Goal: Information Seeking & Learning: Learn about a topic

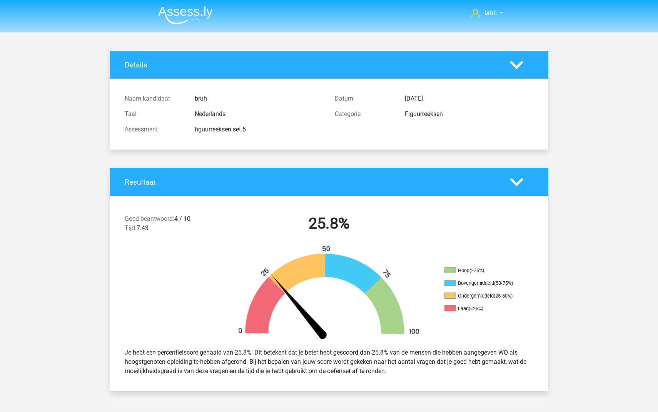
scroll to position [452, 0]
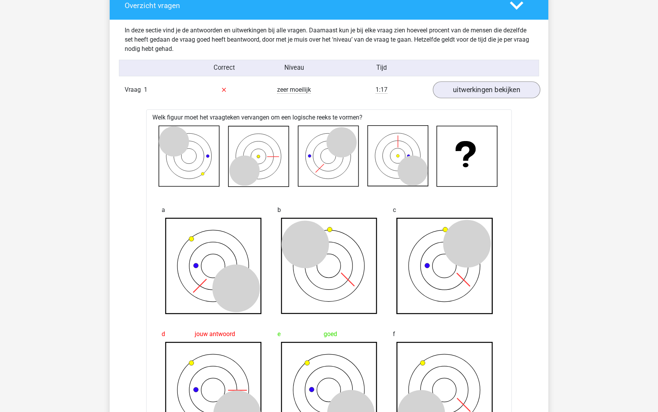
click at [482, 87] on link "uitwerkingen bekijken" at bounding box center [486, 89] width 107 height 17
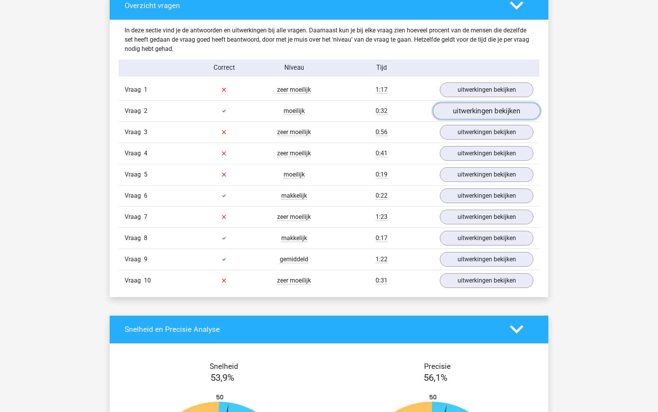
click at [464, 114] on link "uitwerkingen bekijken" at bounding box center [486, 110] width 107 height 17
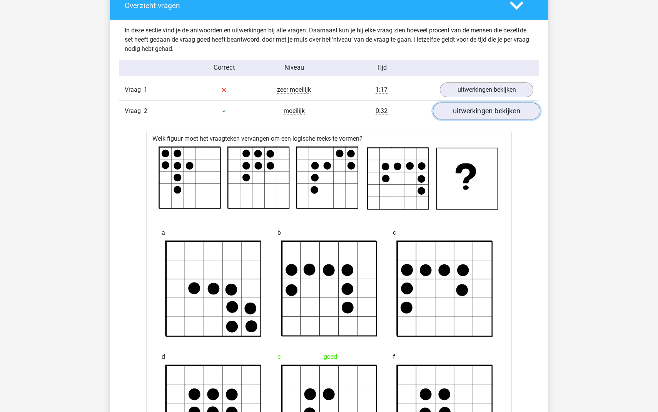
click at [464, 113] on link "uitwerkingen bekijken" at bounding box center [486, 110] width 107 height 17
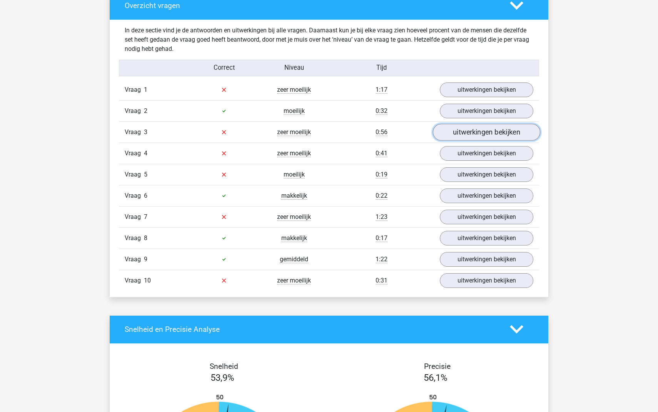
click at [451, 132] on link "uitwerkingen bekijken" at bounding box center [486, 132] width 107 height 17
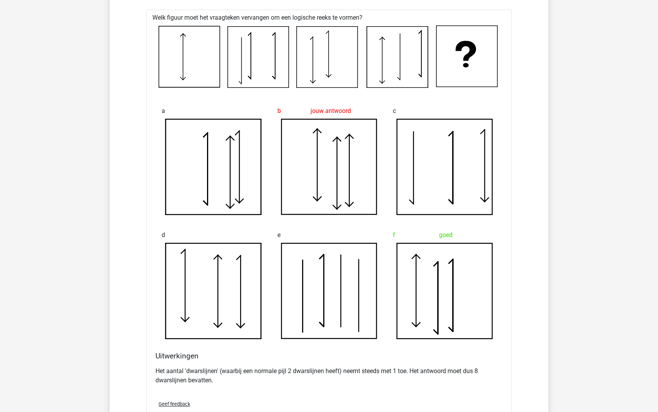
scroll to position [524, 0]
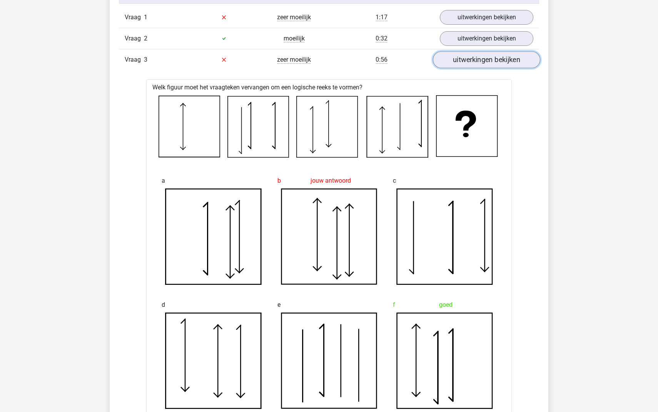
click at [469, 61] on link "uitwerkingen bekijken" at bounding box center [486, 59] width 107 height 17
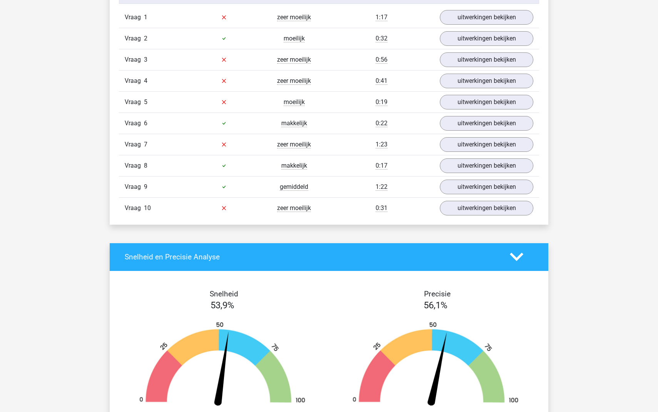
click at [461, 72] on div "Vraag 4 zeer moeilijk 0:41 uitwerkingen bekijken" at bounding box center [329, 80] width 420 height 21
click at [457, 75] on link "uitwerkingen bekijken" at bounding box center [486, 80] width 107 height 17
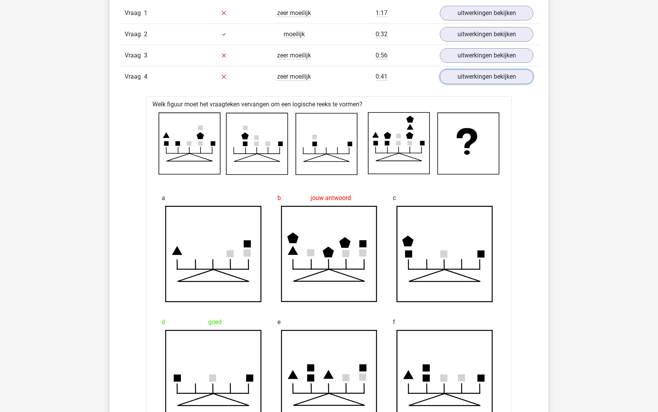
scroll to position [523, 0]
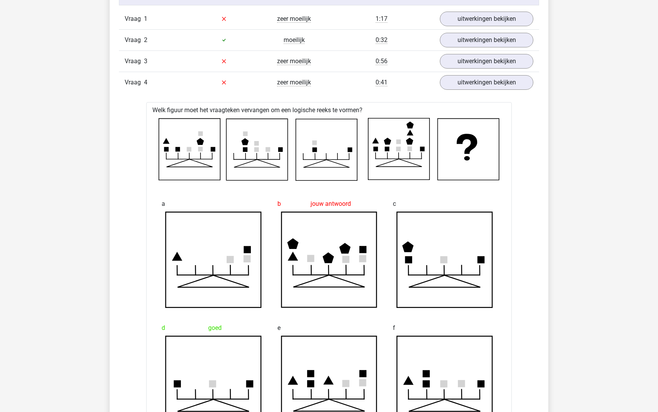
click at [473, 101] on div "Vraag 1 zeer moeilijk 1:17 uitwerkingen bekijken Welk figuur moet het vraagteke…" at bounding box center [329, 337] width 409 height 659
click at [473, 86] on link "uitwerkingen bekijken" at bounding box center [486, 82] width 107 height 17
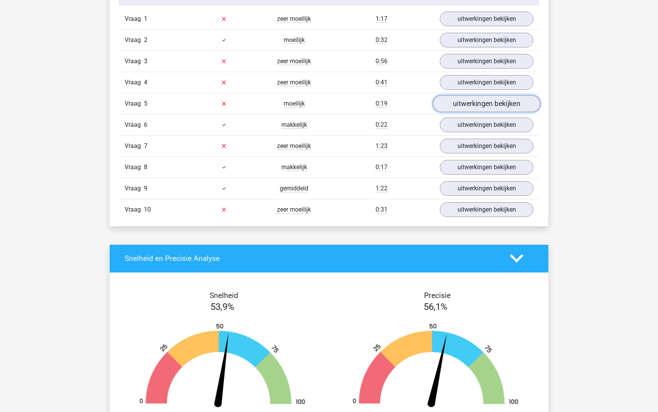
click at [459, 108] on link "uitwerkingen bekijken" at bounding box center [486, 103] width 107 height 17
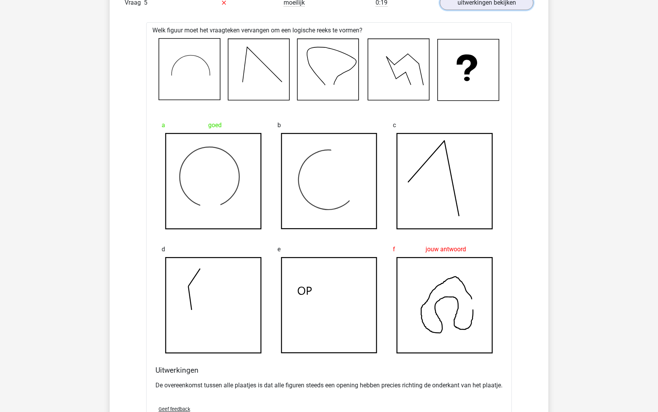
scroll to position [622, 0]
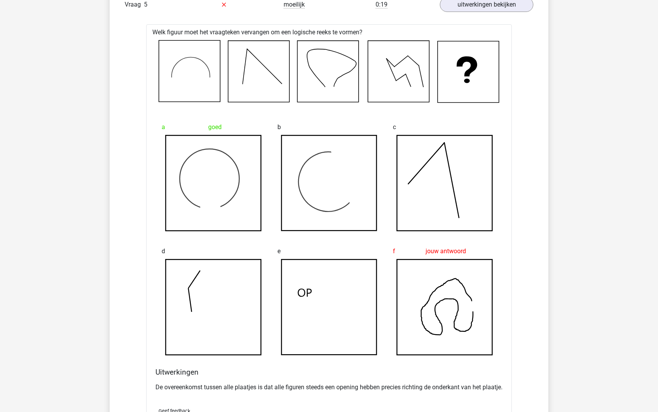
click at [461, 12] on div "Vraag 5 moeilijk 0:19 uitwerkingen bekijken" at bounding box center [329, 4] width 420 height 21
click at [455, 2] on link "uitwerkingen bekijken" at bounding box center [486, 4] width 107 height 17
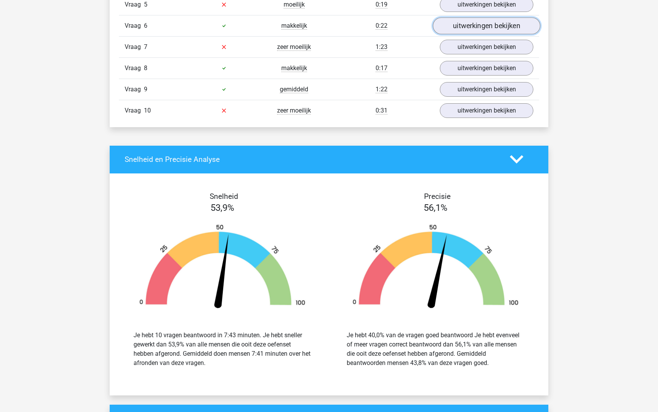
click at [439, 28] on link "uitwerkingen bekijken" at bounding box center [486, 25] width 107 height 17
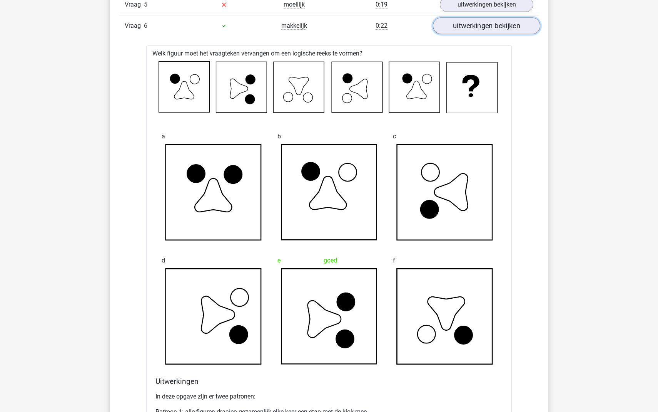
click at [439, 28] on link "uitwerkingen bekijken" at bounding box center [486, 25] width 107 height 17
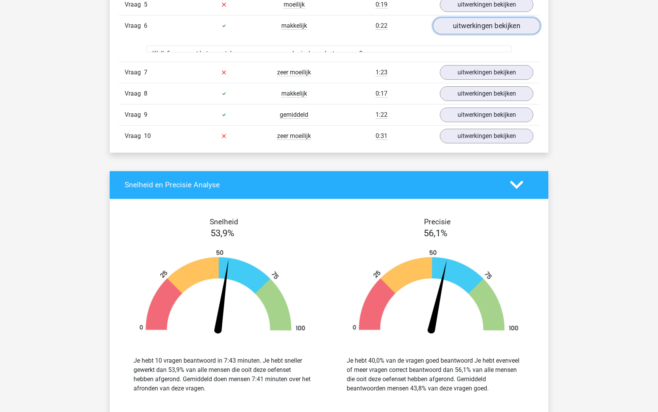
click at [439, 28] on link "uitwerkingen bekijken" at bounding box center [486, 25] width 107 height 17
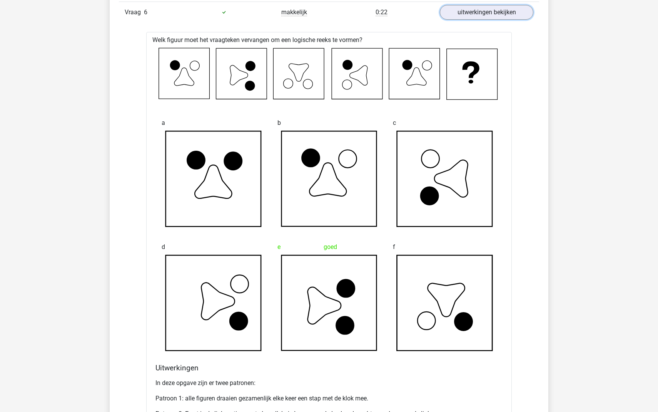
scroll to position [631, 0]
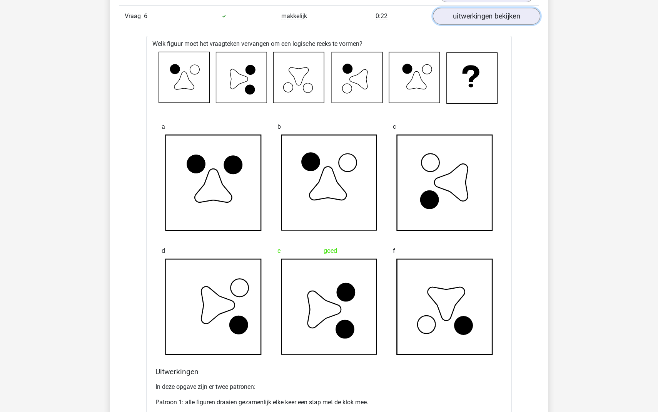
click at [468, 16] on link "uitwerkingen bekijken" at bounding box center [486, 16] width 107 height 17
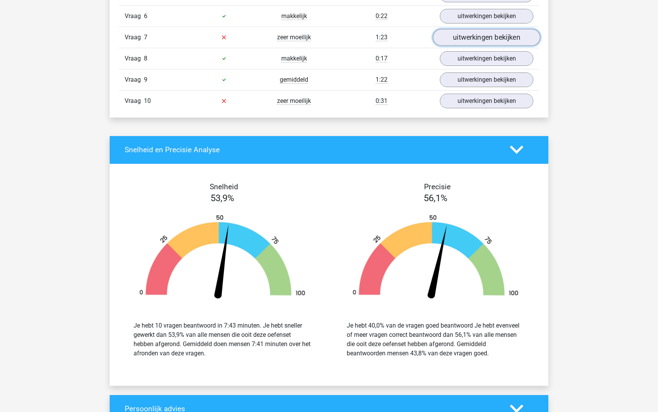
click at [466, 37] on link "uitwerkingen bekijken" at bounding box center [486, 37] width 107 height 17
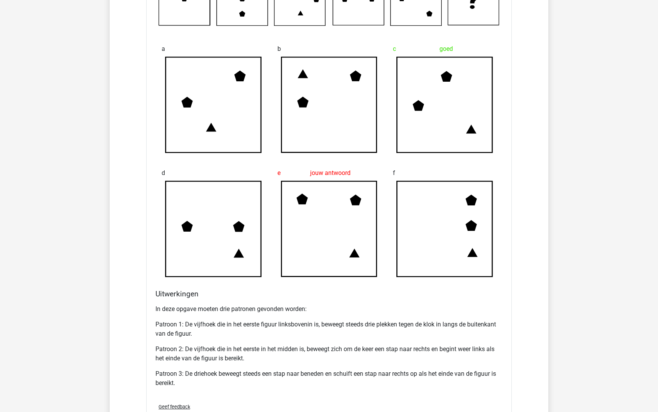
scroll to position [731, 0]
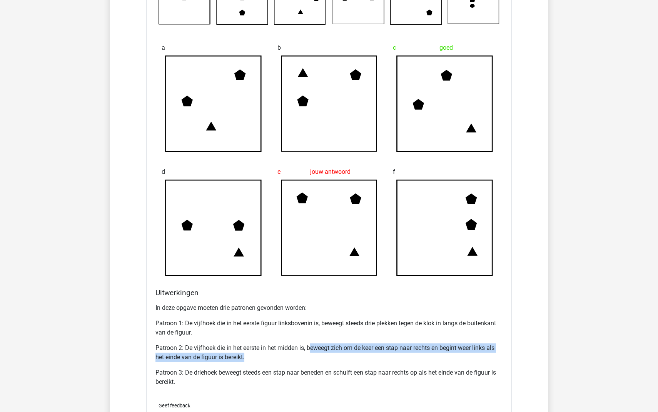
drag, startPoint x: 312, startPoint y: 348, endPoint x: 334, endPoint y: 358, distance: 24.6
click at [334, 358] on p "Patroon 2: De vijfhoek die in het eerste in het midden is, beweegt zich om de k…" at bounding box center [329, 352] width 347 height 18
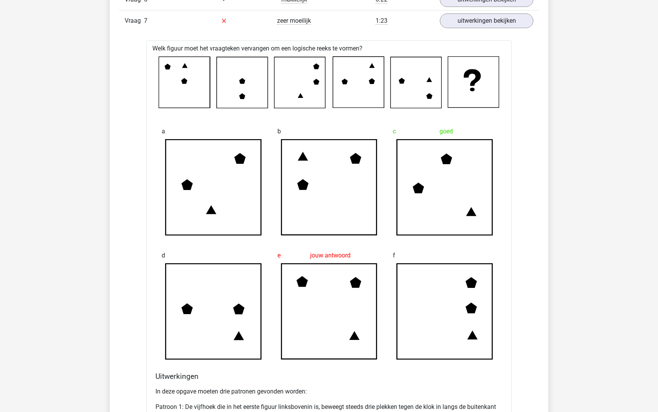
scroll to position [640, 0]
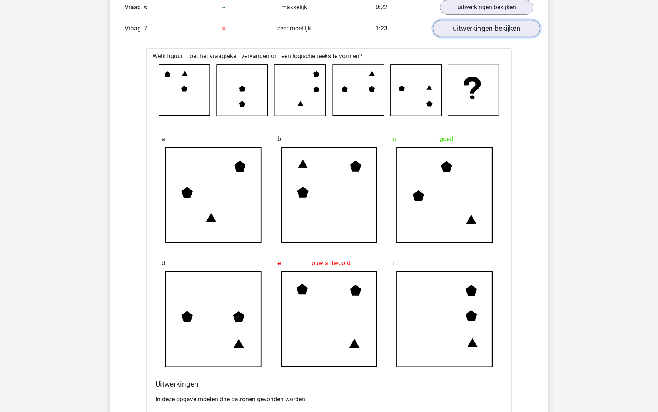
click at [466, 32] on link "uitwerkingen bekijken" at bounding box center [486, 28] width 107 height 17
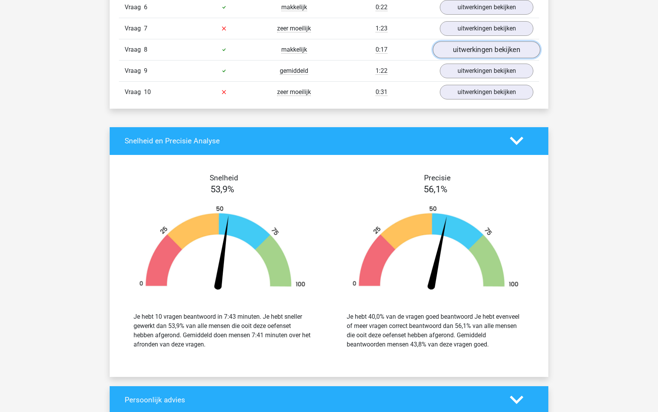
click at [459, 52] on link "uitwerkingen bekijken" at bounding box center [486, 49] width 107 height 17
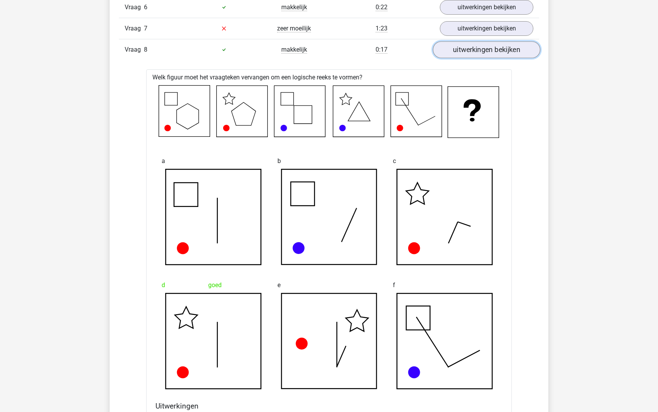
click at [459, 52] on link "uitwerkingen bekijken" at bounding box center [486, 49] width 107 height 17
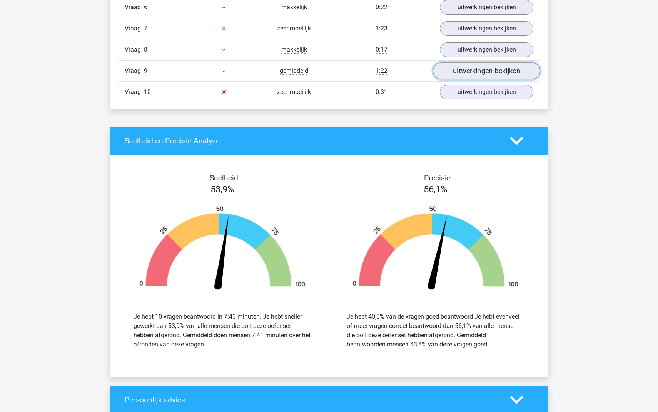
click at [449, 67] on link "uitwerkingen bekijken" at bounding box center [486, 70] width 107 height 17
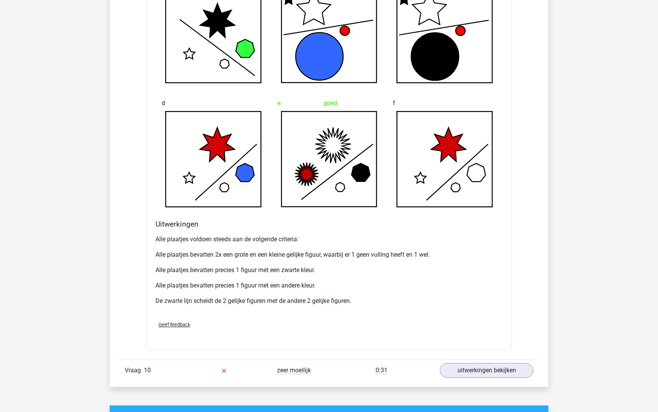
scroll to position [877, 0]
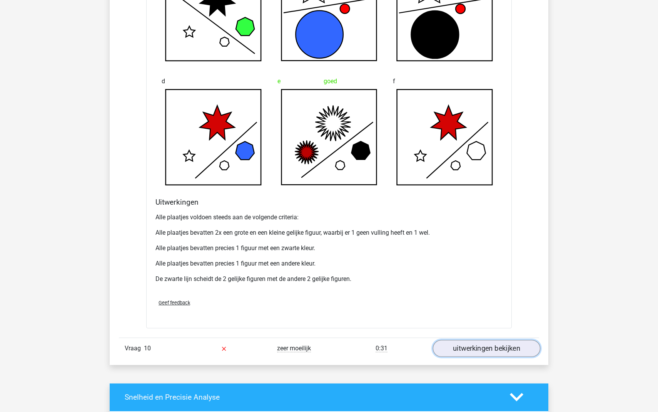
click at [469, 356] on link "uitwerkingen bekijken" at bounding box center [486, 348] width 107 height 17
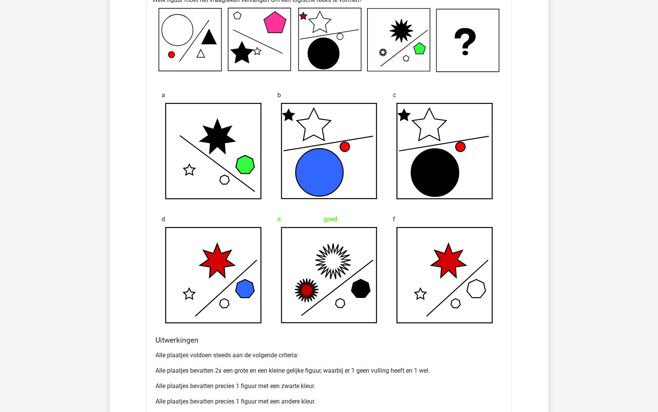
scroll to position [704, 0]
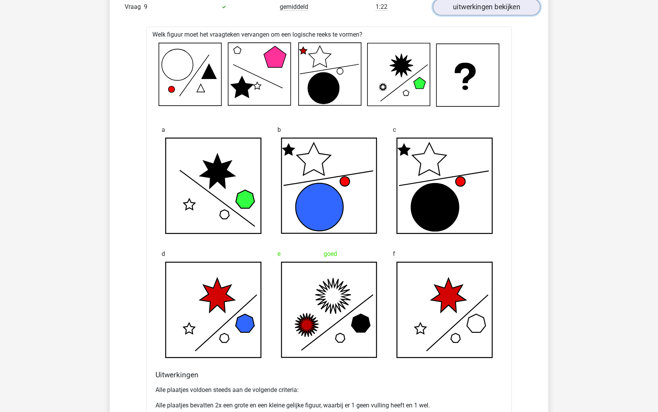
click at [480, 12] on link "uitwerkingen bekijken" at bounding box center [486, 6] width 107 height 17
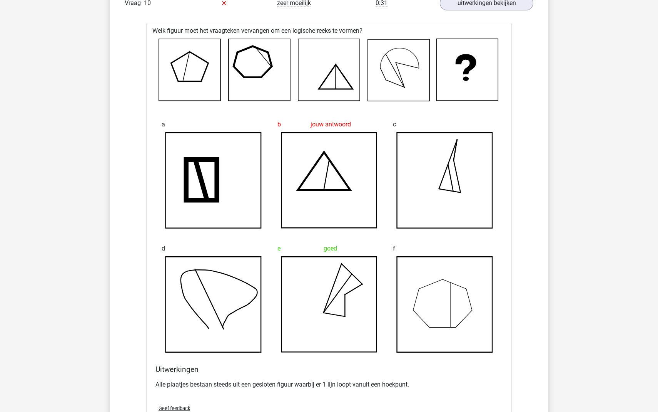
scroll to position [657, 0]
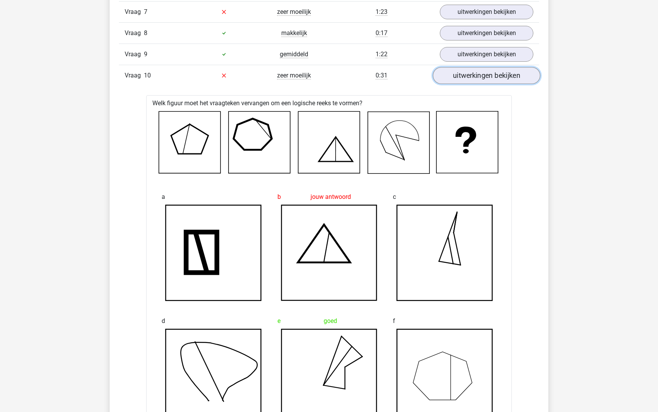
click at [489, 77] on link "uitwerkingen bekijken" at bounding box center [486, 75] width 107 height 17
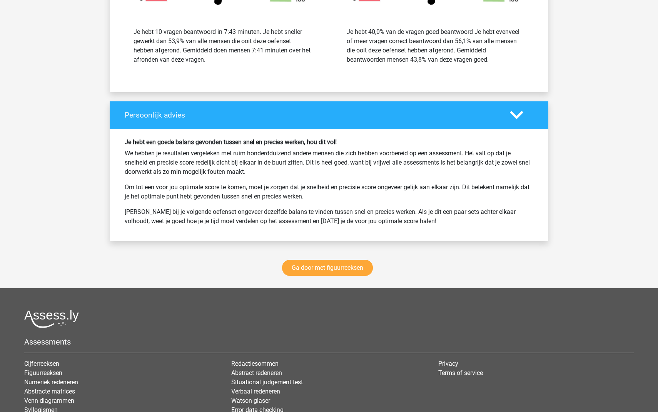
scroll to position [950, 0]
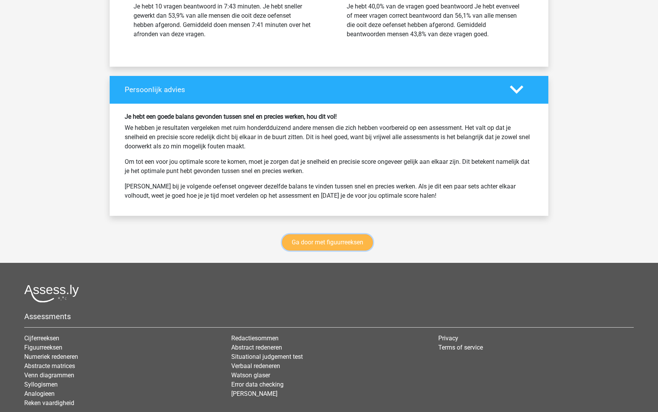
click at [331, 242] on link "Ga door met figuurreeksen" at bounding box center [327, 242] width 91 height 16
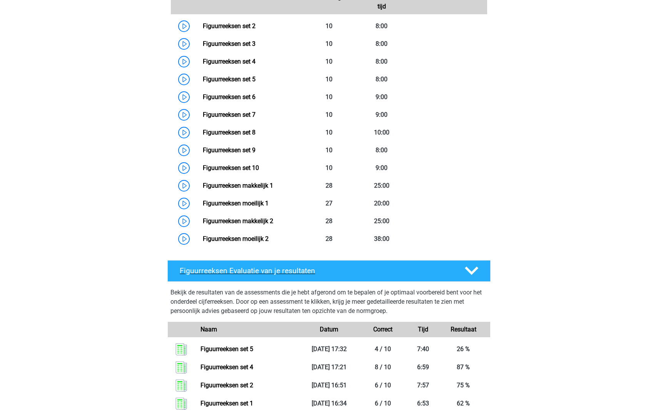
scroll to position [407, 0]
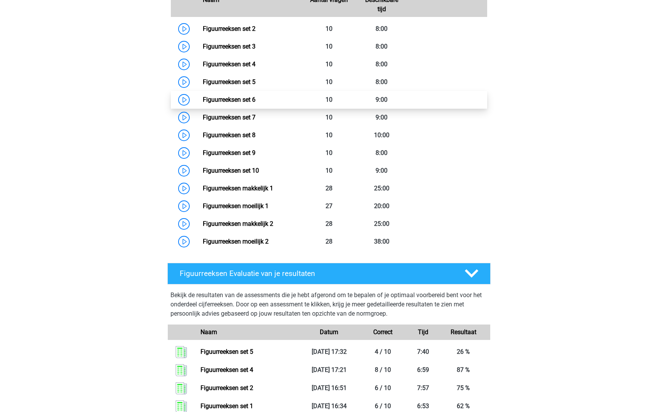
click at [203, 100] on link "Figuurreeksen set 6" at bounding box center [229, 99] width 53 height 7
click at [203, 101] on link "Figuurreeksen set 6" at bounding box center [229, 99] width 53 height 7
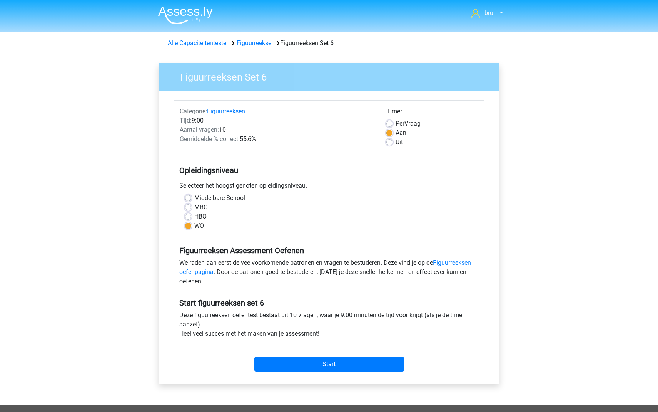
click at [396, 124] on label "Per Vraag" at bounding box center [408, 123] width 25 height 9
click at [388, 124] on input "Per Vraag" at bounding box center [390, 123] width 6 height 8
radio input "true"
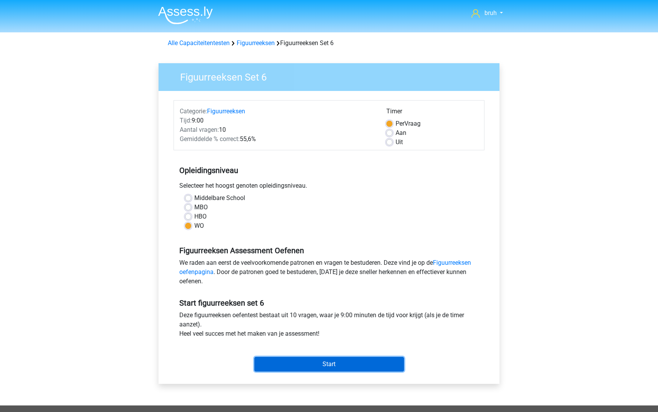
click at [335, 366] on input "Start" at bounding box center [329, 363] width 150 height 15
click at [338, 369] on input "Start" at bounding box center [329, 363] width 150 height 15
click at [325, 363] on input "Start" at bounding box center [329, 363] width 150 height 15
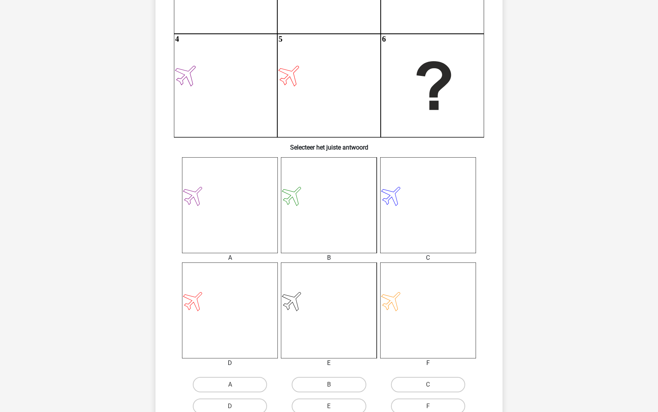
scroll to position [269, 0]
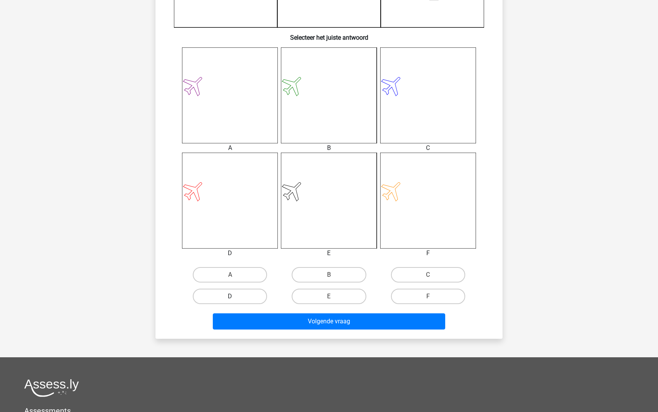
click at [241, 297] on label "D" at bounding box center [230, 295] width 74 height 15
click at [235, 297] on input "D" at bounding box center [232, 298] width 5 height 5
radio input "true"
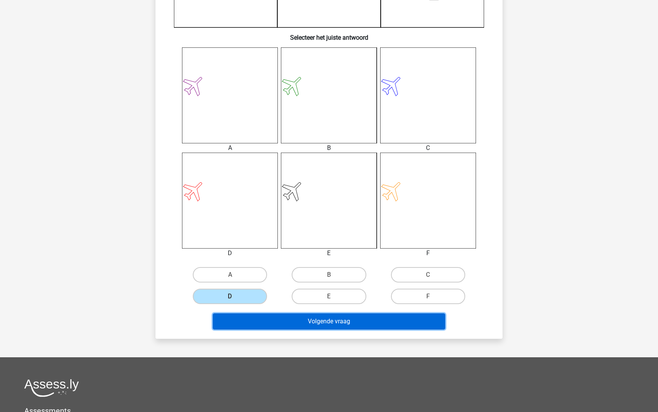
click at [285, 318] on button "Volgende vraag" at bounding box center [329, 321] width 233 height 16
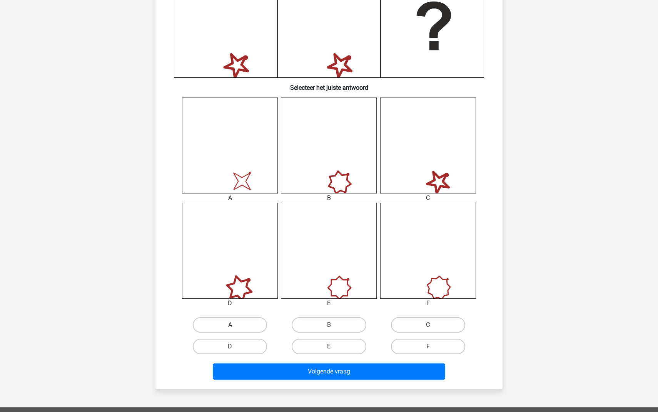
scroll to position [229, 0]
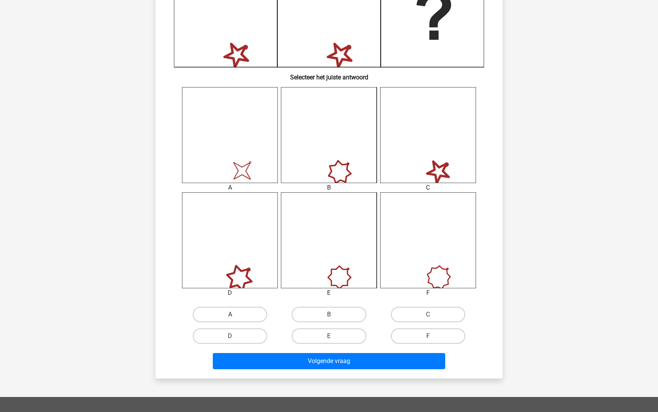
click at [224, 316] on label "A" at bounding box center [230, 313] width 74 height 15
click at [230, 316] on input "A" at bounding box center [232, 316] width 5 height 5
radio input "true"
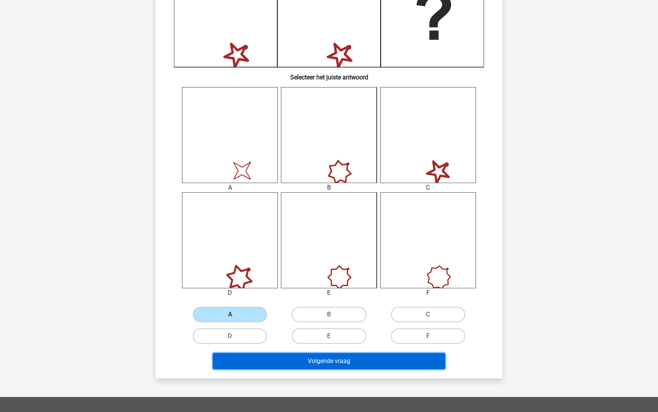
click at [293, 362] on button "Volgende vraag" at bounding box center [329, 361] width 233 height 16
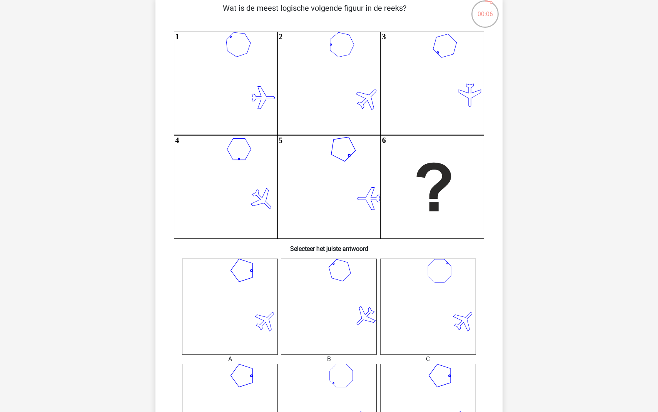
scroll to position [38, 0]
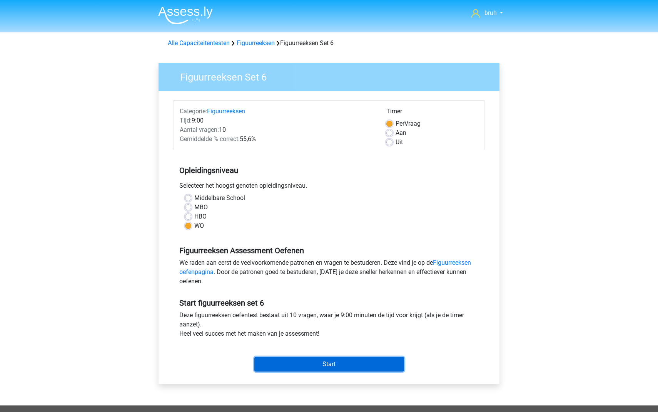
click at [345, 364] on input "Start" at bounding box center [329, 363] width 150 height 15
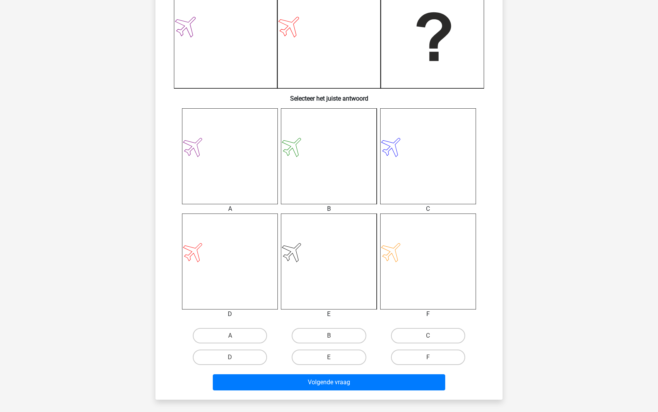
scroll to position [244, 0]
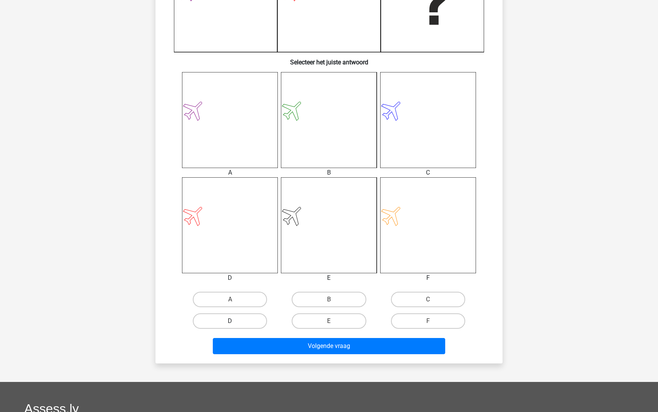
click at [236, 314] on label "D" at bounding box center [230, 320] width 74 height 15
click at [235, 321] on input "D" at bounding box center [232, 323] width 5 height 5
radio input "true"
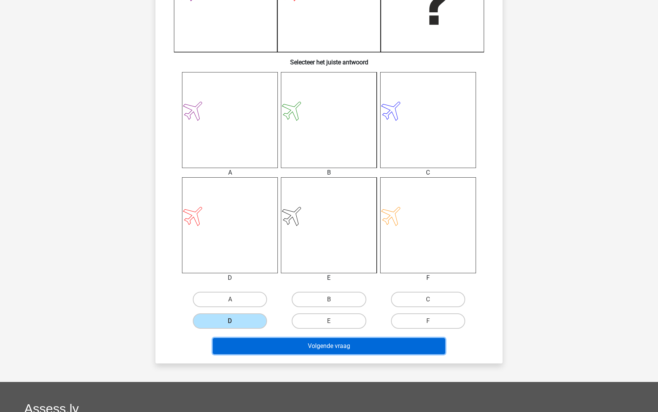
click at [262, 343] on button "Volgende vraag" at bounding box center [329, 346] width 233 height 16
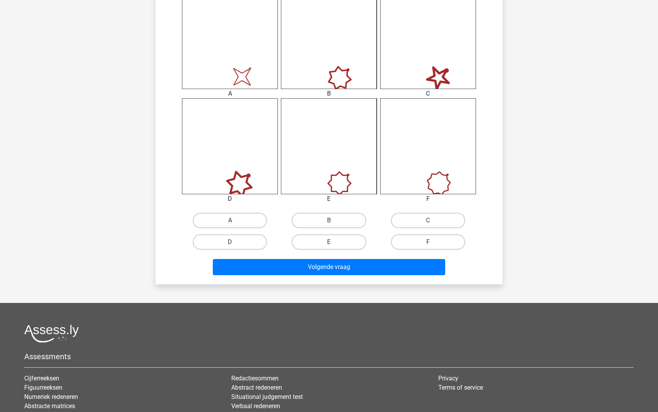
scroll to position [384, 0]
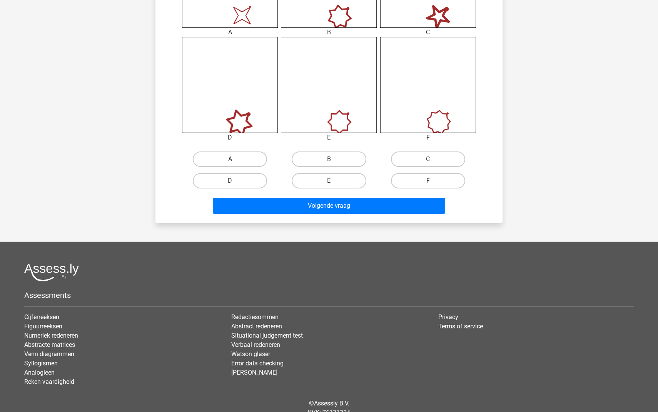
click at [231, 159] on label "A" at bounding box center [230, 158] width 74 height 15
click at [231, 159] on input "A" at bounding box center [232, 161] width 5 height 5
radio input "true"
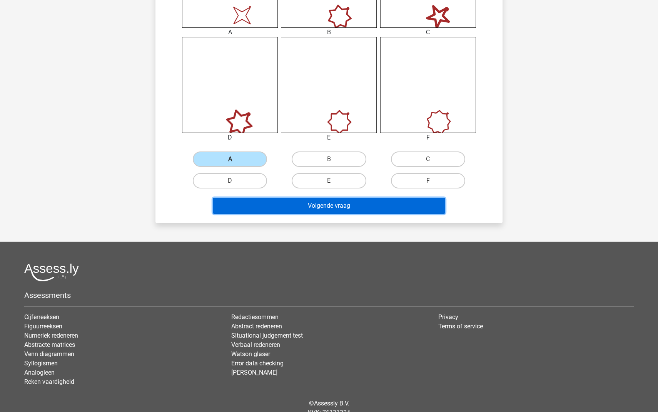
click at [338, 205] on button "Volgende vraag" at bounding box center [329, 205] width 233 height 16
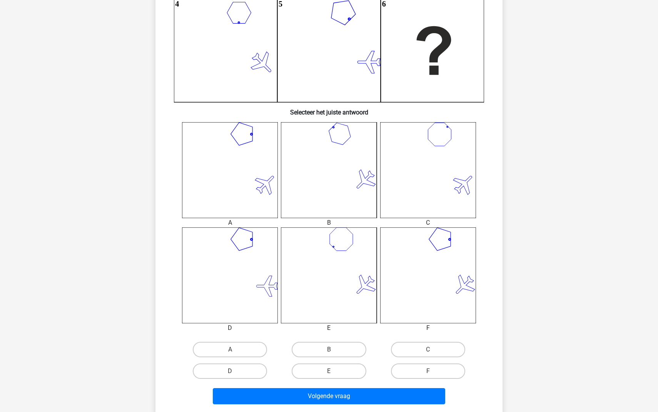
scroll to position [195, 0]
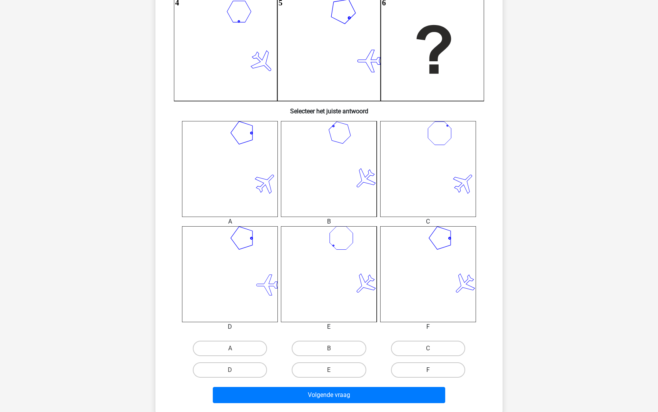
click at [409, 368] on label "F" at bounding box center [428, 369] width 74 height 15
click at [428, 370] on input "F" at bounding box center [430, 372] width 5 height 5
radio input "true"
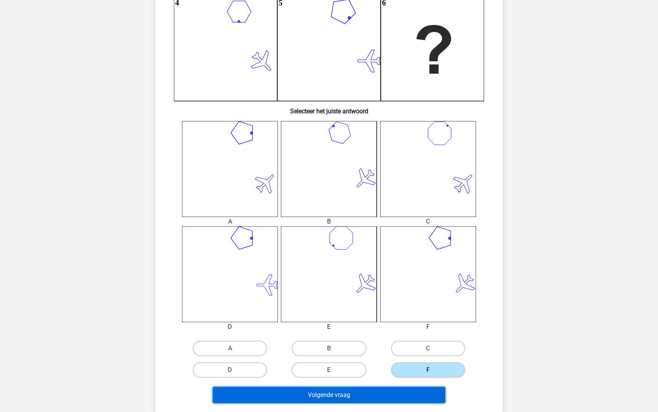
click at [380, 388] on button "Volgende vraag" at bounding box center [329, 395] width 233 height 16
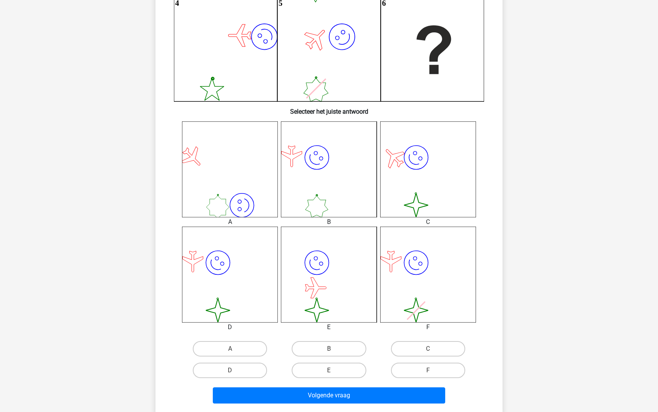
scroll to position [196, 0]
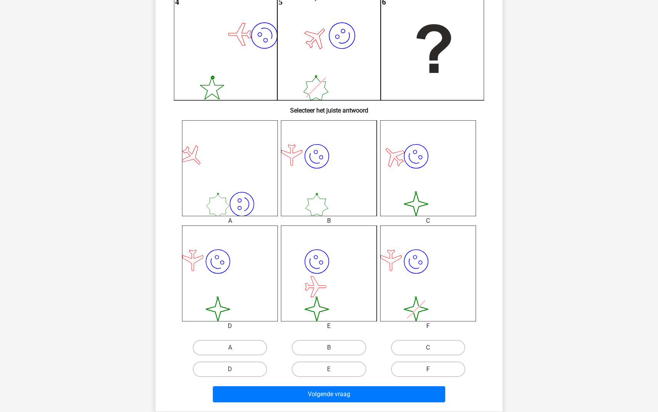
click at [413, 367] on label "F" at bounding box center [428, 368] width 74 height 15
click at [428, 369] on input "F" at bounding box center [430, 371] width 5 height 5
radio input "true"
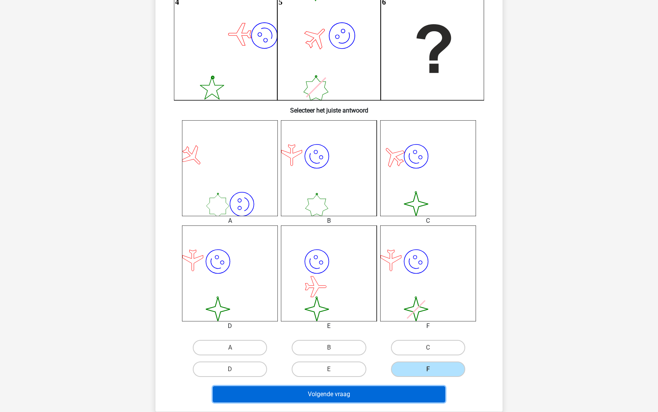
click at [378, 396] on button "Volgende vraag" at bounding box center [329, 394] width 233 height 16
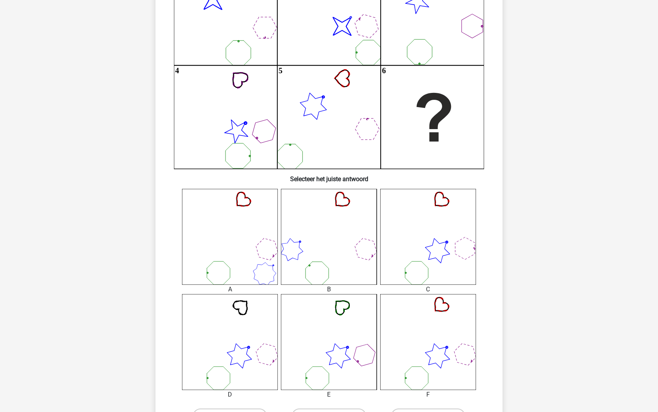
scroll to position [129, 0]
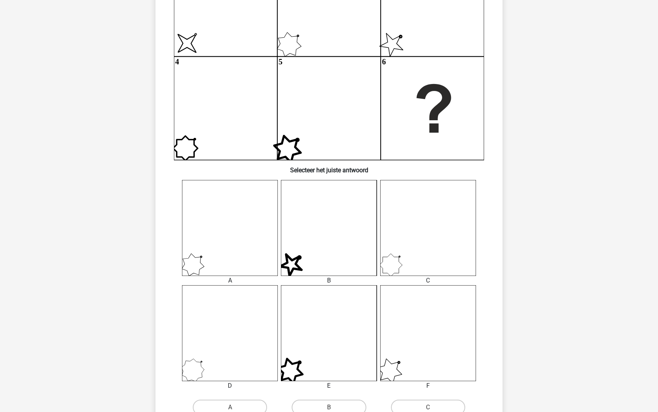
scroll to position [137, 0]
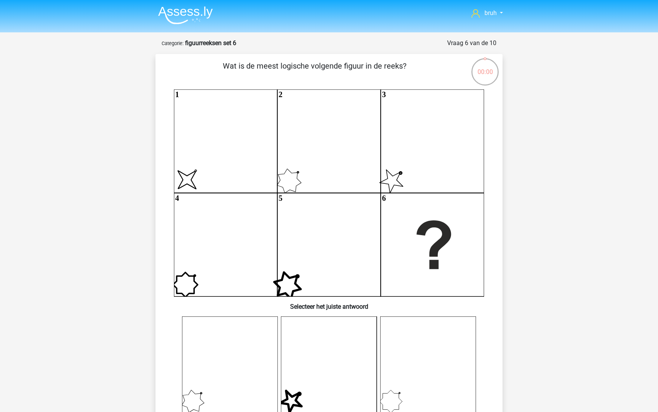
scroll to position [137, 0]
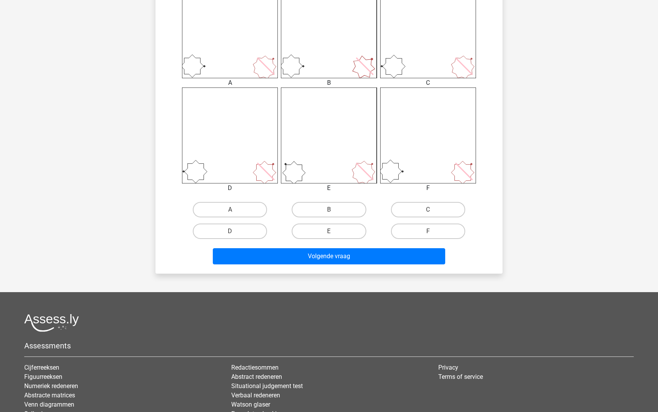
scroll to position [334, 0]
click at [324, 207] on label "B" at bounding box center [329, 208] width 74 height 15
click at [329, 209] on input "B" at bounding box center [331, 211] width 5 height 5
radio input "true"
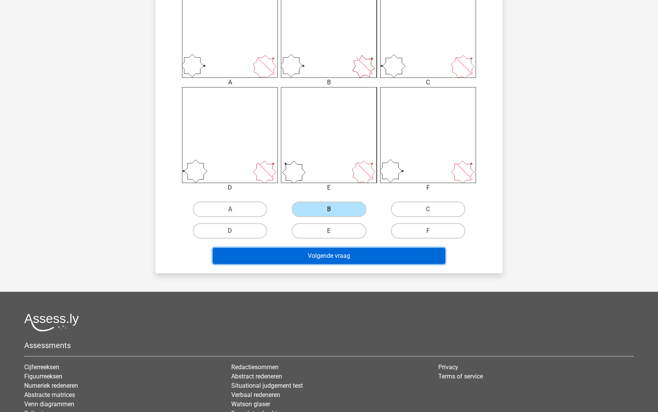
click at [320, 260] on button "Volgende vraag" at bounding box center [329, 256] width 233 height 16
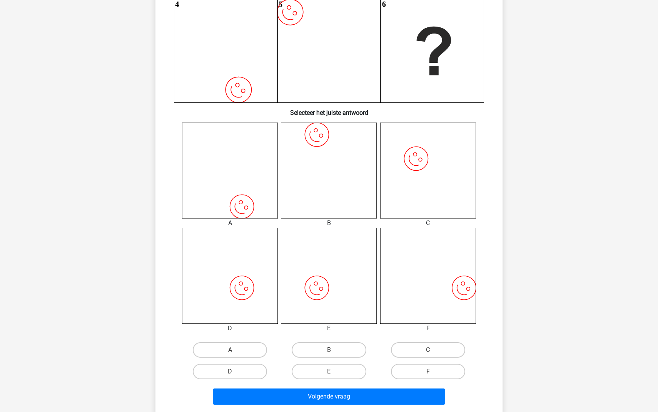
scroll to position [197, 0]
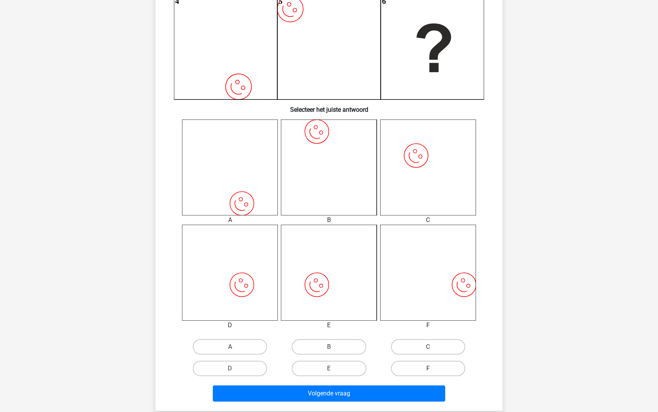
click at [407, 366] on label "F" at bounding box center [428, 367] width 74 height 15
click at [428, 368] on input "F" at bounding box center [430, 370] width 5 height 5
radio input "true"
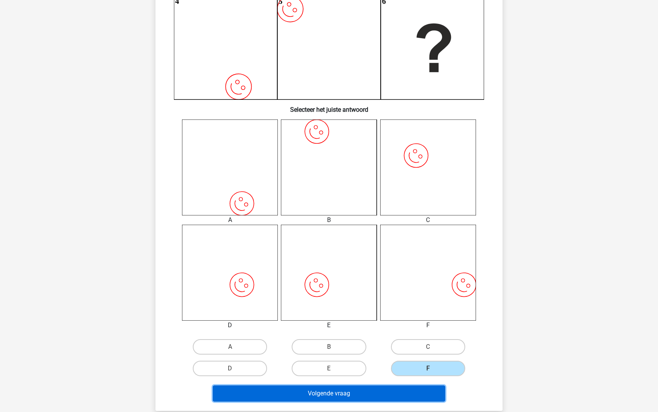
click at [363, 390] on button "Volgende vraag" at bounding box center [329, 393] width 233 height 16
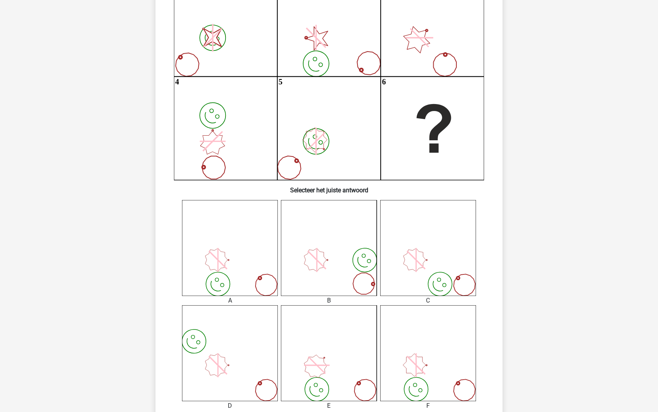
scroll to position [0, 0]
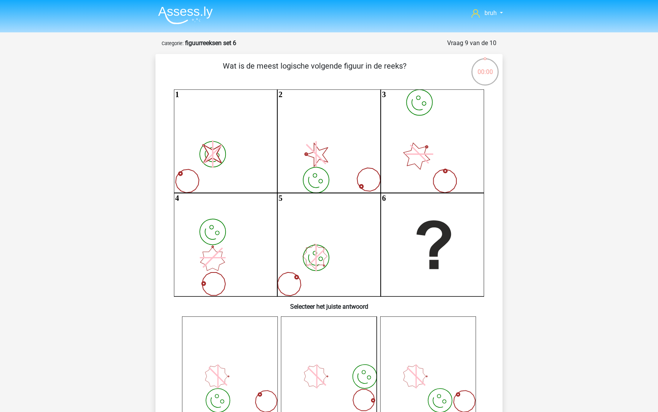
scroll to position [0, 0]
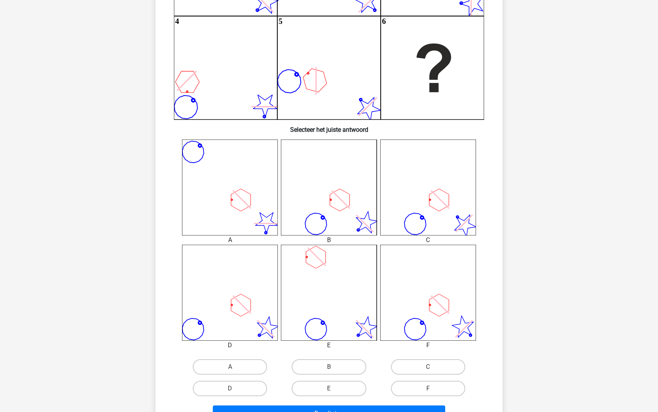
scroll to position [169, 0]
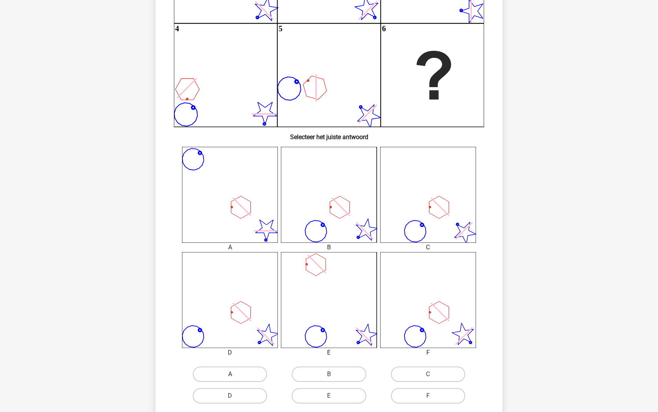
click at [245, 370] on label "A" at bounding box center [230, 373] width 74 height 15
click at [235, 374] on input "A" at bounding box center [232, 376] width 5 height 5
radio input "true"
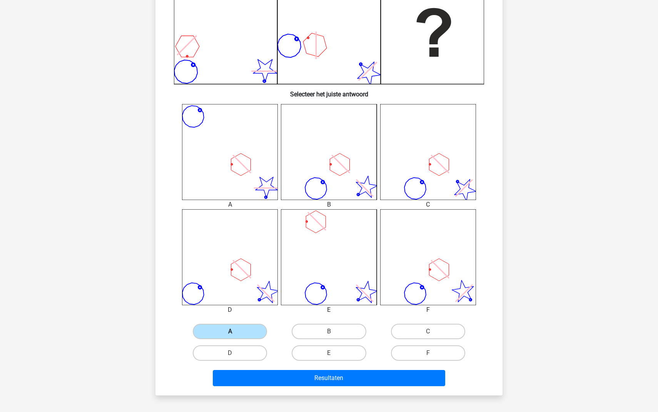
scroll to position [223, 0]
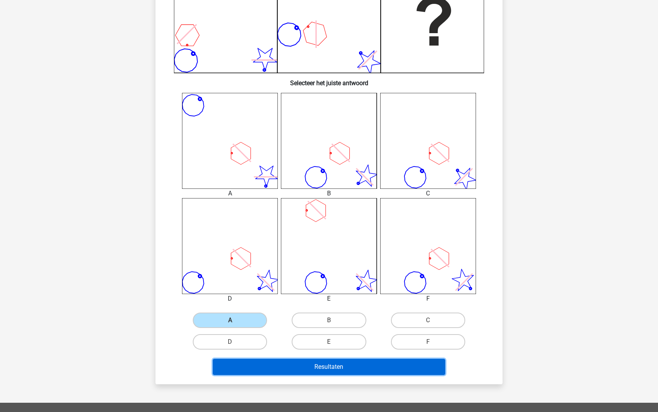
click at [281, 370] on button "Resultaten" at bounding box center [329, 366] width 233 height 16
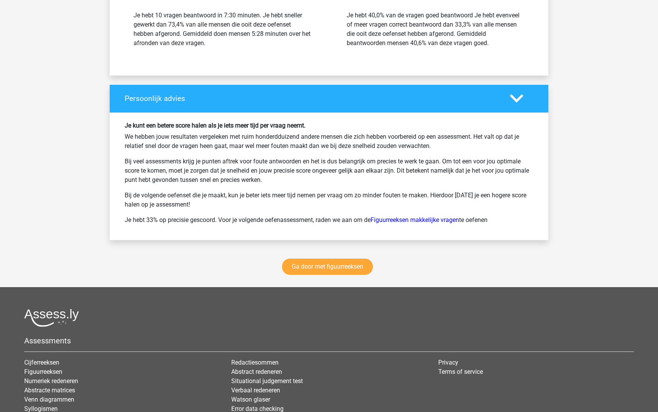
scroll to position [941, 0]
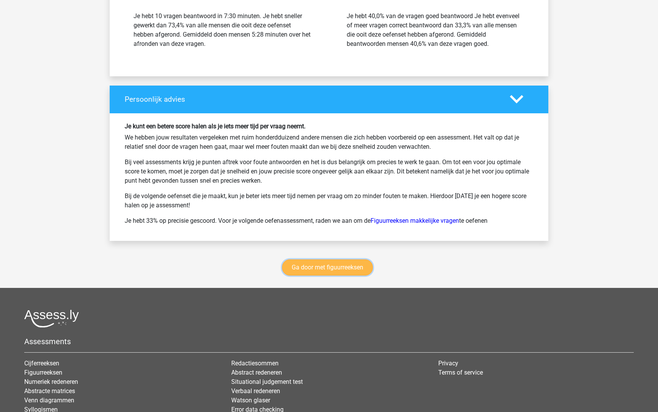
click at [324, 268] on link "Ga door met figuurreeksen" at bounding box center [327, 267] width 91 height 16
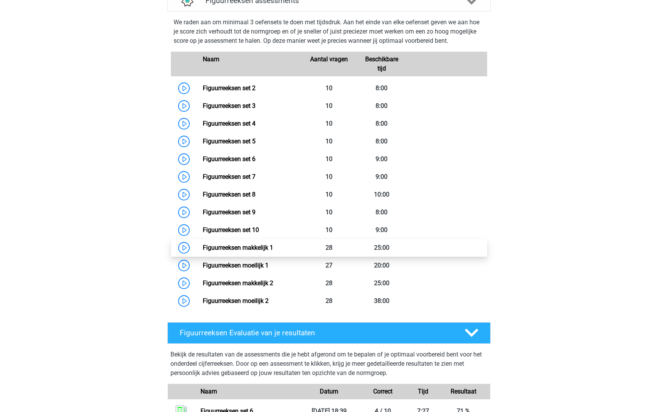
scroll to position [350, 0]
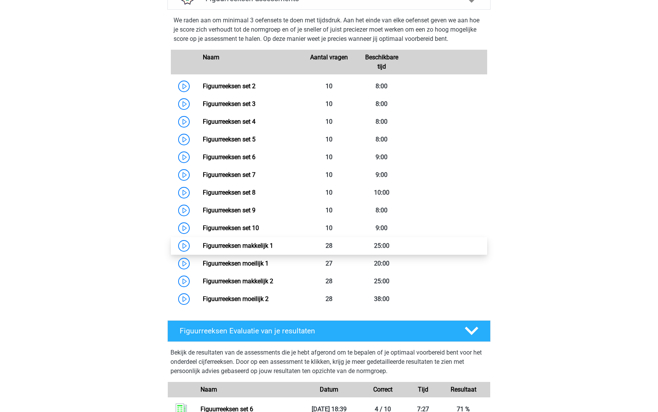
click at [203, 246] on link "Figuurreeksen makkelijk 1" at bounding box center [238, 245] width 70 height 7
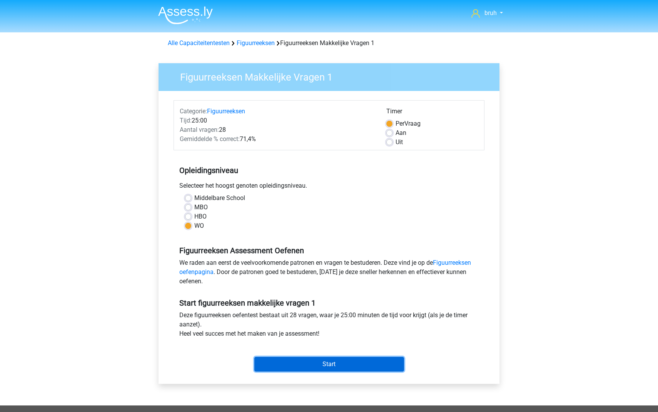
click at [313, 361] on input "Start" at bounding box center [329, 363] width 150 height 15
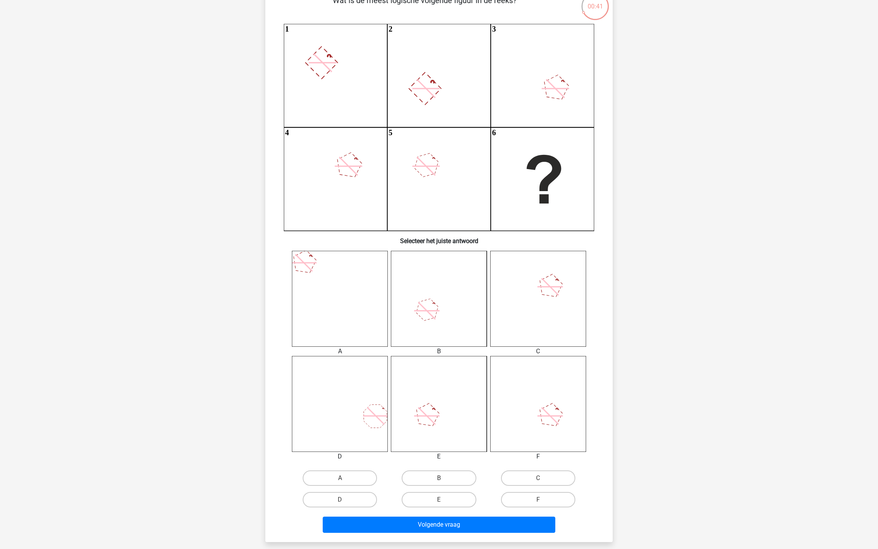
scroll to position [65, 0]
click at [427, 411] on label "B" at bounding box center [439, 478] width 74 height 15
click at [439, 411] on input "B" at bounding box center [441, 481] width 5 height 5
radio input "true"
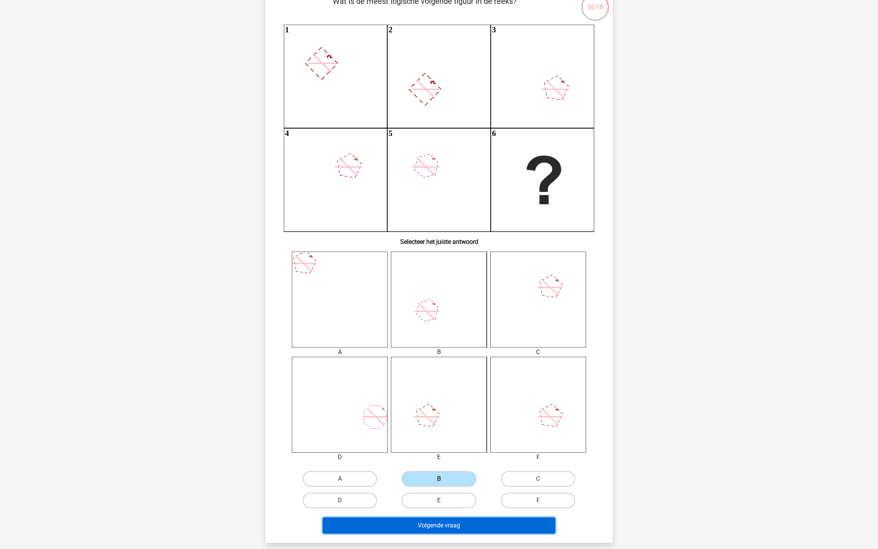
click at [425, 411] on button "Volgende vraag" at bounding box center [439, 525] width 233 height 16
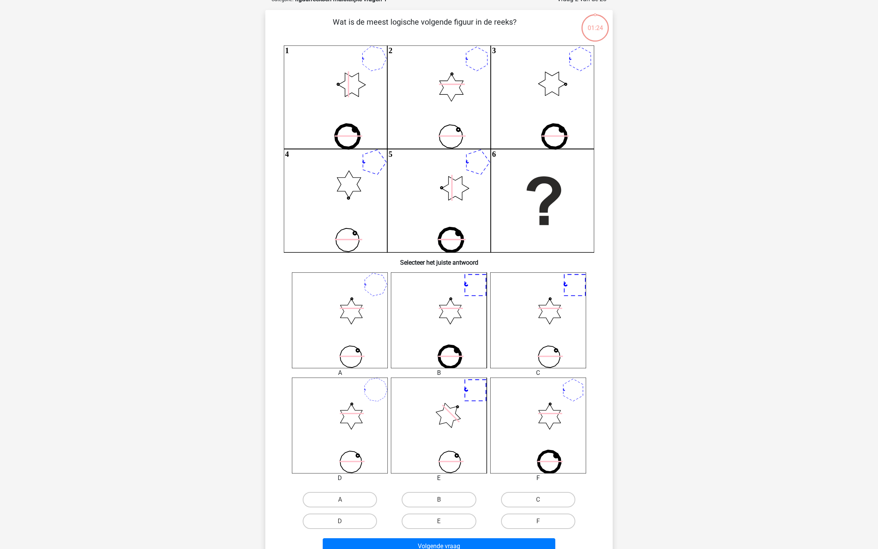
scroll to position [44, 0]
click at [510, 411] on label "C" at bounding box center [538, 499] width 74 height 15
click at [538, 411] on input "C" at bounding box center [540, 502] width 5 height 5
radio input "true"
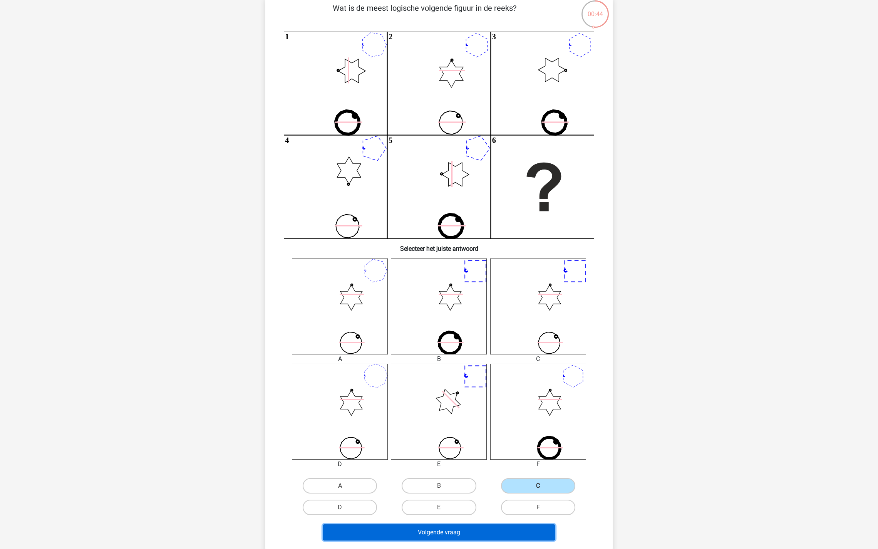
click at [473, 411] on button "Volgende vraag" at bounding box center [439, 532] width 233 height 16
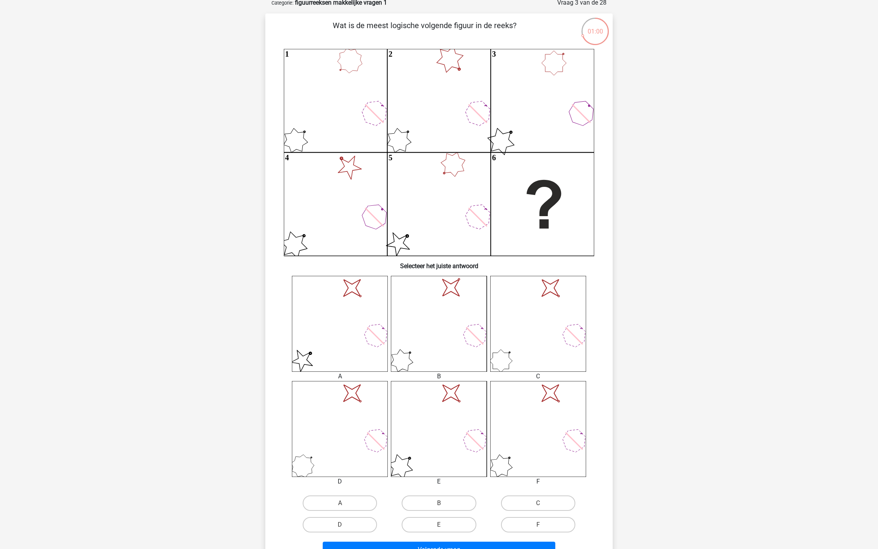
scroll to position [42, 0]
click at [340, 411] on input "A" at bounding box center [342, 503] width 5 height 5
radio input "true"
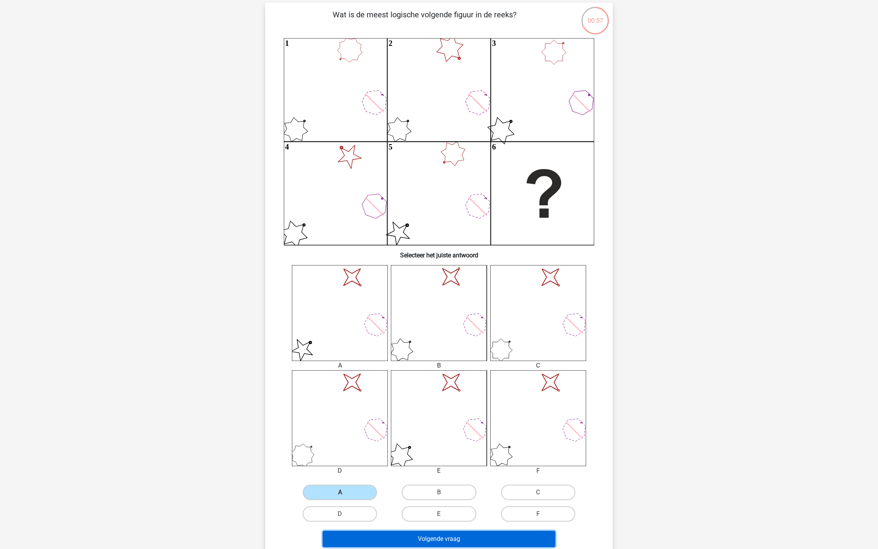
click at [392, 411] on button "Volgende vraag" at bounding box center [439, 538] width 233 height 16
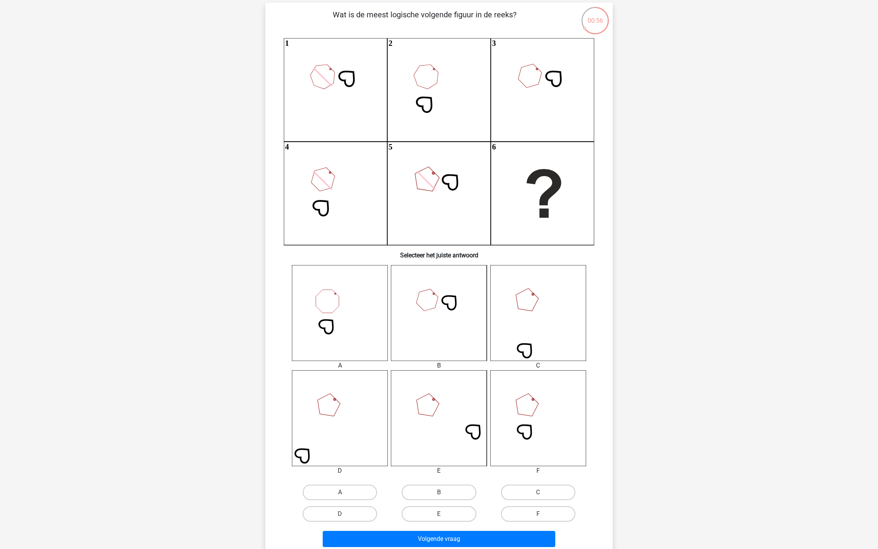
scroll to position [38, 0]
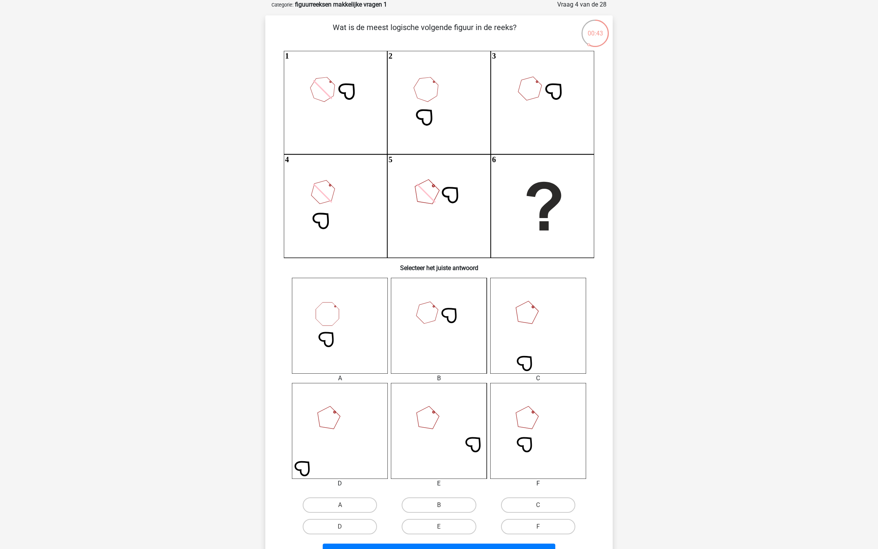
click at [342, 411] on input "A" at bounding box center [342, 507] width 5 height 5
radio input "true"
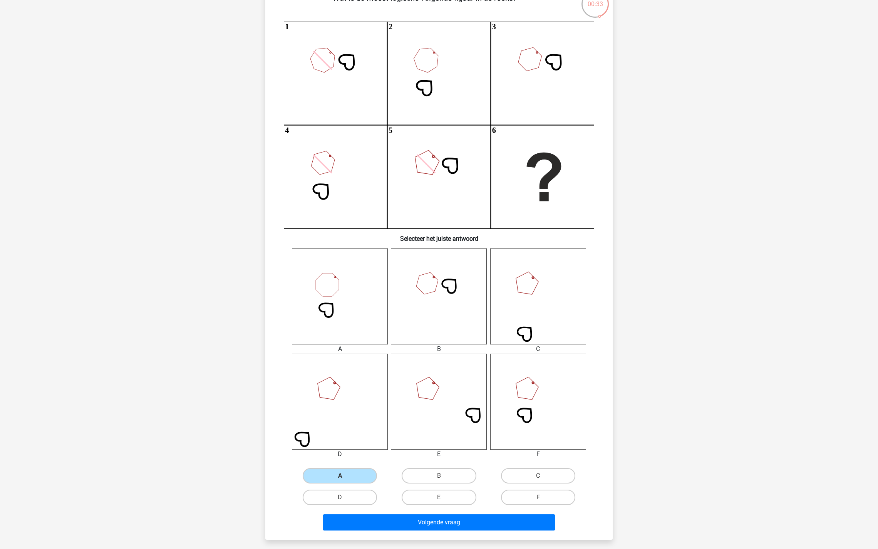
scroll to position [72, 0]
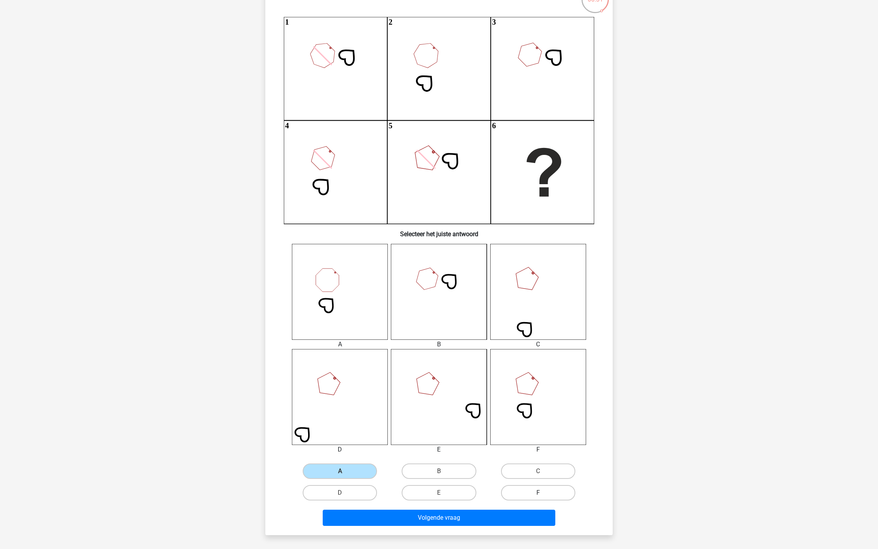
click at [517, 411] on label "F" at bounding box center [538, 492] width 74 height 15
click at [538, 411] on input "F" at bounding box center [540, 494] width 5 height 5
radio input "true"
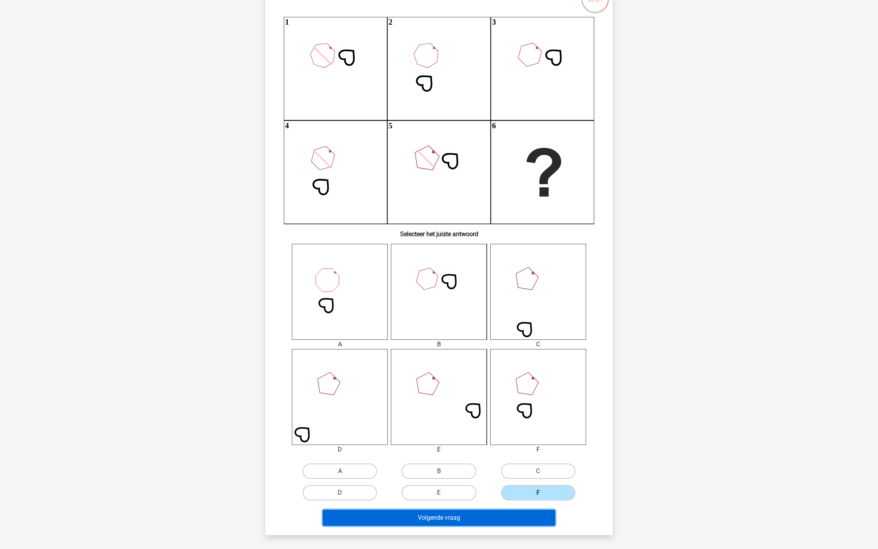
click at [480, 411] on button "Volgende vraag" at bounding box center [439, 517] width 233 height 16
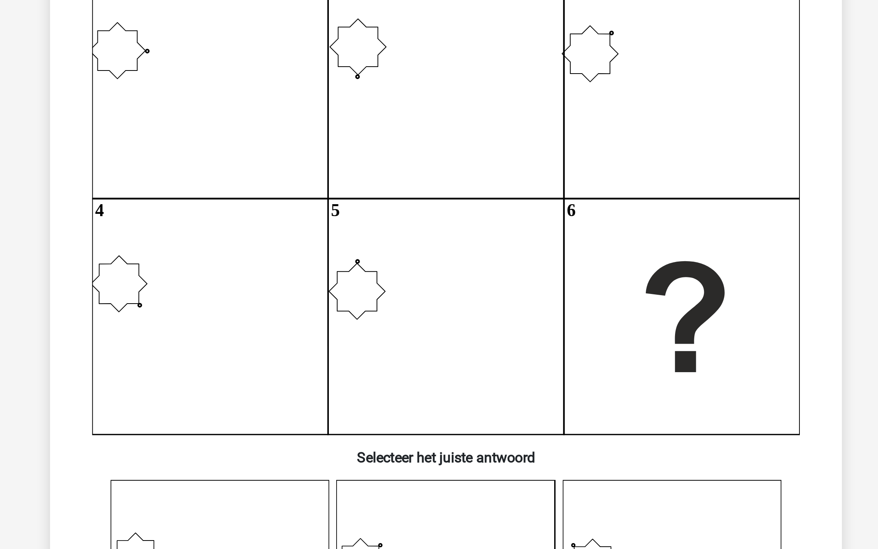
scroll to position [22, 0]
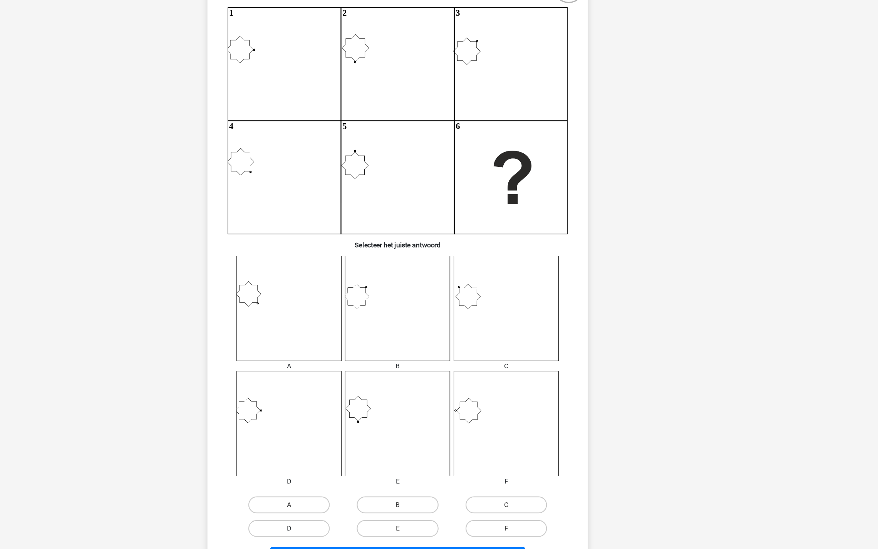
click at [336, 411] on label "D" at bounding box center [340, 529] width 74 height 15
click at [340, 411] on input "D" at bounding box center [342, 532] width 5 height 5
radio input "true"
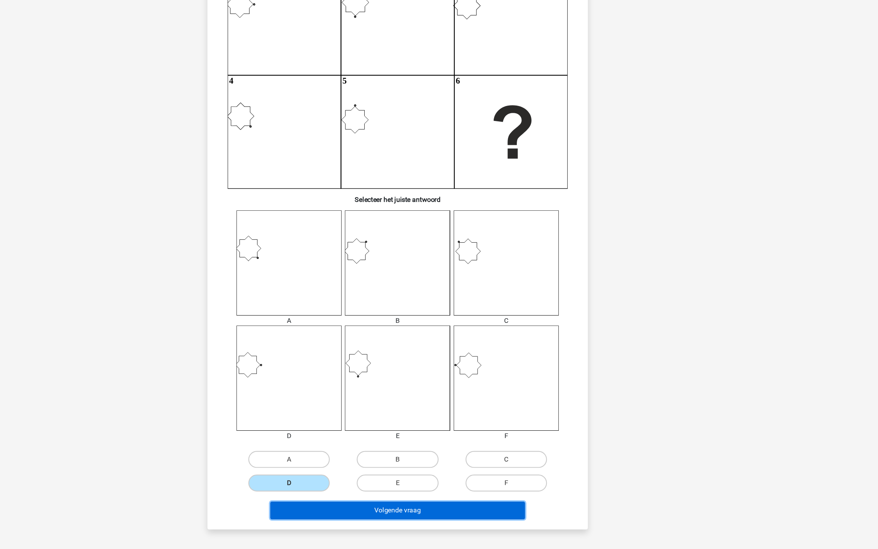
click at [360, 411] on button "Volgende vraag" at bounding box center [439, 513] width 233 height 16
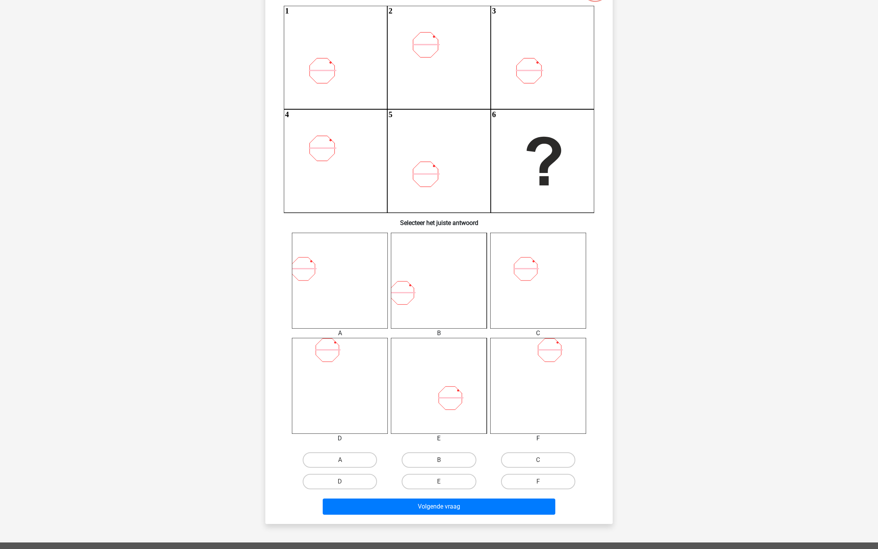
scroll to position [85, 0]
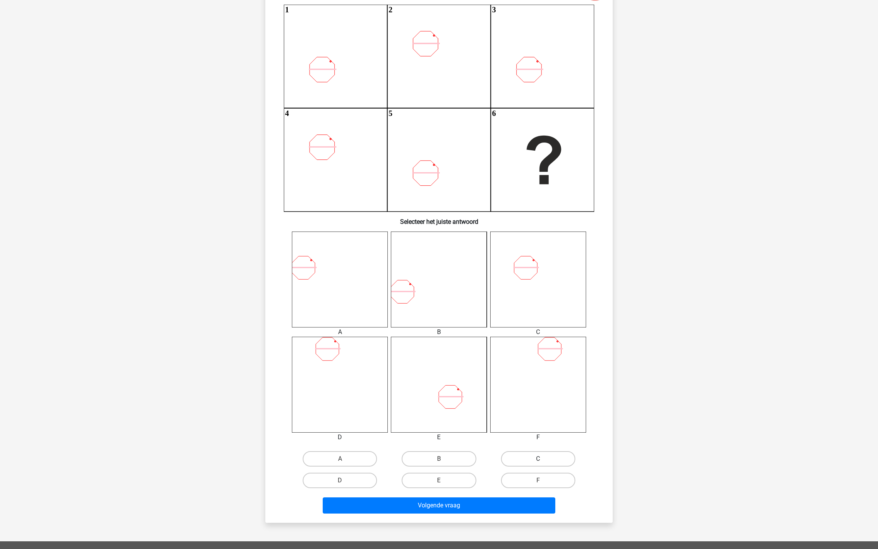
click at [525, 411] on label "C" at bounding box center [538, 458] width 74 height 15
click at [538, 411] on input "C" at bounding box center [540, 461] width 5 height 5
radio input "true"
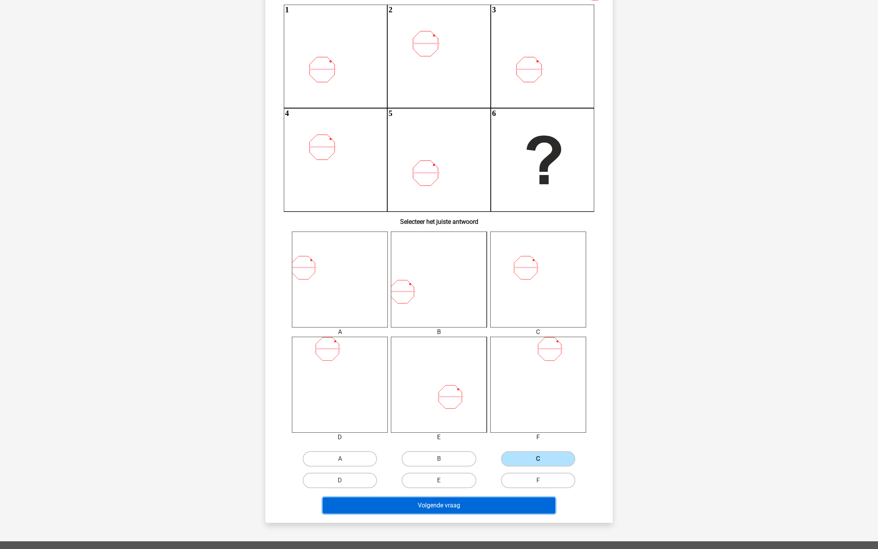
click at [495, 411] on button "Volgende vraag" at bounding box center [439, 505] width 233 height 16
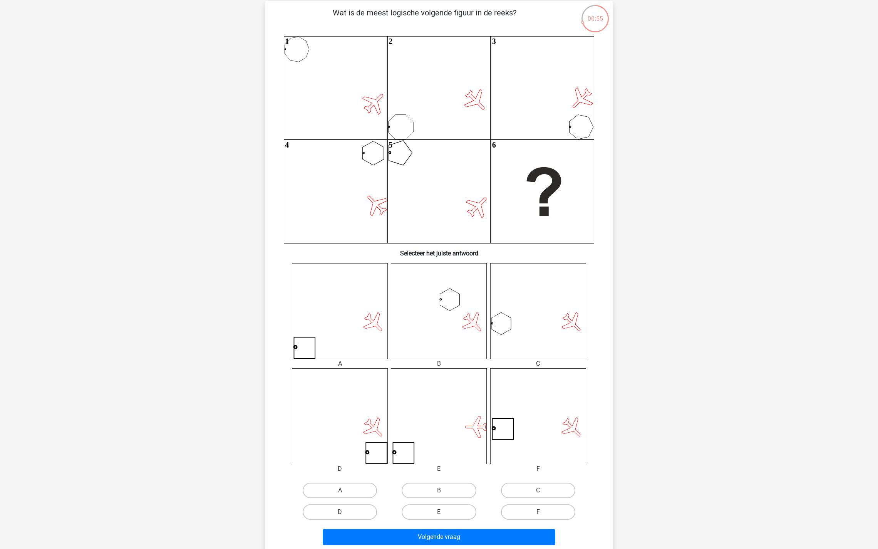
scroll to position [54, 0]
click at [338, 411] on label "A" at bounding box center [340, 488] width 74 height 15
click at [340, 411] on input "A" at bounding box center [342, 491] width 5 height 5
radio input "true"
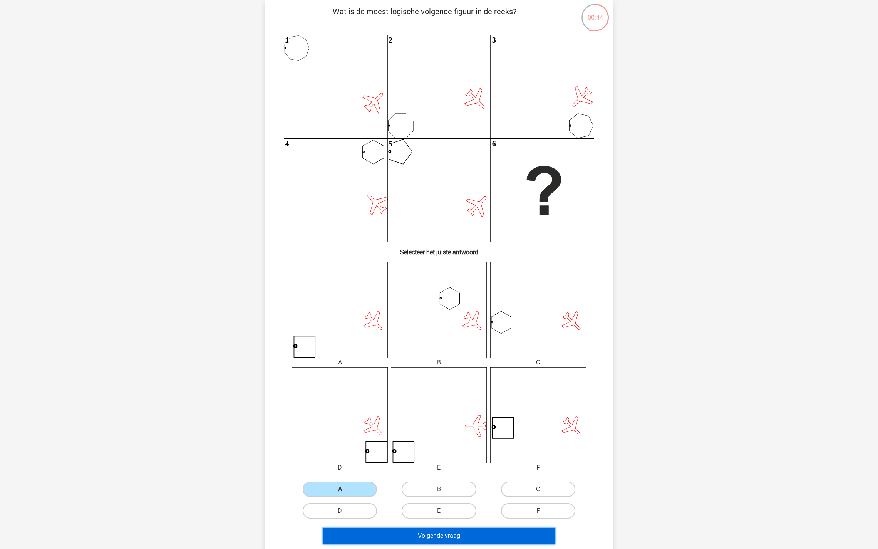
click at [410, 411] on button "Volgende vraag" at bounding box center [439, 535] width 233 height 16
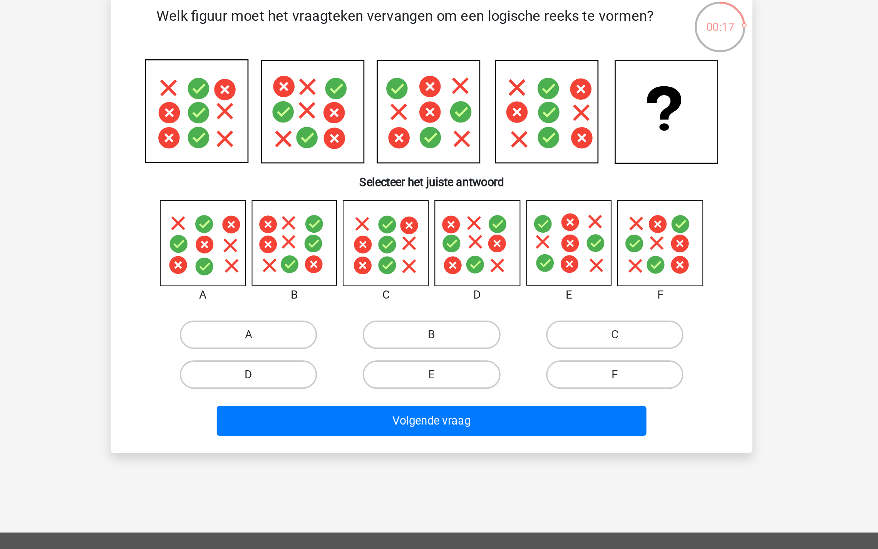
click at [348, 261] on label "D" at bounding box center [340, 259] width 74 height 15
click at [345, 261] on input "D" at bounding box center [342, 262] width 5 height 5
radio input "true"
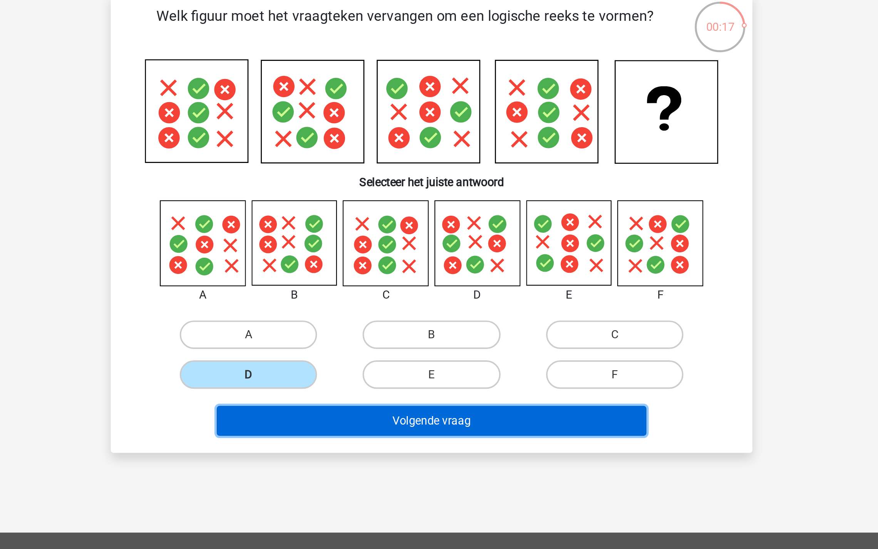
click at [403, 290] on button "Volgende vraag" at bounding box center [439, 285] width 233 height 16
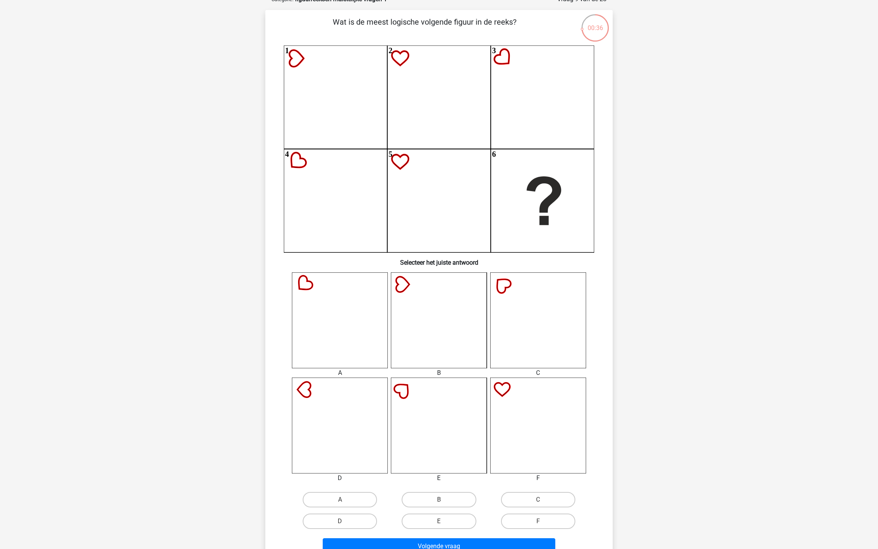
scroll to position [45, 0]
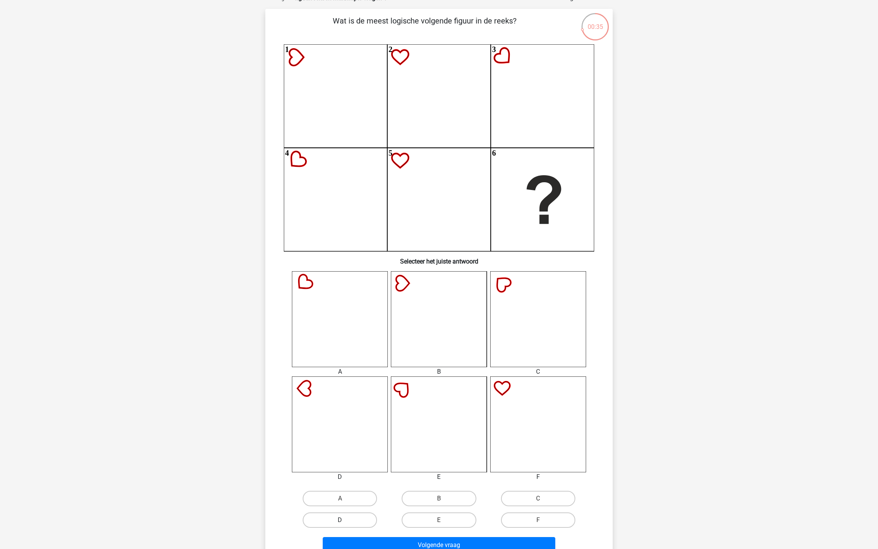
click at [354, 411] on label "D" at bounding box center [340, 519] width 74 height 15
click at [345, 411] on input "D" at bounding box center [342, 522] width 5 height 5
radio input "true"
click at [375, 411] on button "Volgende vraag" at bounding box center [439, 545] width 233 height 16
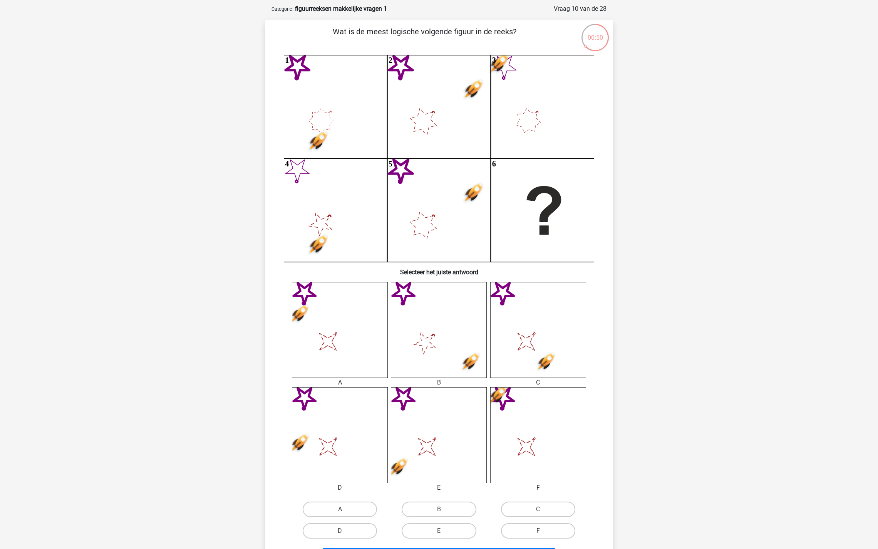
scroll to position [36, 0]
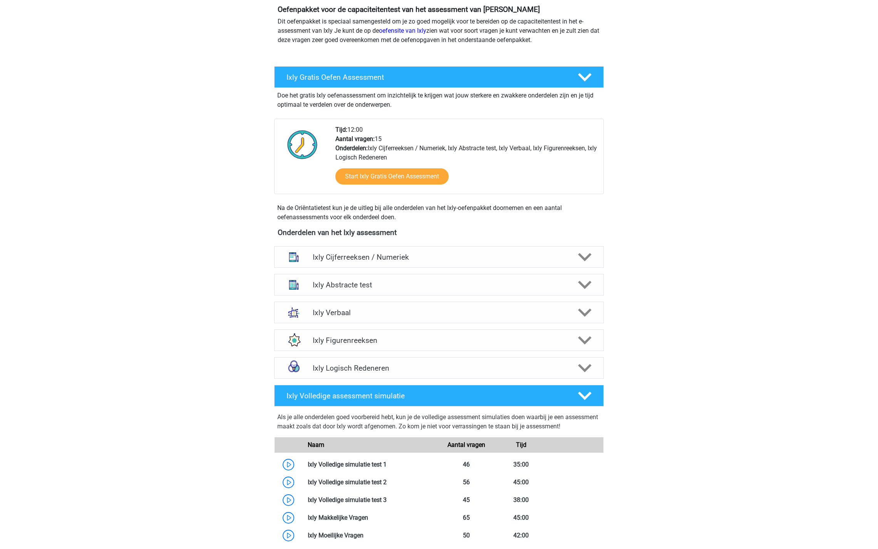
scroll to position [299, 0]
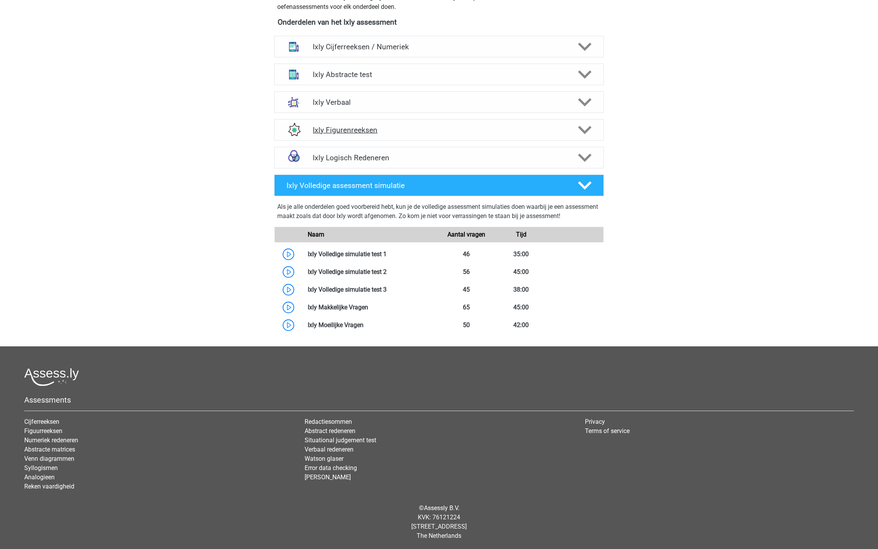
click at [333, 130] on h4 "Ixly Figurenreeksen" at bounding box center [439, 130] width 252 height 9
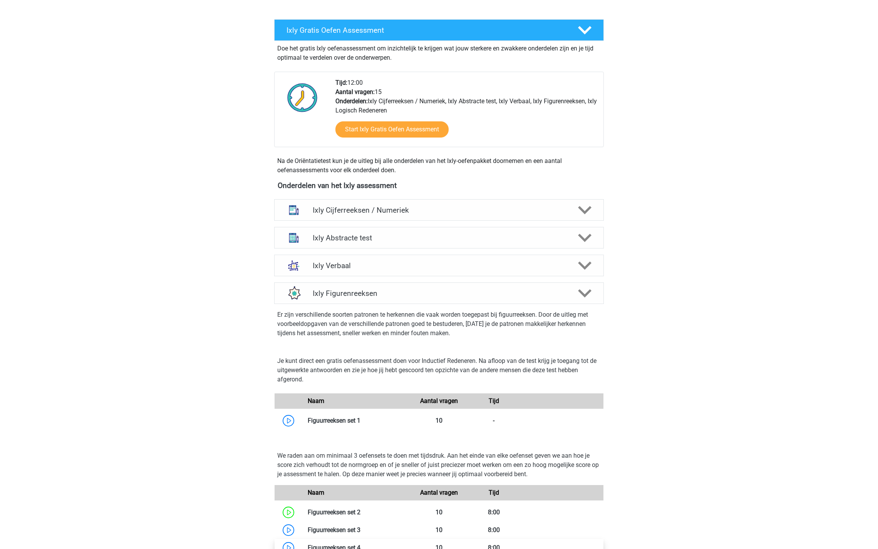
scroll to position [126, 0]
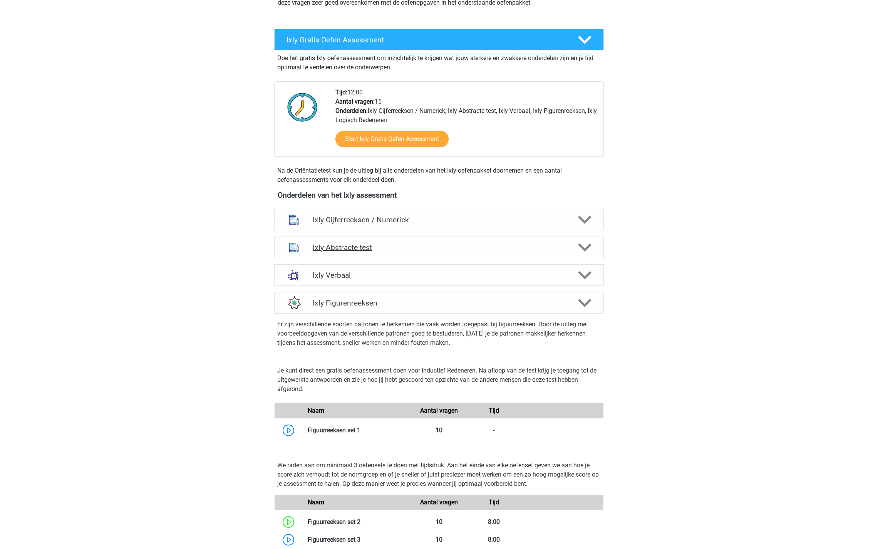
click at [396, 241] on div "Ixly Abstracte test" at bounding box center [439, 247] width 330 height 22
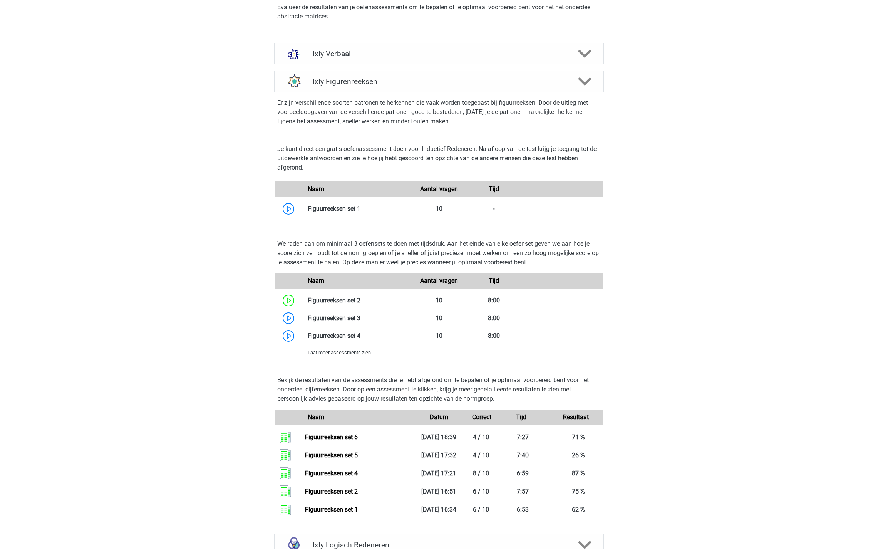
scroll to position [842, 0]
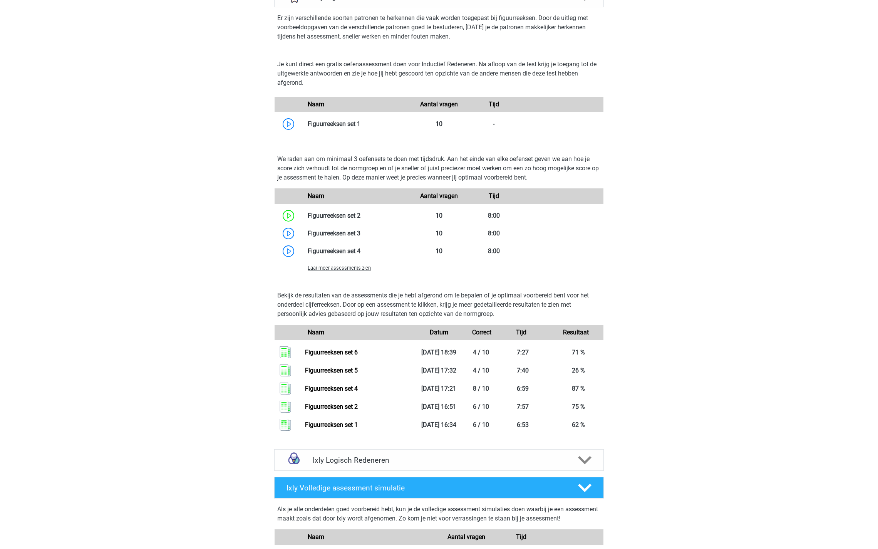
click at [348, 265] on span "Laat meer assessments zien" at bounding box center [339, 268] width 63 height 6
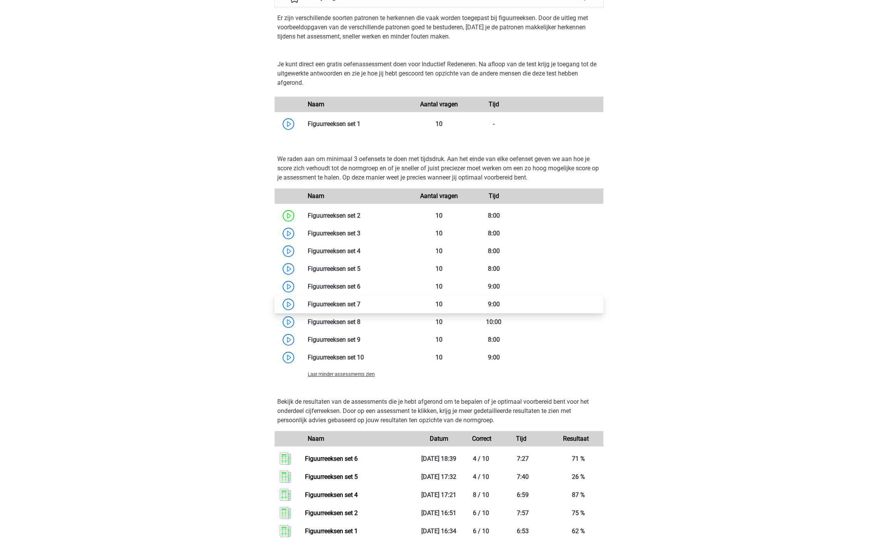
click at [360, 300] on link at bounding box center [360, 303] width 0 height 7
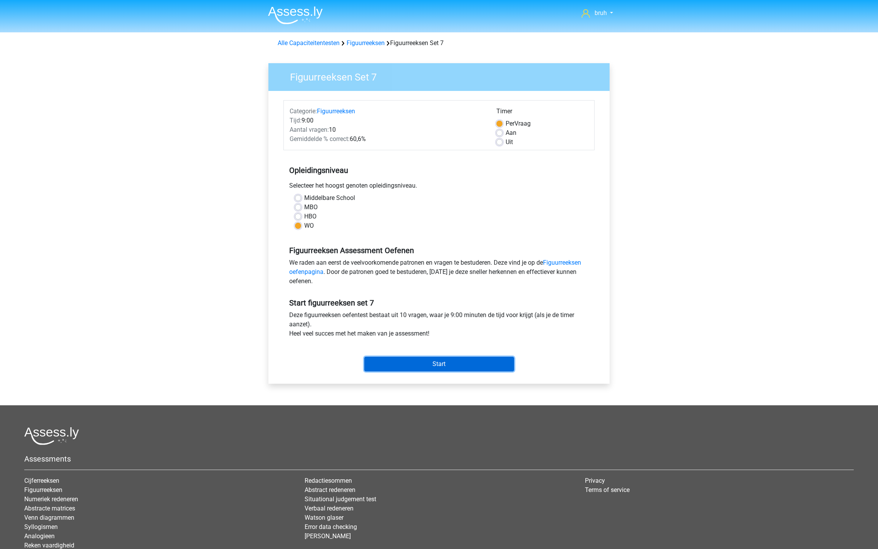
click at [438, 361] on input "Start" at bounding box center [439, 363] width 150 height 15
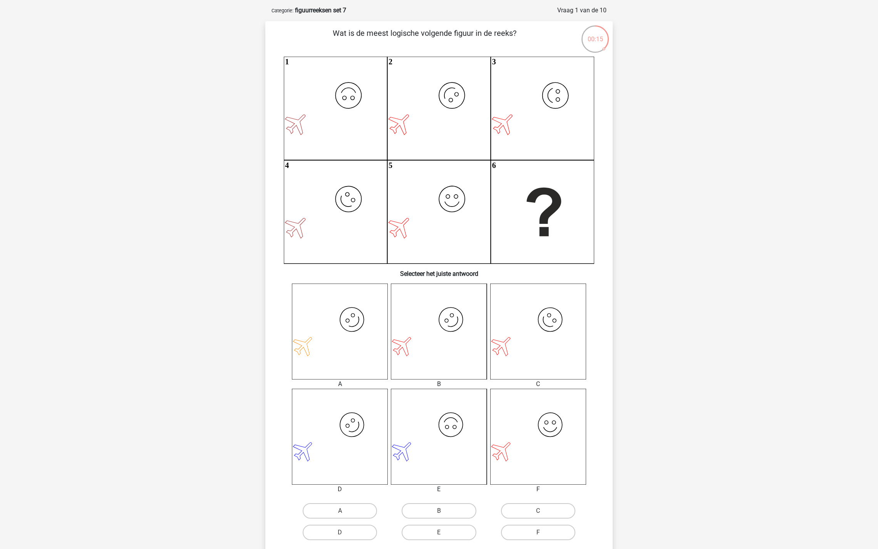
scroll to position [33, 0]
click at [434, 509] on label "B" at bounding box center [439, 509] width 74 height 15
click at [439, 510] on input "B" at bounding box center [441, 512] width 5 height 5
radio input "true"
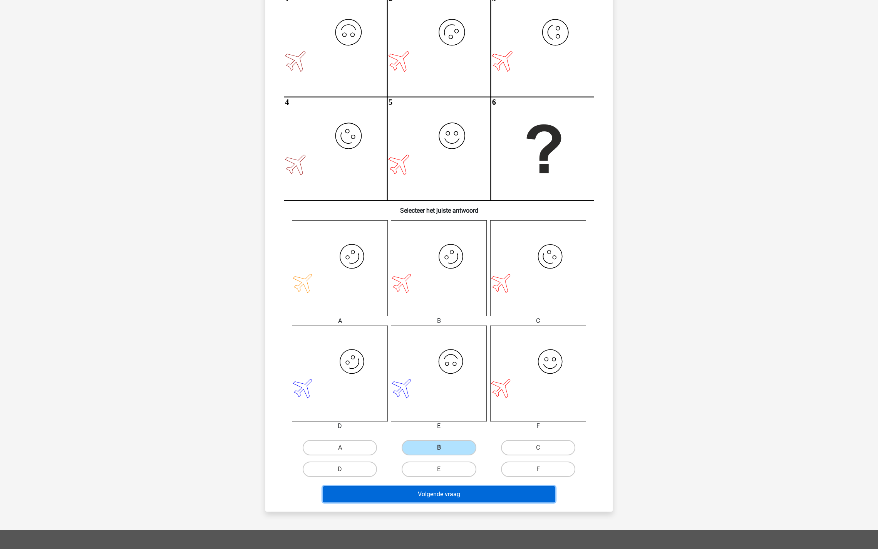
click at [438, 492] on button "Volgende vraag" at bounding box center [439, 494] width 233 height 16
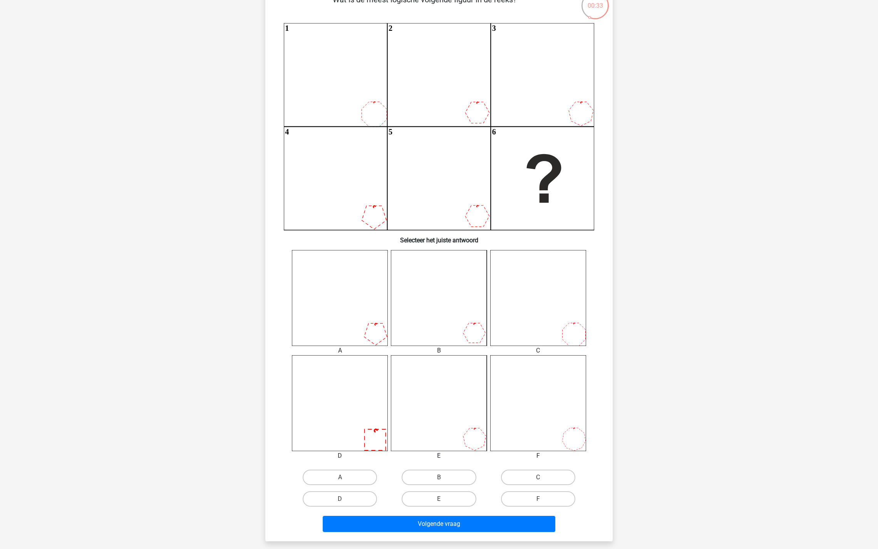
scroll to position [69, 0]
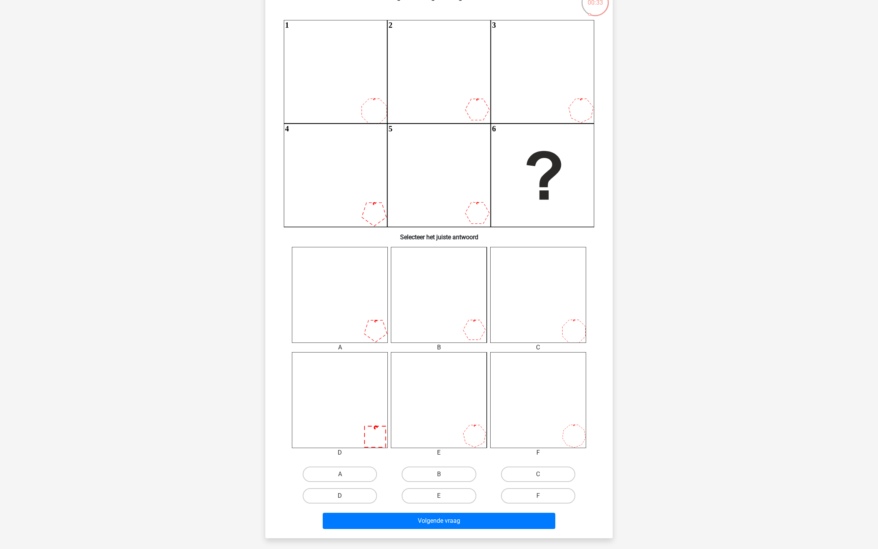
click at [350, 492] on label "D" at bounding box center [340, 495] width 74 height 15
click at [345, 495] on input "D" at bounding box center [342, 497] width 5 height 5
radio input "true"
click at [393, 512] on div "Volgende vraag" at bounding box center [439, 518] width 323 height 25
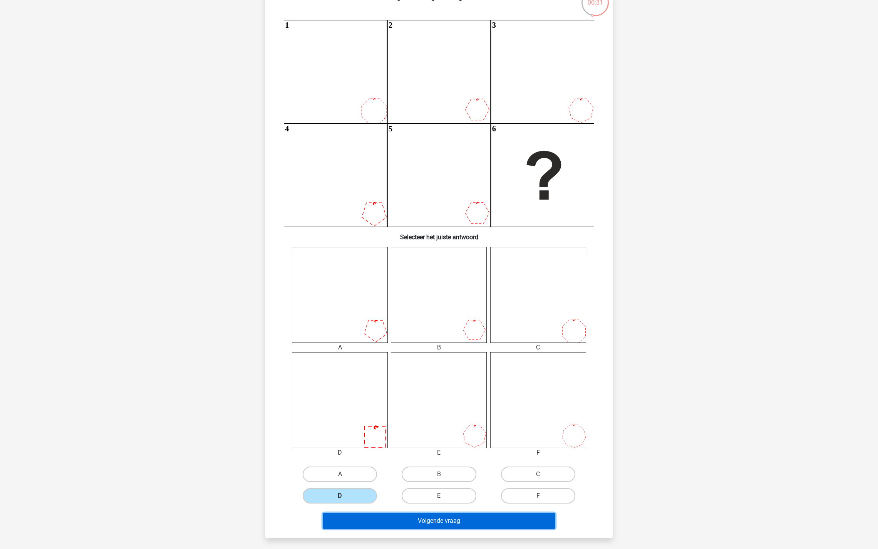
click at [398, 519] on button "Volgende vraag" at bounding box center [439, 520] width 233 height 16
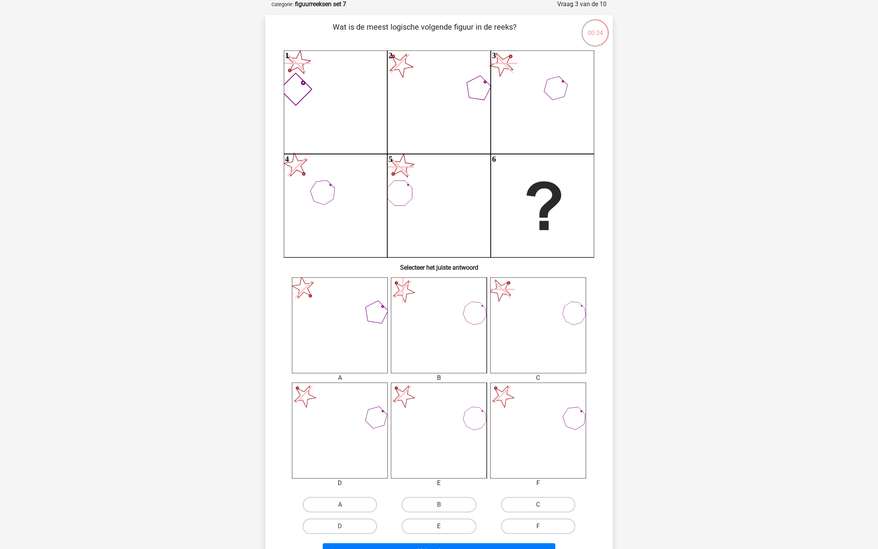
scroll to position [46, 0]
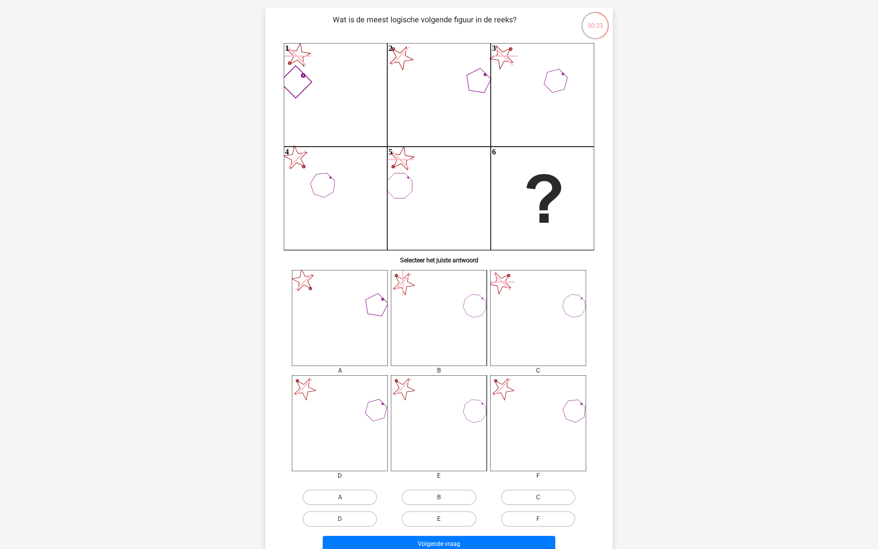
click at [459, 515] on label "E" at bounding box center [439, 518] width 74 height 15
click at [444, 519] on input "E" at bounding box center [441, 521] width 5 height 5
radio input "true"
click at [452, 538] on button "Volgende vraag" at bounding box center [439, 544] width 233 height 16
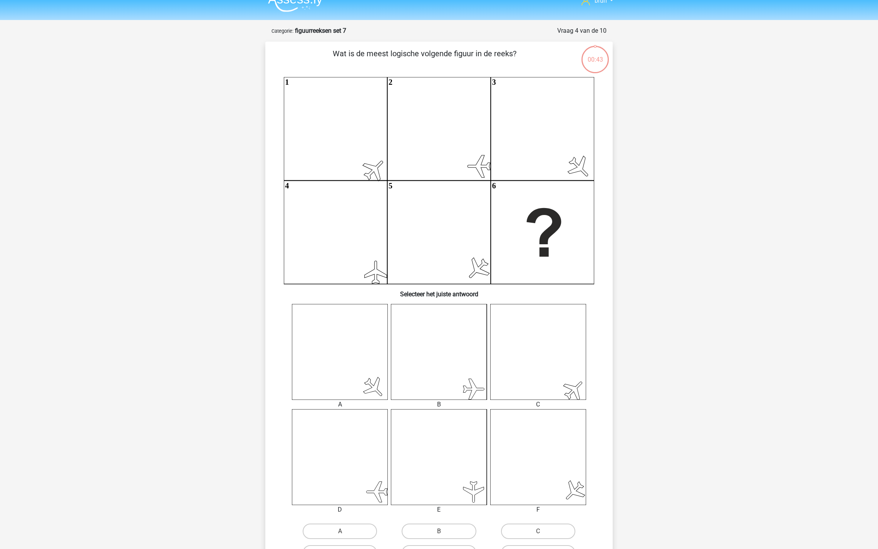
scroll to position [13, 0]
click at [429, 532] on label "B" at bounding box center [439, 530] width 74 height 15
click at [439, 532] on input "B" at bounding box center [441, 532] width 5 height 5
radio input "true"
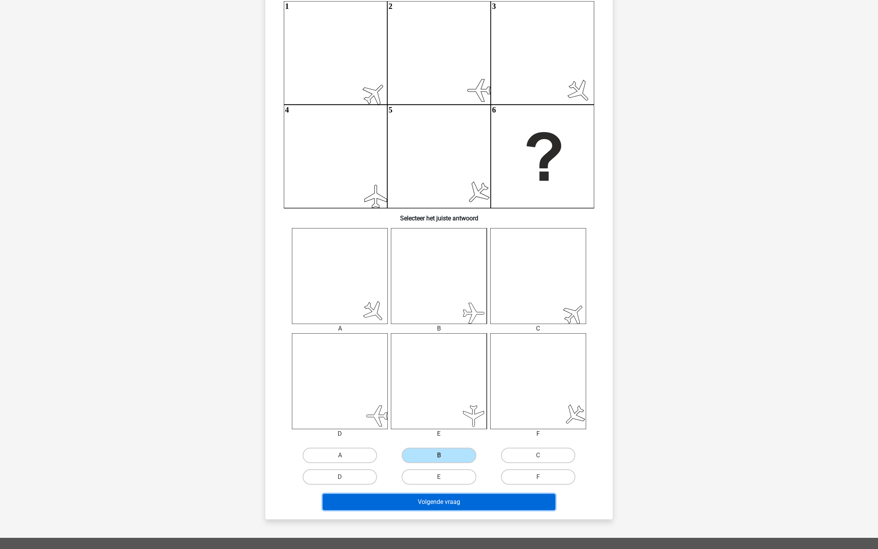
click at [437, 497] on button "Volgende vraag" at bounding box center [439, 502] width 233 height 16
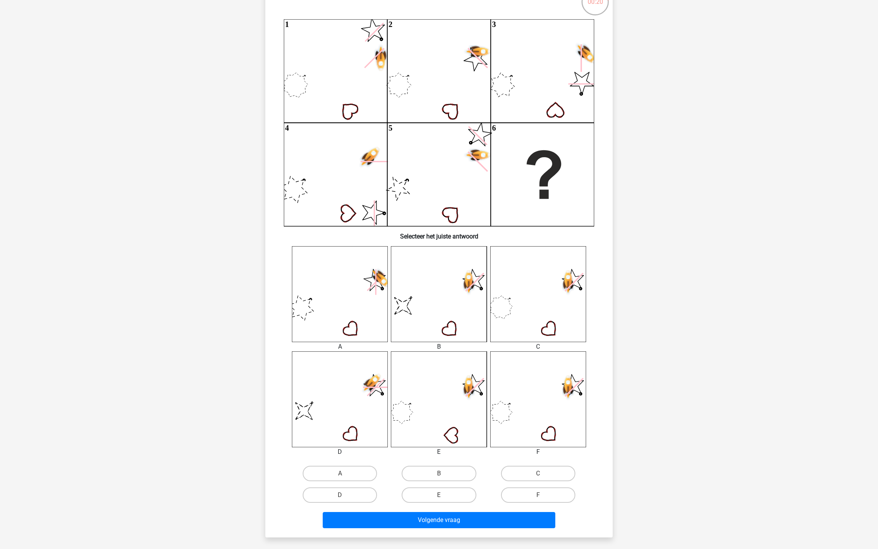
scroll to position [73, 0]
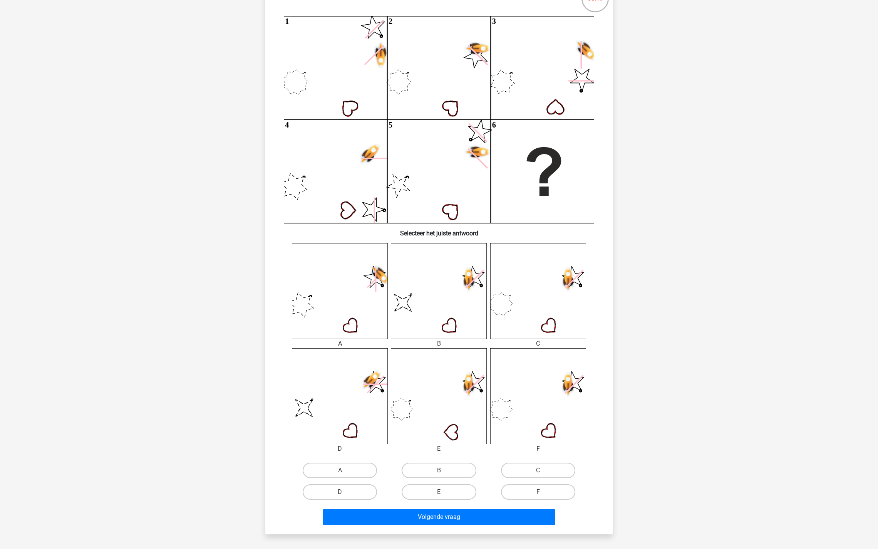
click at [431, 472] on label "B" at bounding box center [439, 469] width 74 height 15
click at [439, 472] on input "B" at bounding box center [441, 472] width 5 height 5
radio input "true"
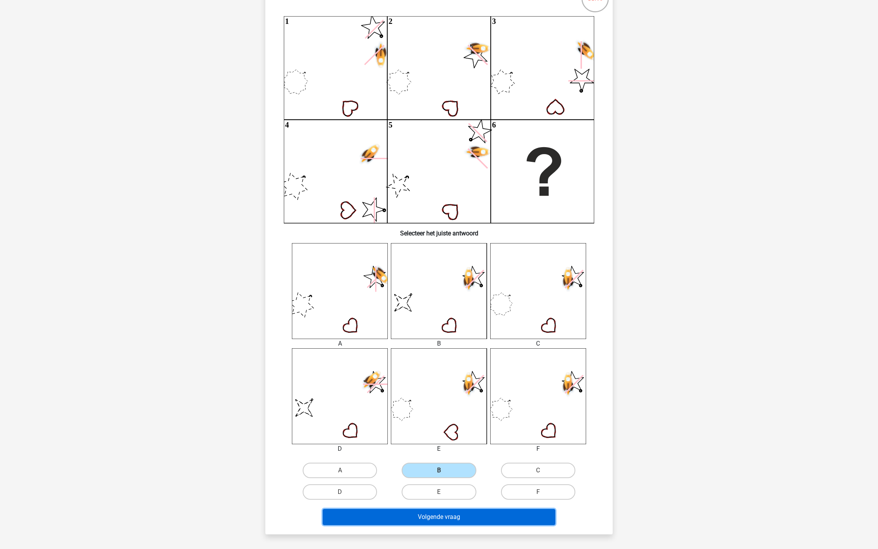
click at [422, 520] on button "Volgende vraag" at bounding box center [439, 517] width 233 height 16
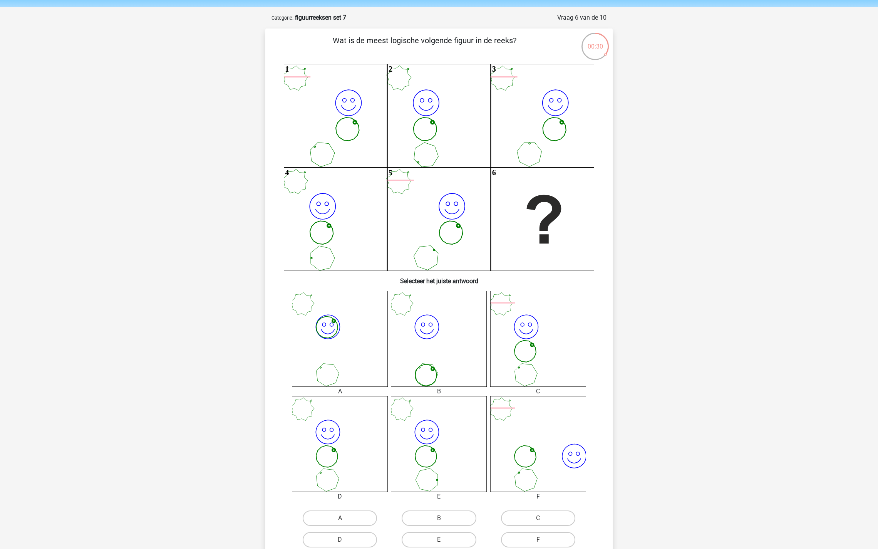
scroll to position [33, 0]
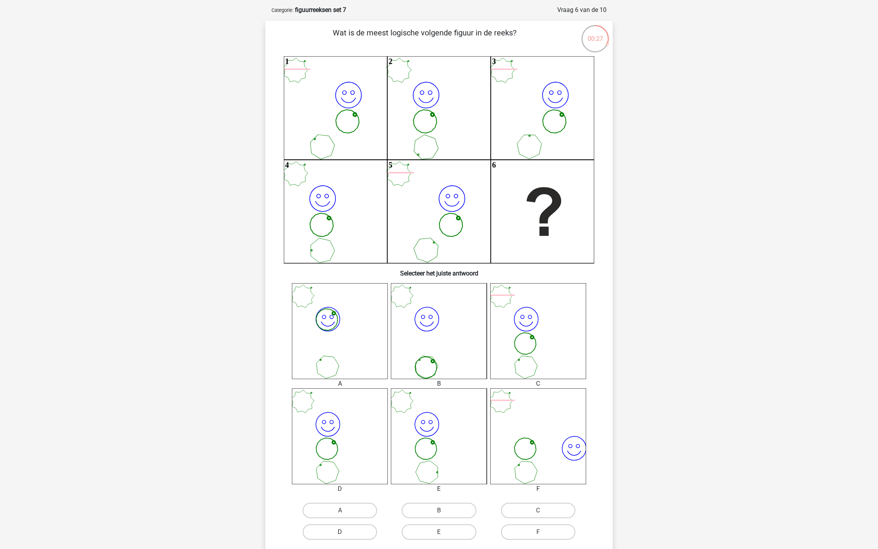
click at [342, 524] on label "D" at bounding box center [340, 531] width 74 height 15
click at [342, 532] on input "D" at bounding box center [342, 534] width 5 height 5
radio input "true"
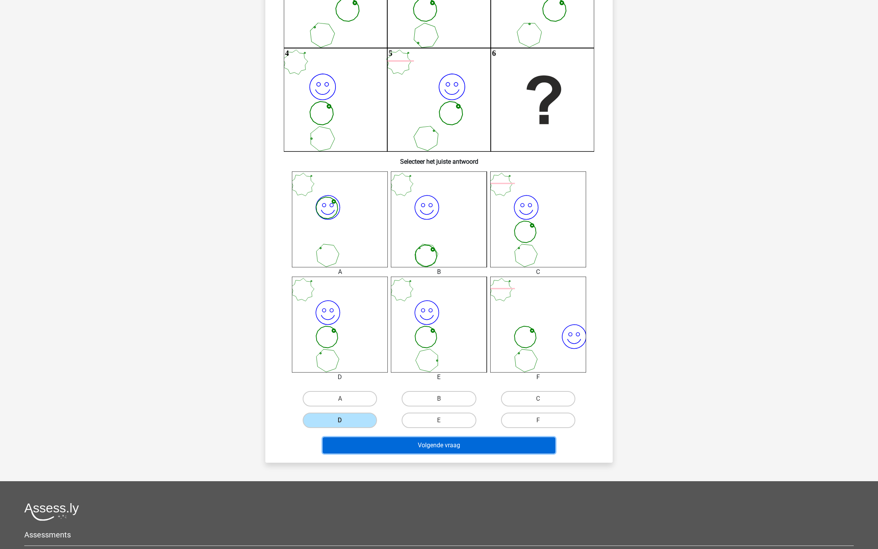
click at [425, 441] on button "Volgende vraag" at bounding box center [439, 445] width 233 height 16
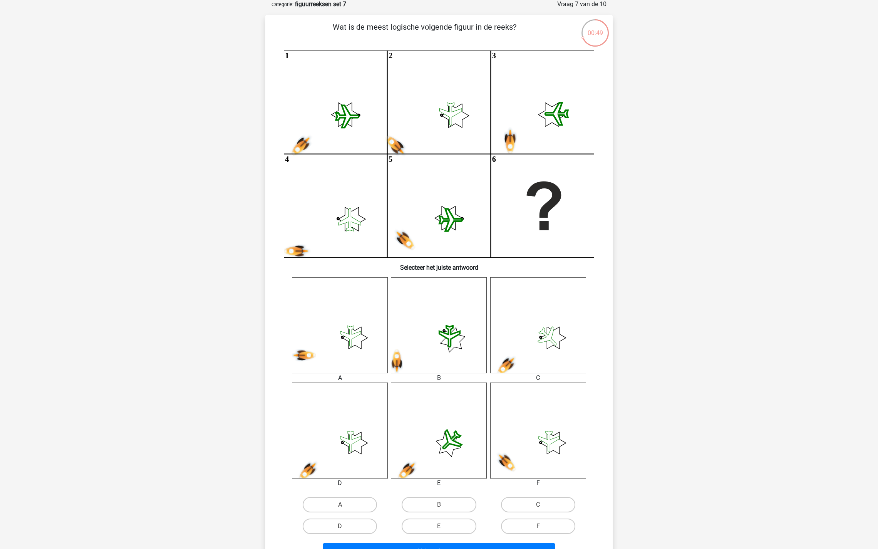
scroll to position [42, 0]
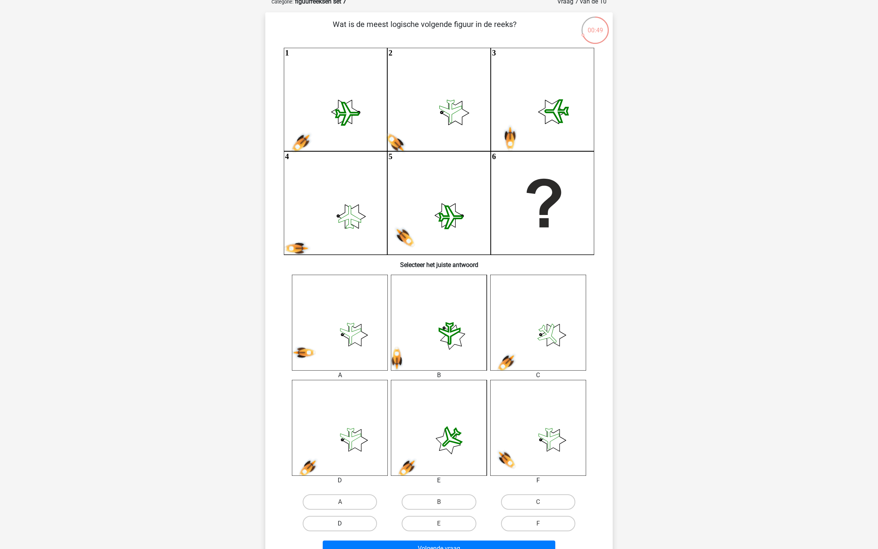
click at [348, 522] on label "D" at bounding box center [340, 522] width 74 height 15
click at [345, 523] on input "D" at bounding box center [342, 525] width 5 height 5
radio input "true"
click at [382, 540] on button "Volgende vraag" at bounding box center [439, 548] width 233 height 16
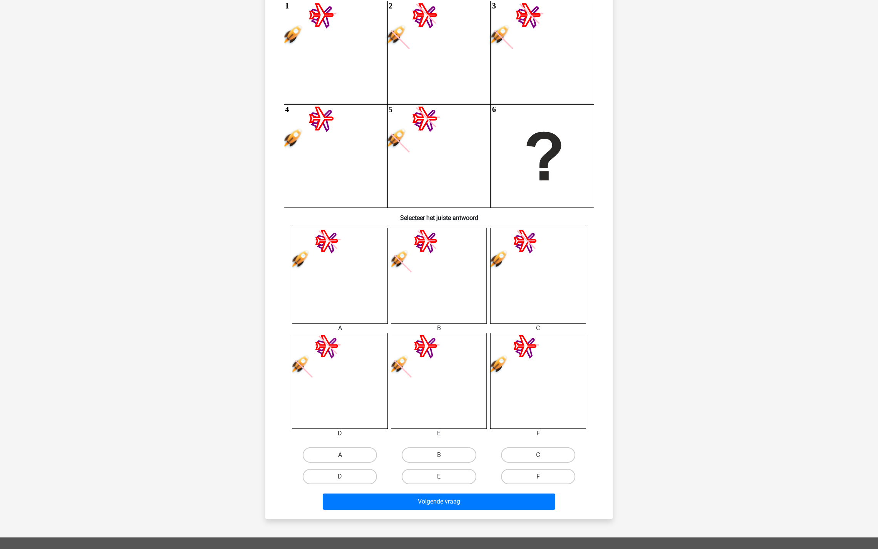
scroll to position [139, 0]
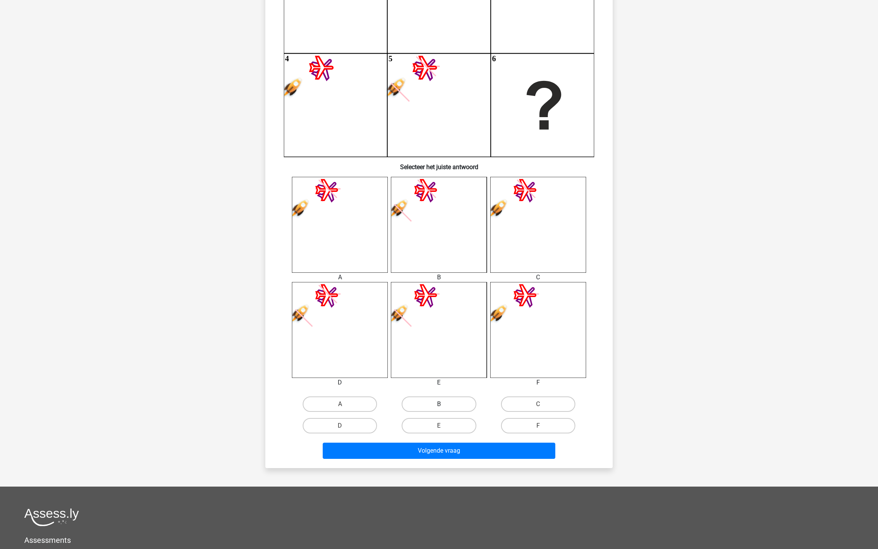
click at [427, 399] on label "B" at bounding box center [439, 403] width 74 height 15
click at [439, 404] on input "B" at bounding box center [441, 406] width 5 height 5
radio input "true"
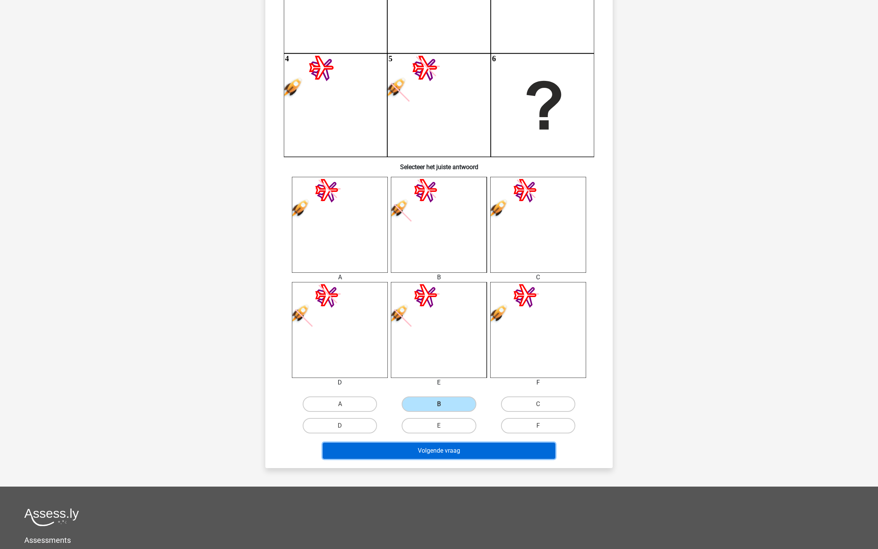
click at [437, 451] on button "Volgende vraag" at bounding box center [439, 450] width 233 height 16
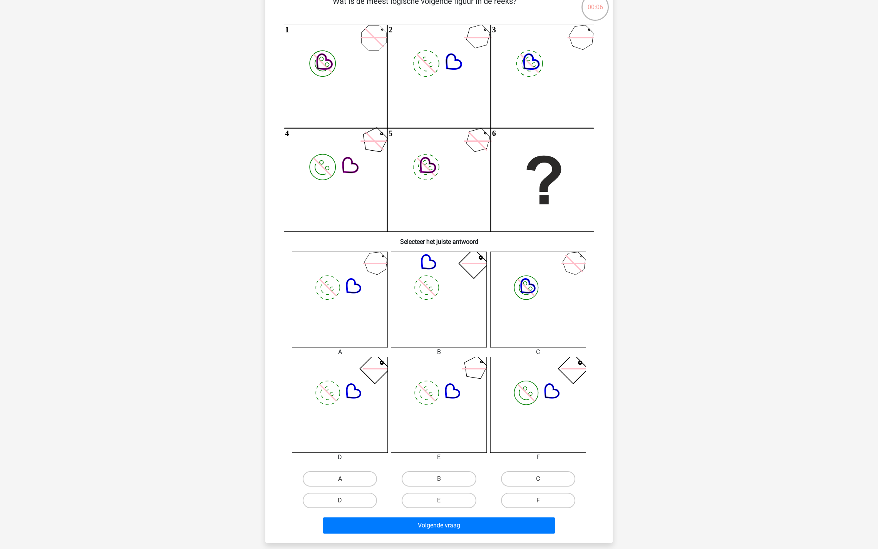
scroll to position [65, 0]
click at [428, 499] on label "E" at bounding box center [439, 499] width 74 height 15
click at [439, 500] on input "E" at bounding box center [441, 502] width 5 height 5
radio input "true"
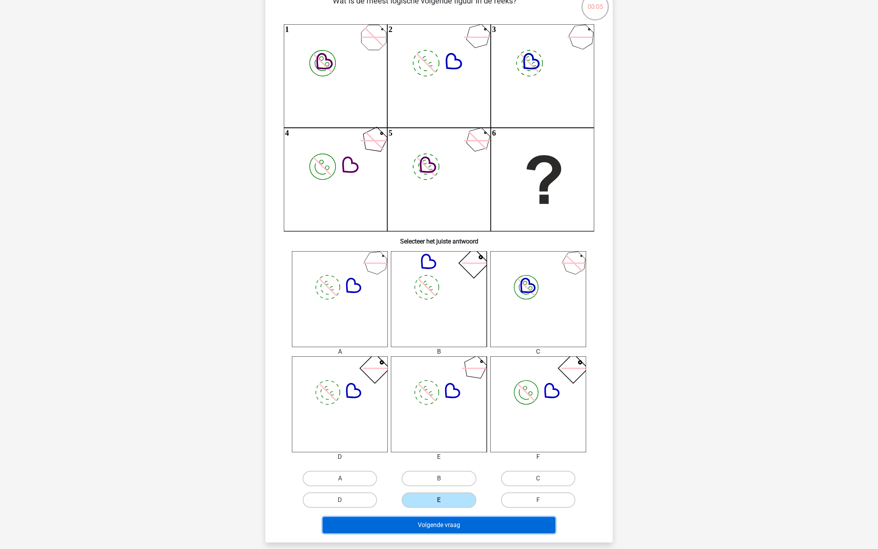
click at [429, 527] on button "Volgende vraag" at bounding box center [439, 525] width 233 height 16
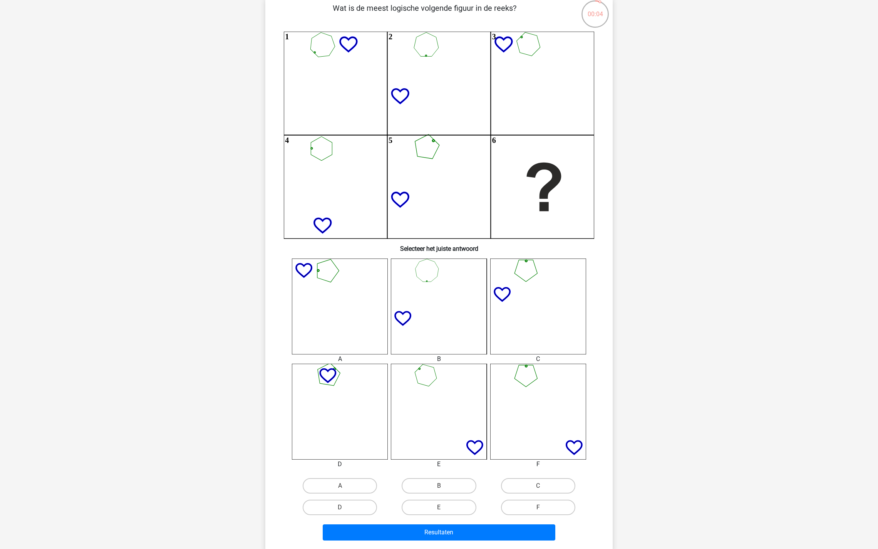
scroll to position [85, 0]
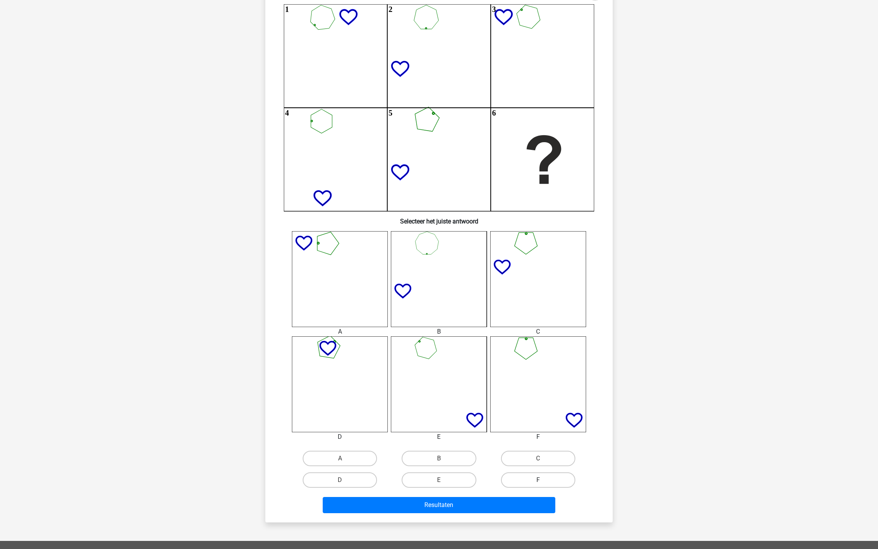
click at [519, 476] on label "F" at bounding box center [538, 479] width 74 height 15
click at [538, 480] on input "F" at bounding box center [540, 482] width 5 height 5
radio input "true"
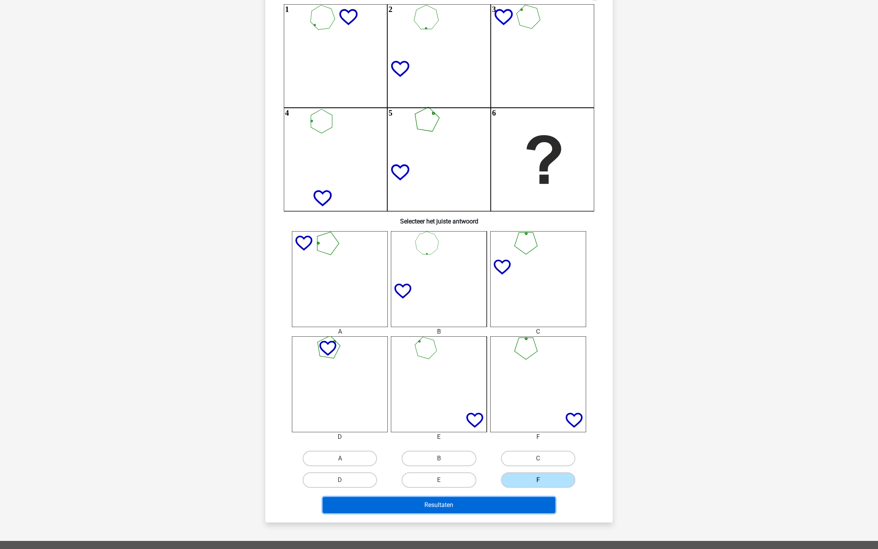
click at [499, 500] on button "Resultaten" at bounding box center [439, 505] width 233 height 16
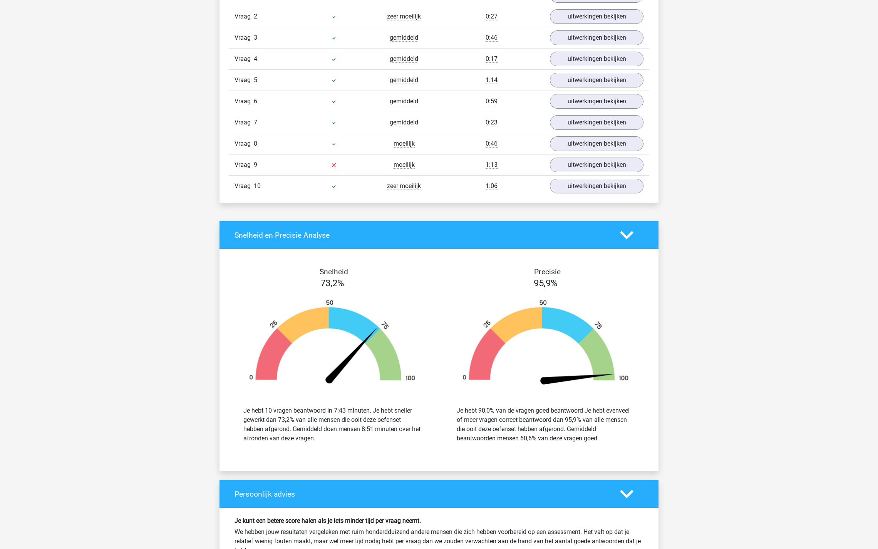
scroll to position [549, 0]
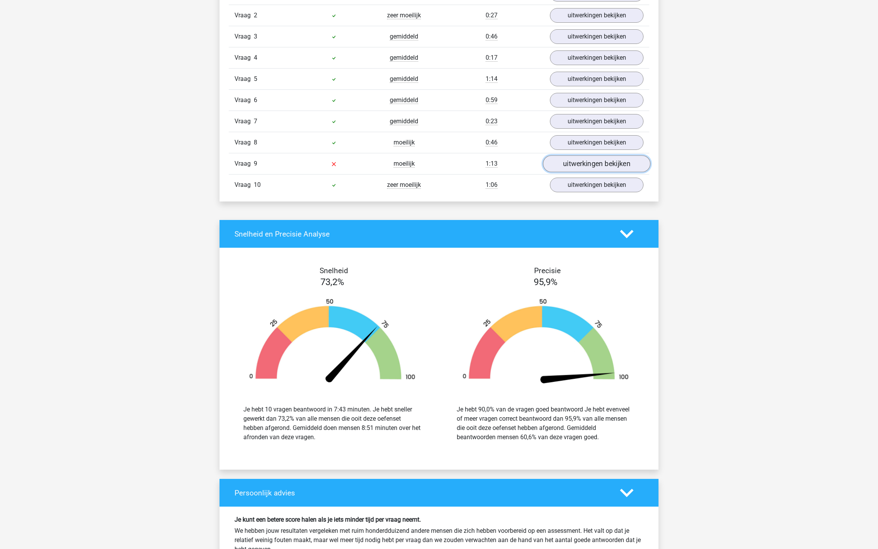
click at [567, 157] on link "uitwerkingen bekijken" at bounding box center [596, 163] width 107 height 17
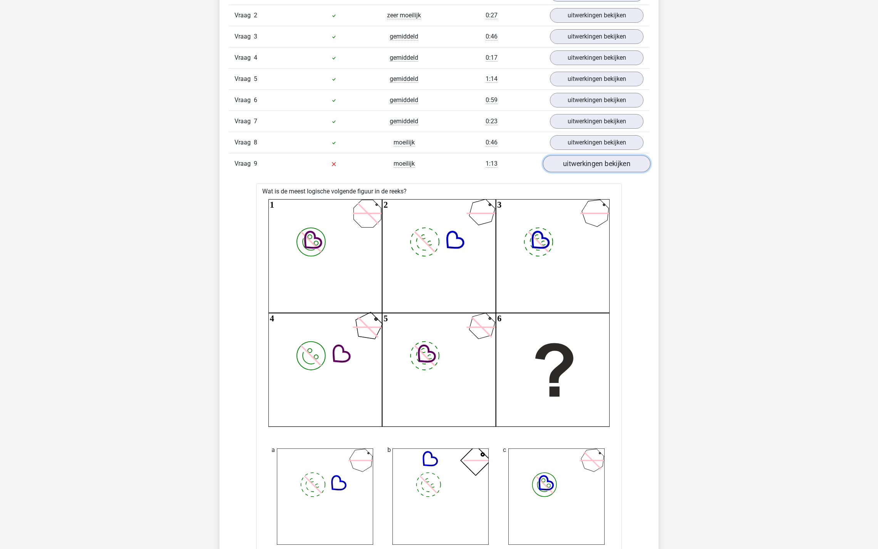
click at [567, 157] on link "uitwerkingen bekijken" at bounding box center [596, 163] width 107 height 17
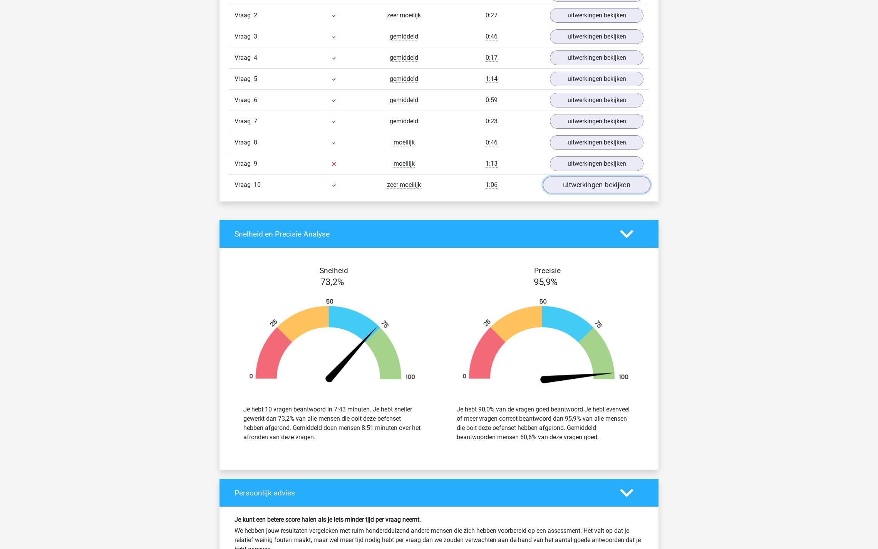
click at [564, 178] on link "uitwerkingen bekijken" at bounding box center [596, 184] width 107 height 17
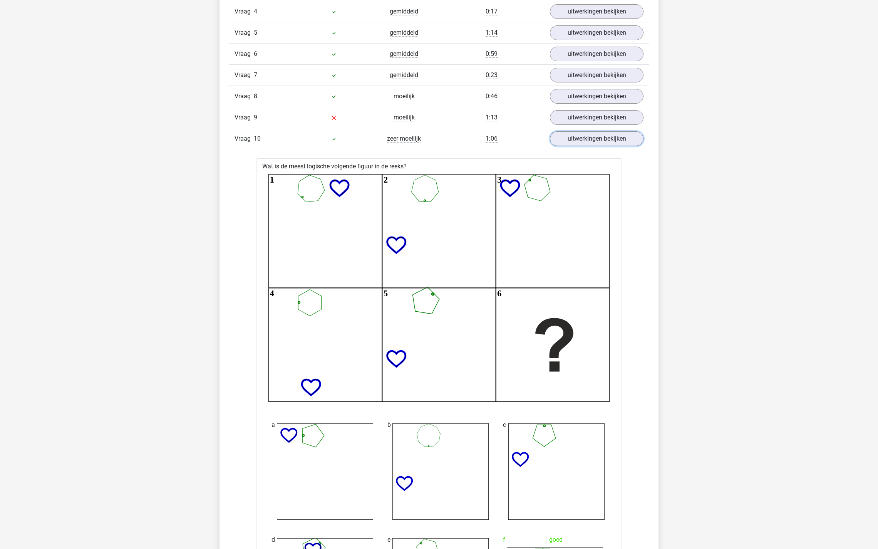
scroll to position [521, 0]
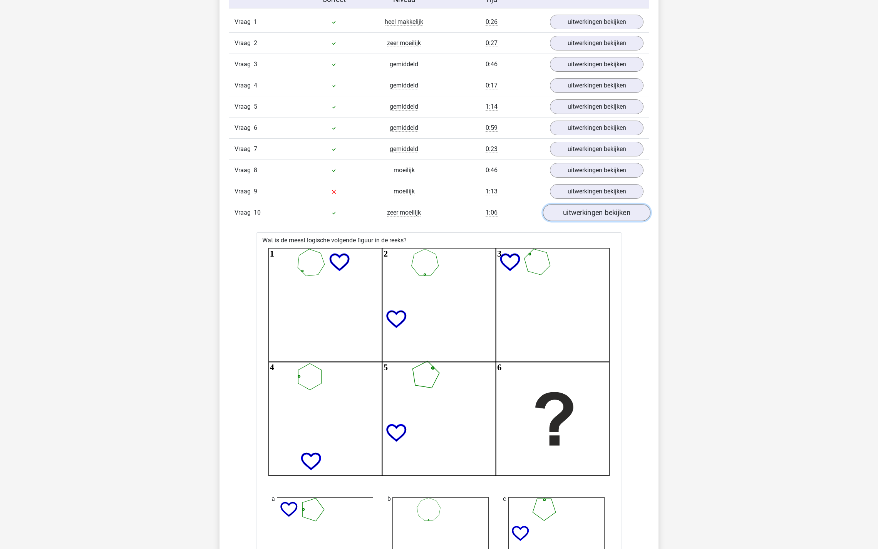
click at [580, 208] on link "uitwerkingen bekijken" at bounding box center [596, 212] width 107 height 17
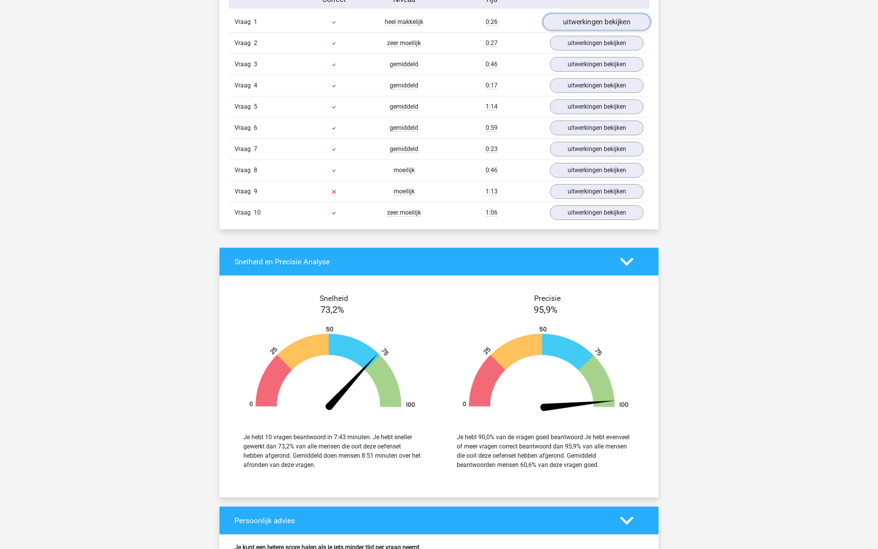
click at [560, 21] on link "uitwerkingen bekijken" at bounding box center [596, 21] width 107 height 17
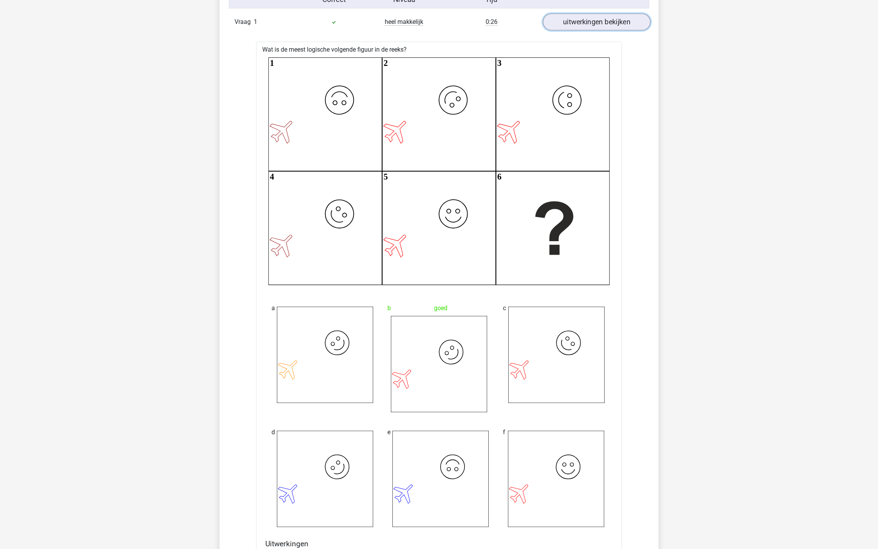
click at [560, 21] on link "uitwerkingen bekijken" at bounding box center [596, 21] width 107 height 17
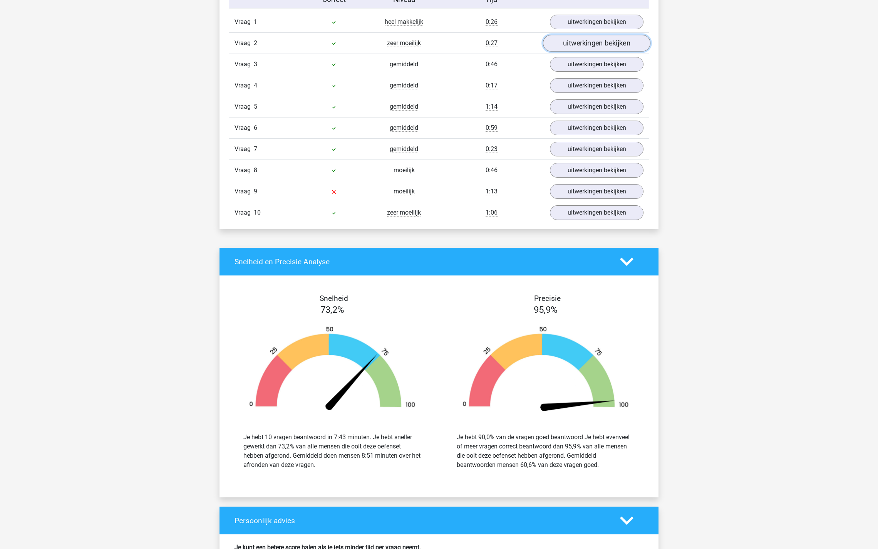
click at [561, 45] on link "uitwerkingen bekijken" at bounding box center [596, 43] width 107 height 17
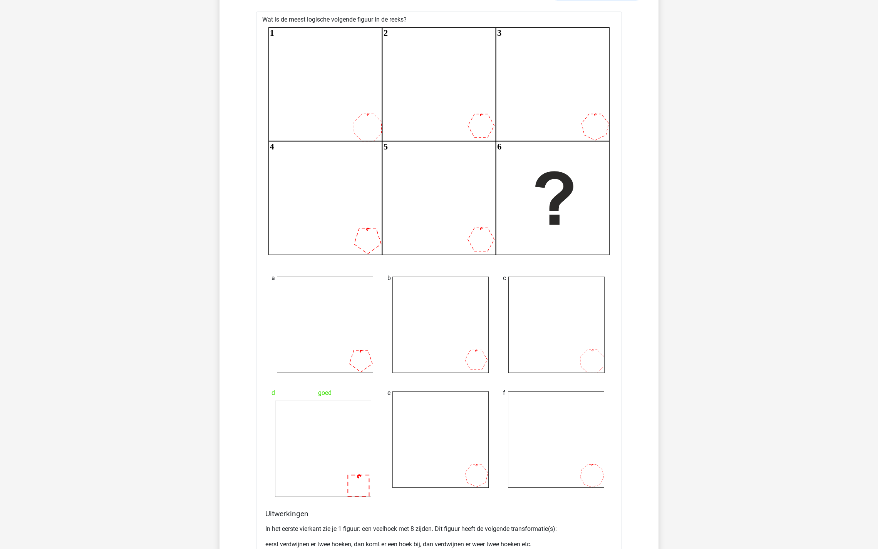
scroll to position [365, 0]
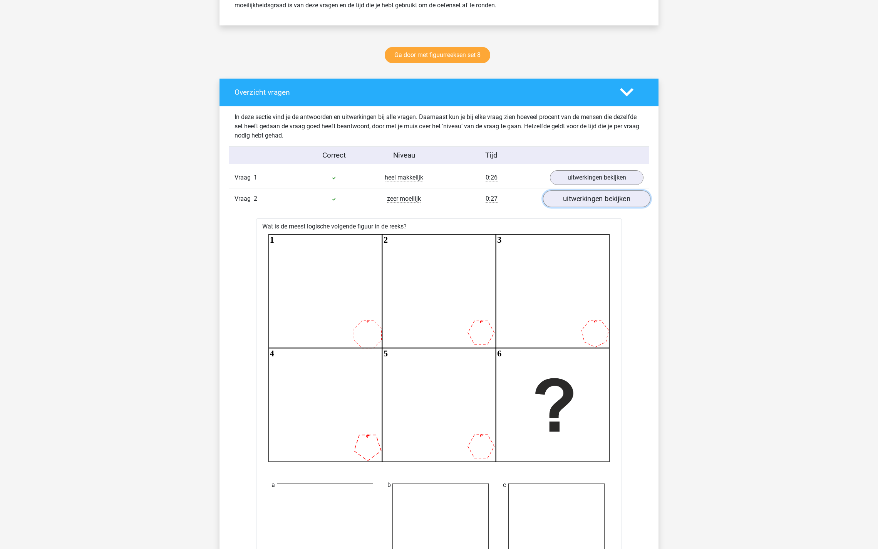
click at [567, 198] on link "uitwerkingen bekijken" at bounding box center [596, 198] width 107 height 17
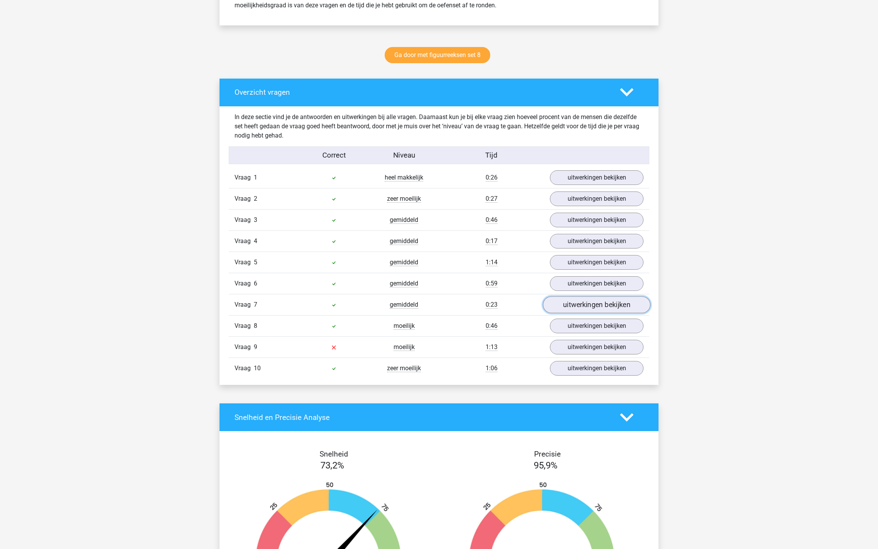
click at [574, 298] on link "uitwerkingen bekijken" at bounding box center [596, 304] width 107 height 17
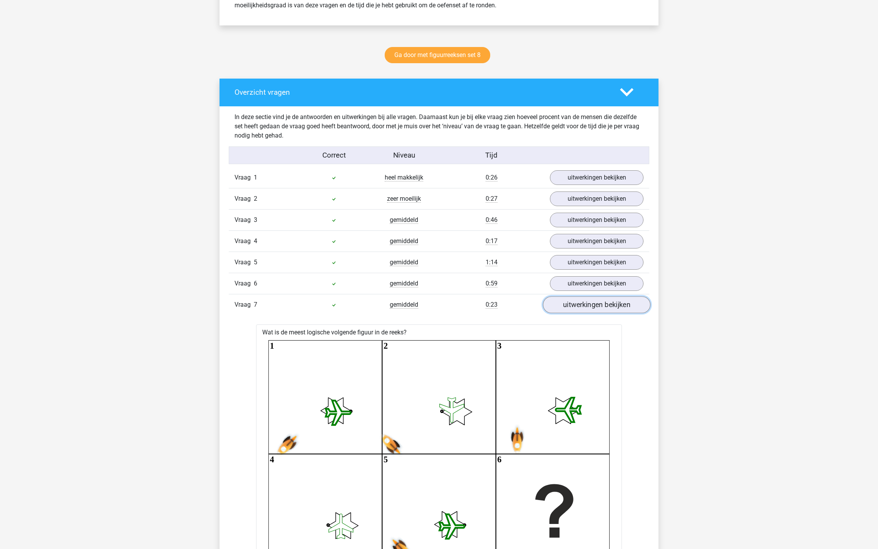
click at [574, 298] on link "uitwerkingen bekijken" at bounding box center [596, 304] width 107 height 17
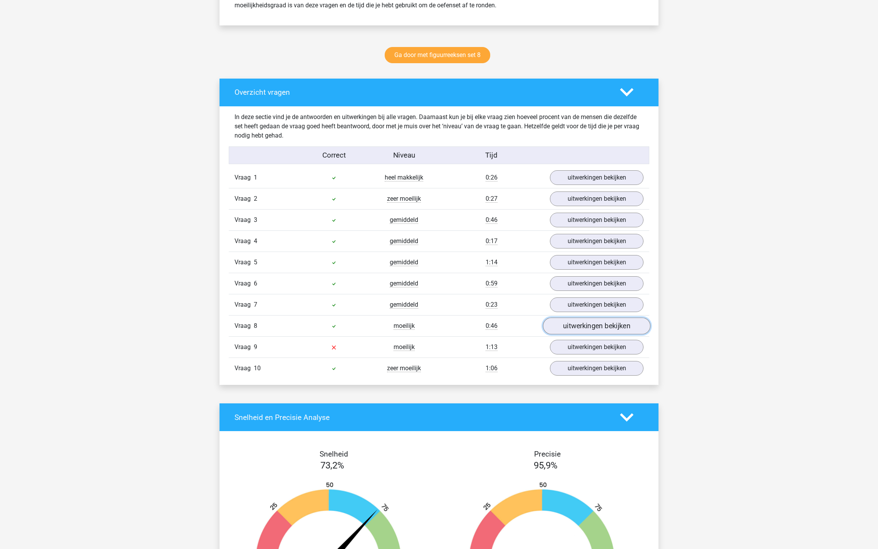
click at [566, 318] on link "uitwerkingen bekijken" at bounding box center [596, 325] width 107 height 17
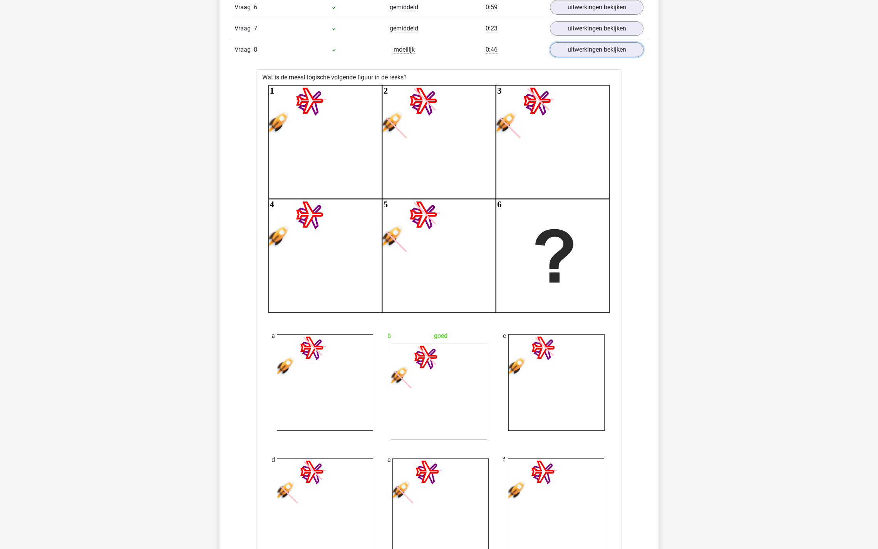
scroll to position [607, 0]
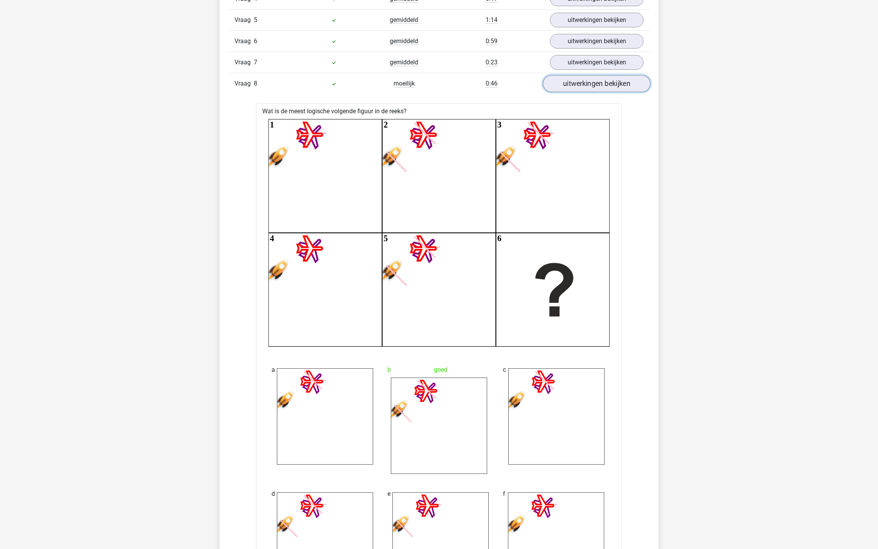
click at [611, 81] on link "uitwerkingen bekijken" at bounding box center [596, 83] width 107 height 17
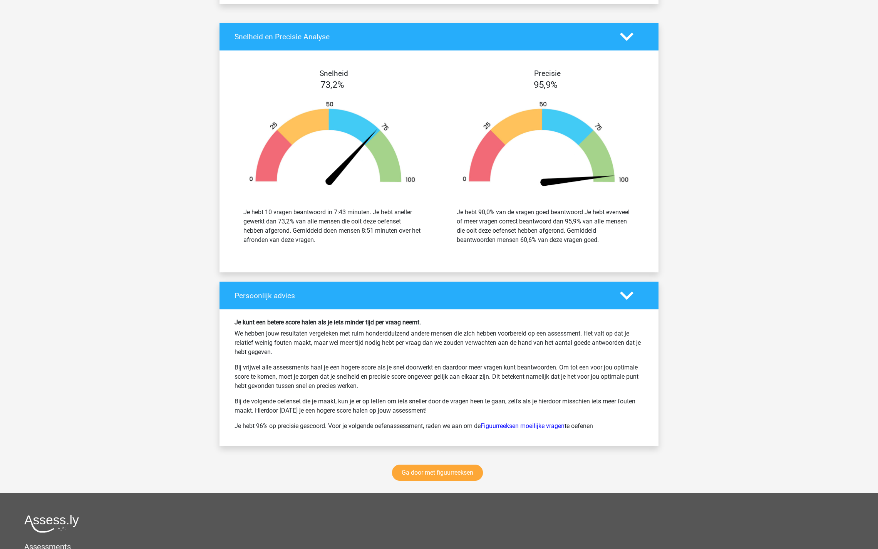
scroll to position [889, 0]
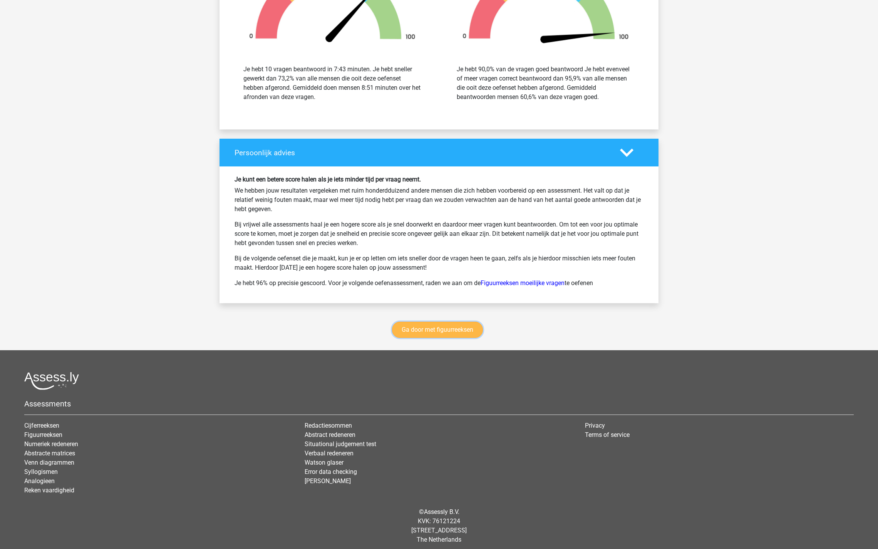
click at [447, 322] on link "Ga door met figuurreeksen" at bounding box center [437, 329] width 91 height 16
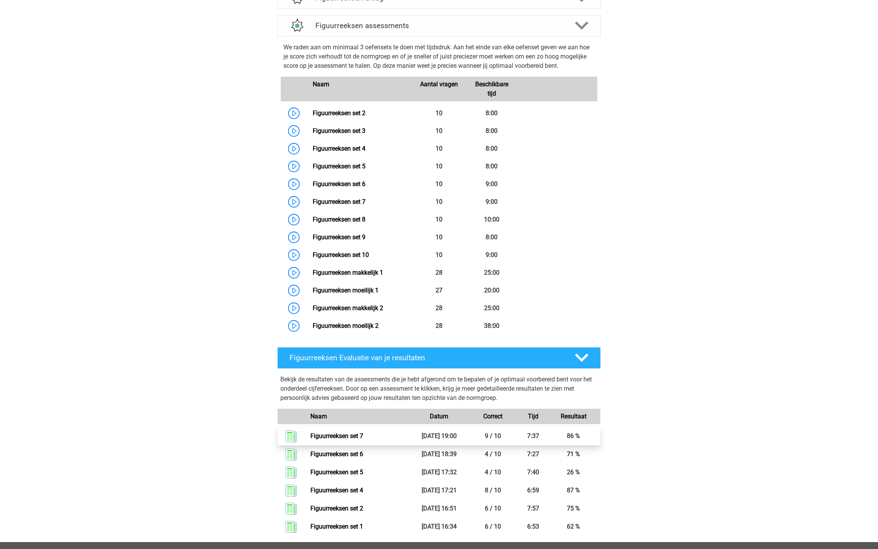
scroll to position [275, 0]
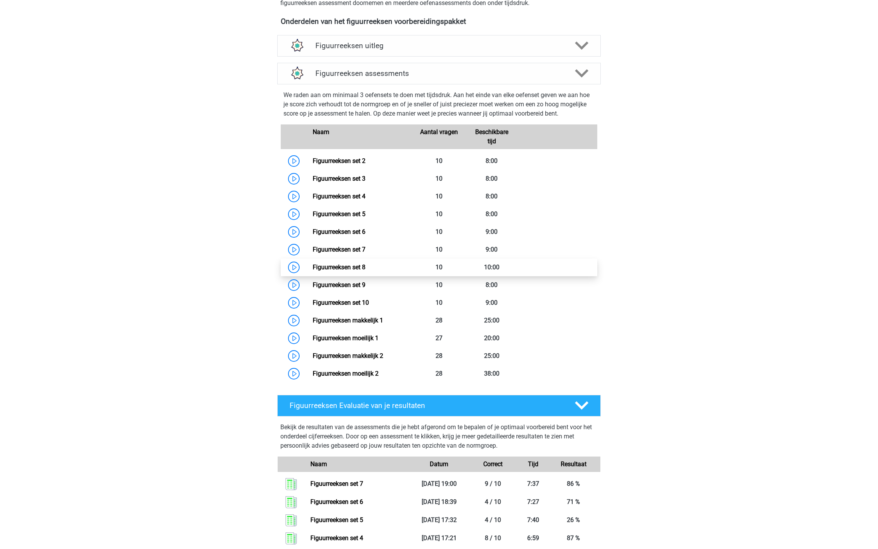
click at [313, 268] on link "Figuurreeksen set 8" at bounding box center [339, 266] width 53 height 7
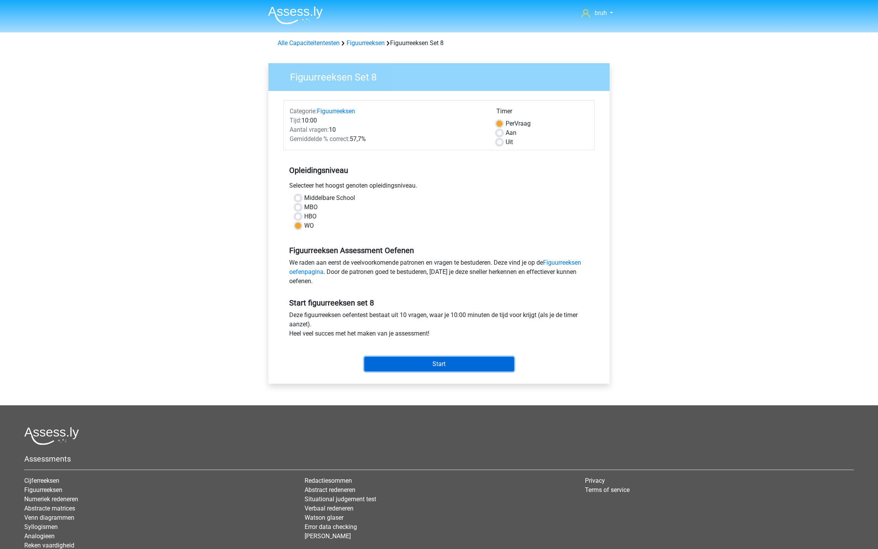
click at [440, 368] on input "Start" at bounding box center [439, 363] width 150 height 15
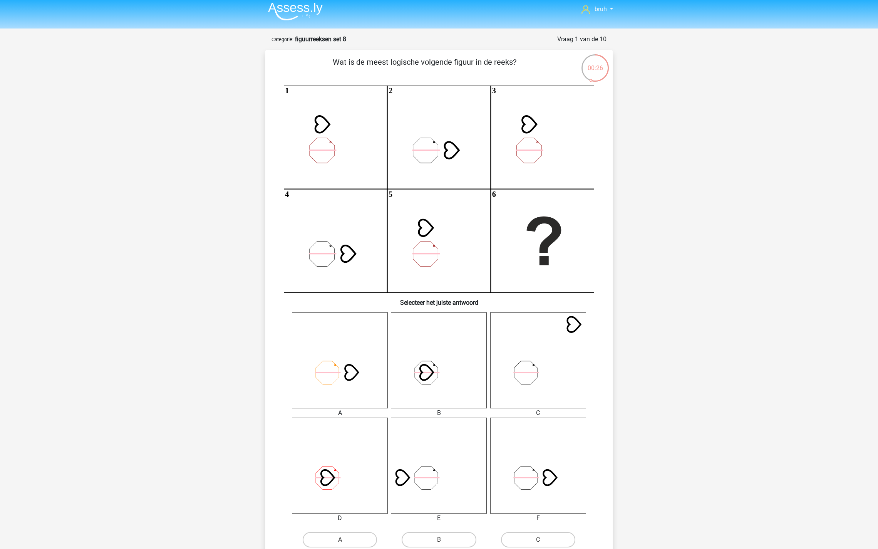
scroll to position [54, 0]
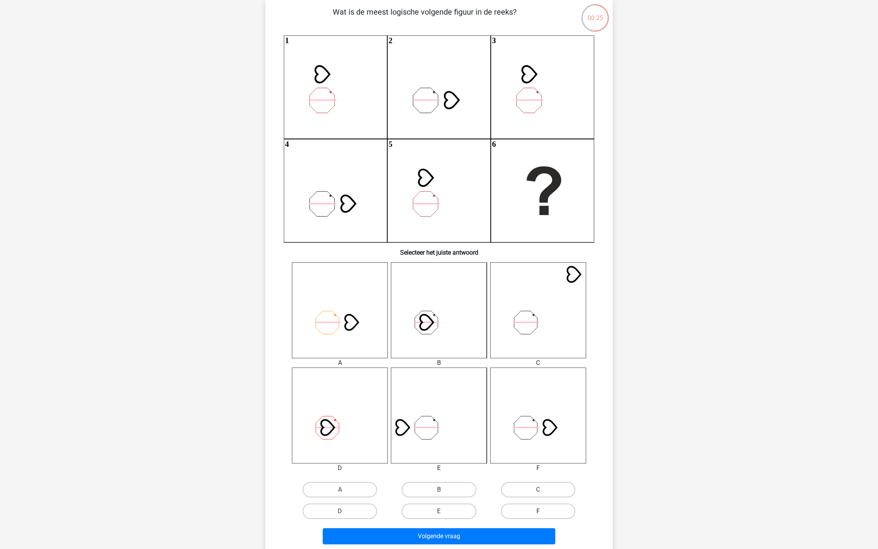
click at [522, 506] on label "F" at bounding box center [538, 510] width 74 height 15
click at [538, 511] on input "F" at bounding box center [540, 513] width 5 height 5
radio input "true"
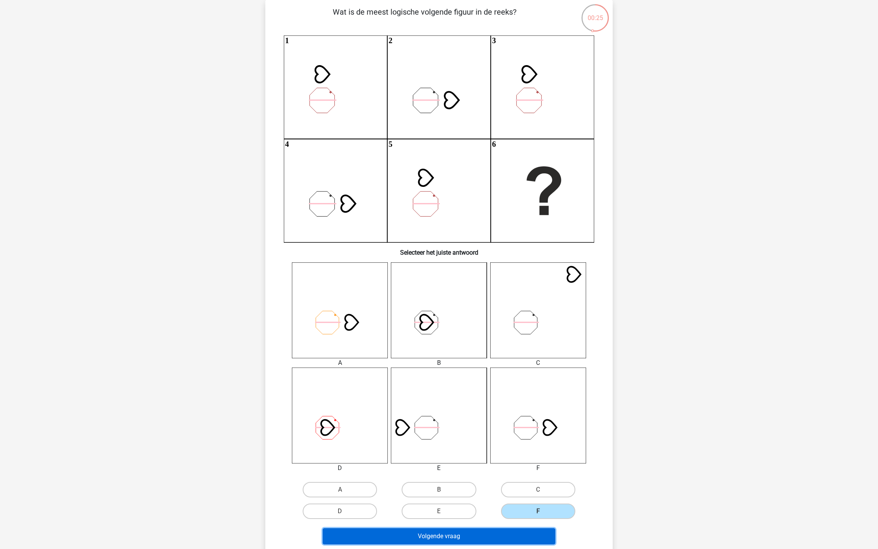
click at [490, 533] on button "Volgende vraag" at bounding box center [439, 536] width 233 height 16
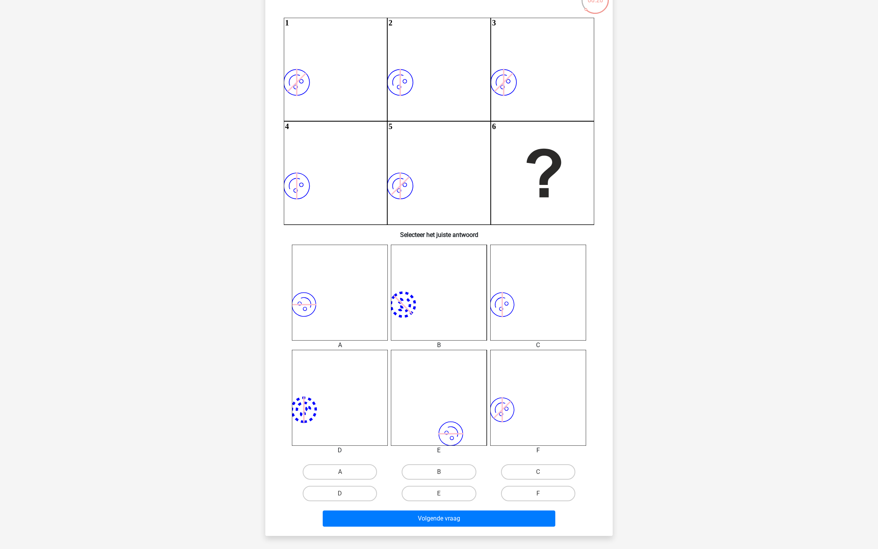
scroll to position [139, 0]
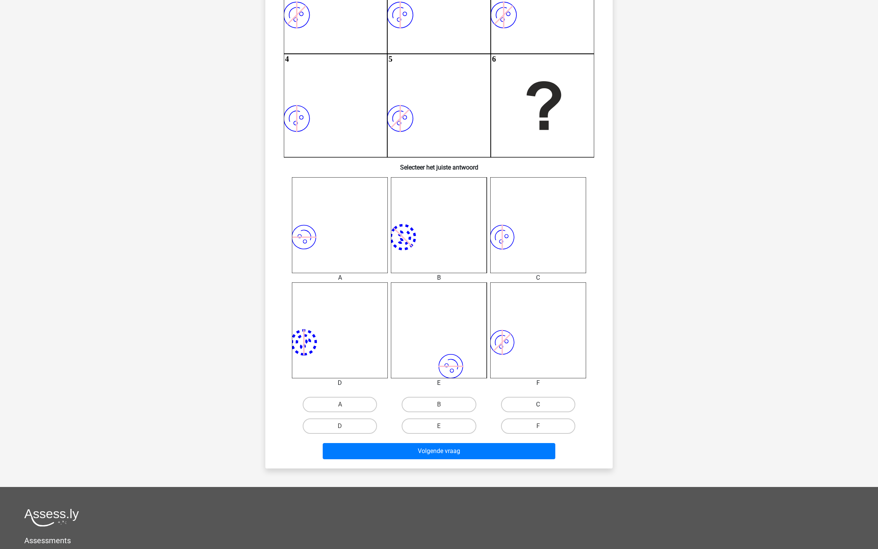
click at [521, 407] on label "C" at bounding box center [538, 404] width 74 height 15
click at [538, 407] on input "C" at bounding box center [540, 406] width 5 height 5
radio input "true"
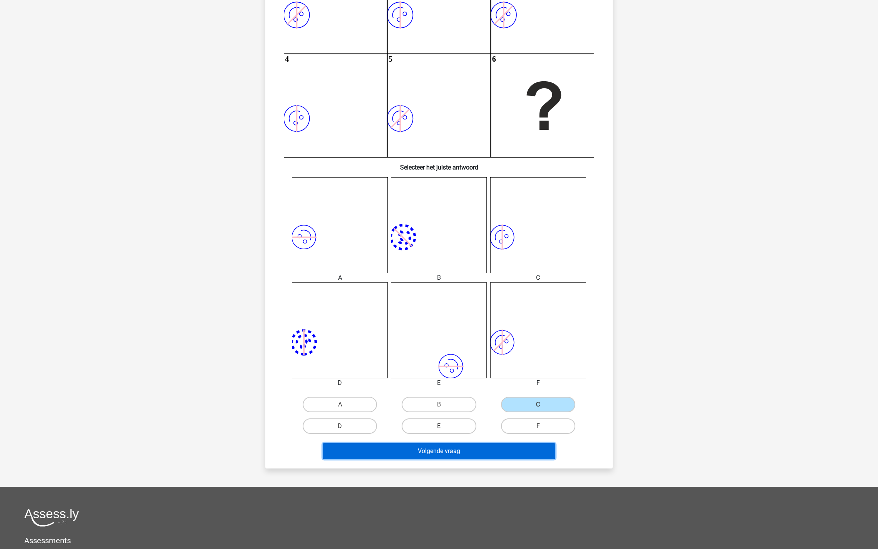
click at [448, 455] on button "Volgende vraag" at bounding box center [439, 451] width 233 height 16
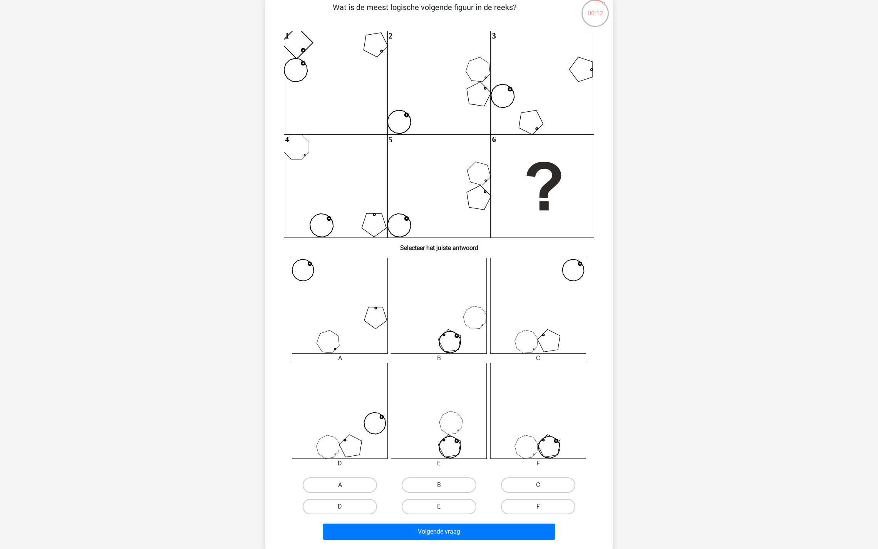
scroll to position [59, 0]
click at [525, 501] on label "F" at bounding box center [538, 505] width 74 height 15
click at [538, 506] on input "F" at bounding box center [540, 508] width 5 height 5
radio input "true"
click at [485, 527] on button "Volgende vraag" at bounding box center [439, 531] width 233 height 16
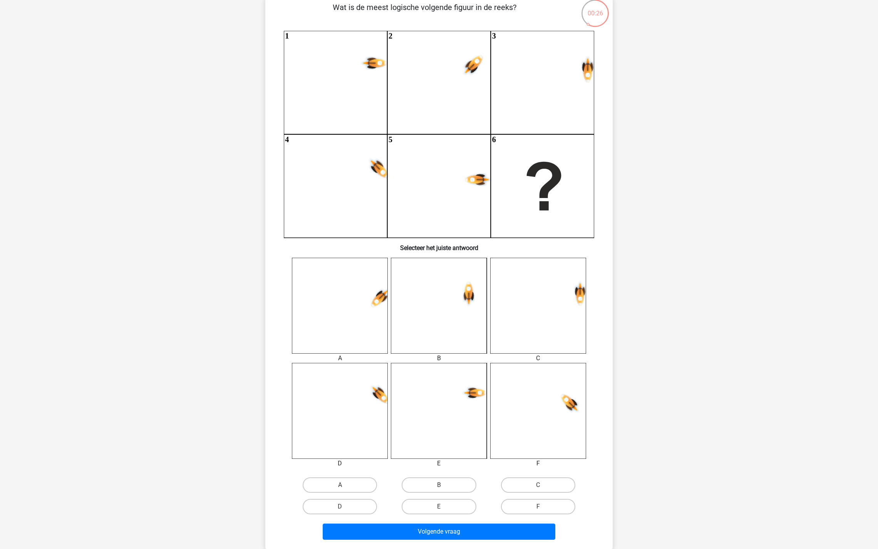
scroll to position [71, 0]
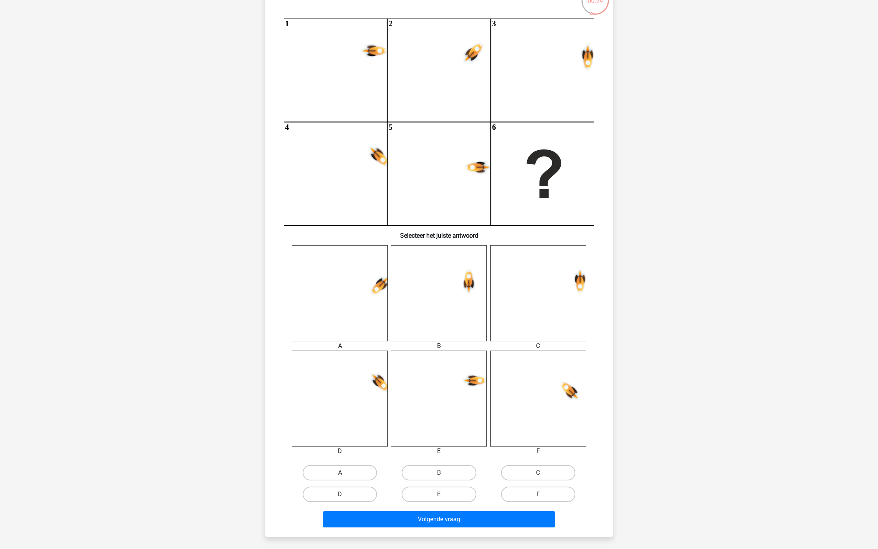
click at [345, 470] on label "A" at bounding box center [340, 472] width 74 height 15
click at [345, 472] on input "A" at bounding box center [342, 474] width 5 height 5
radio input "true"
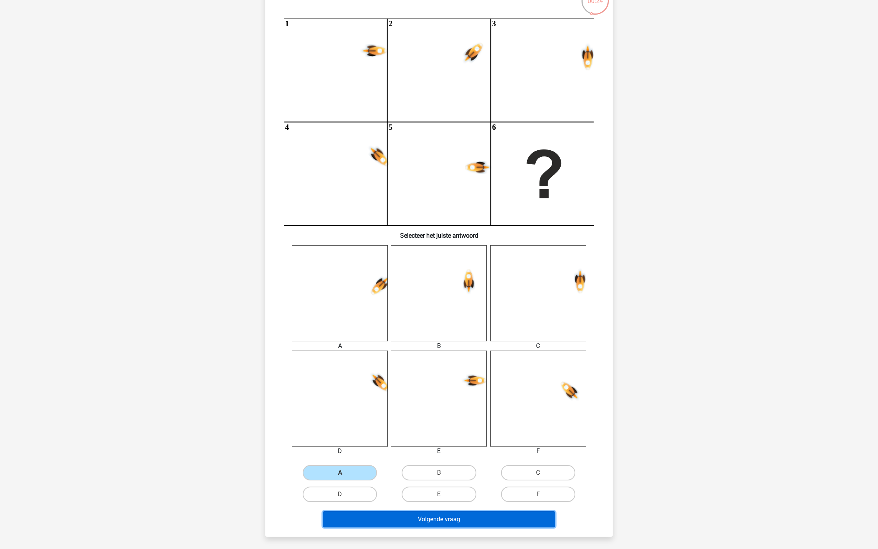
click at [397, 517] on button "Volgende vraag" at bounding box center [439, 519] width 233 height 16
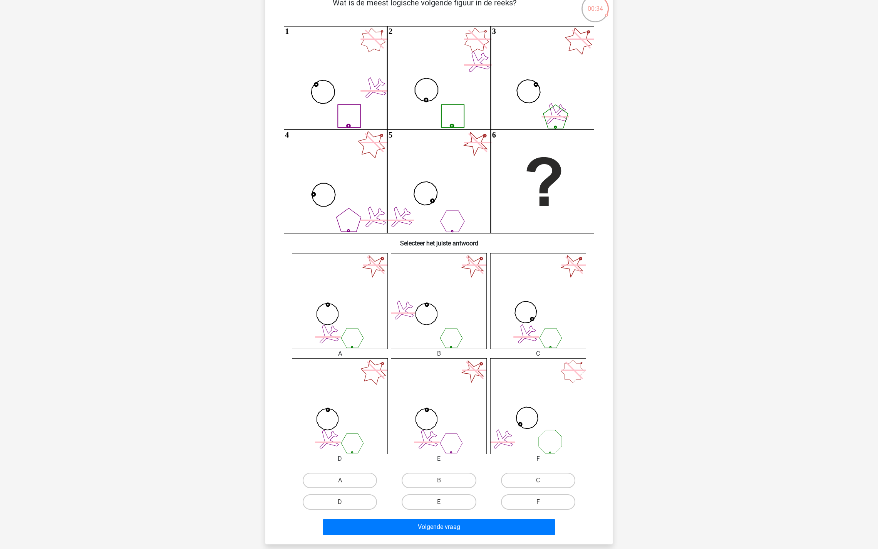
scroll to position [67, 0]
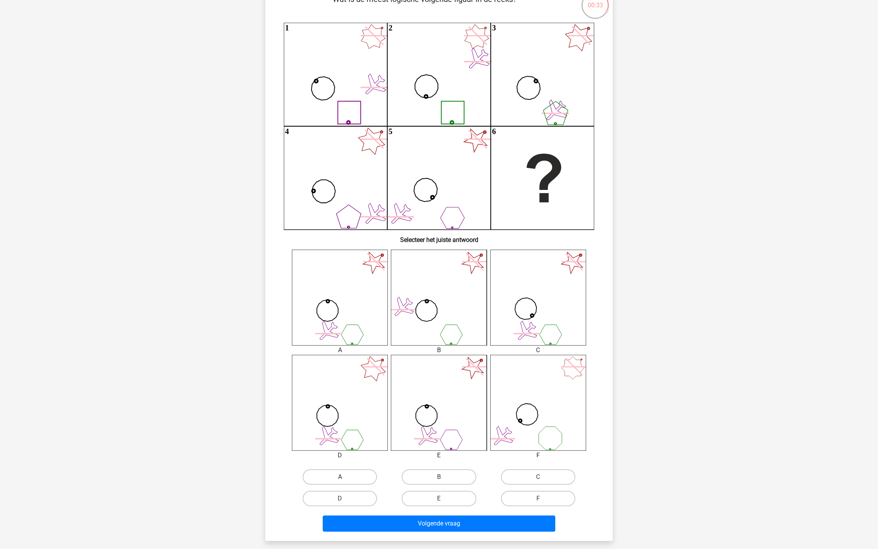
click at [346, 476] on label "A" at bounding box center [340, 476] width 74 height 15
click at [345, 477] on input "A" at bounding box center [342, 479] width 5 height 5
radio input "true"
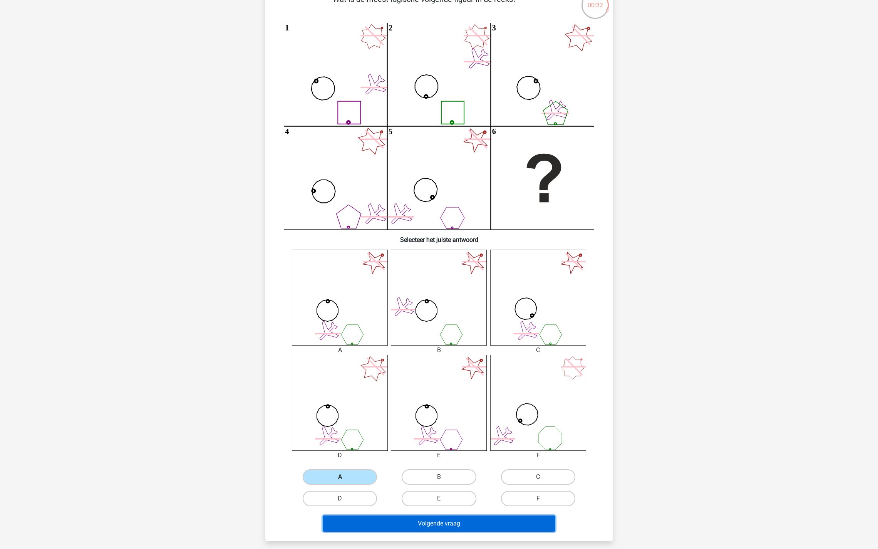
click at [410, 526] on button "Volgende vraag" at bounding box center [439, 523] width 233 height 16
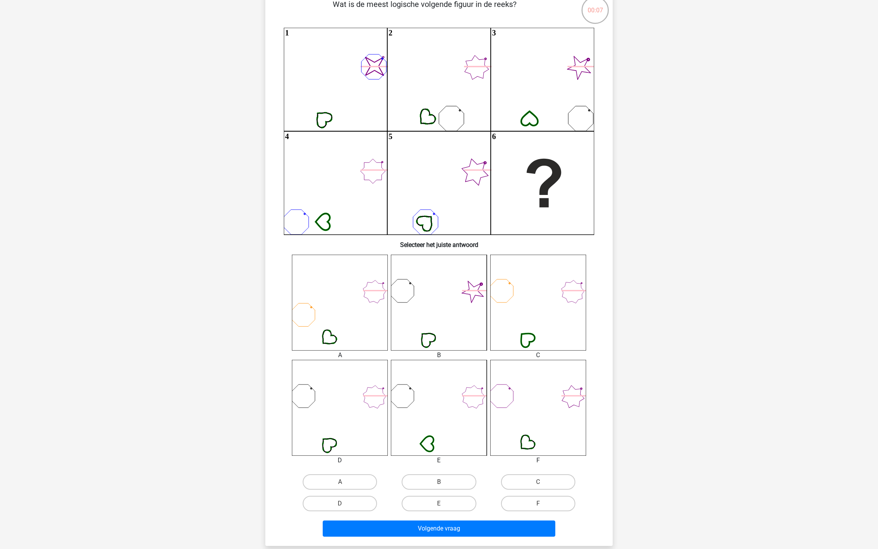
scroll to position [62, 0]
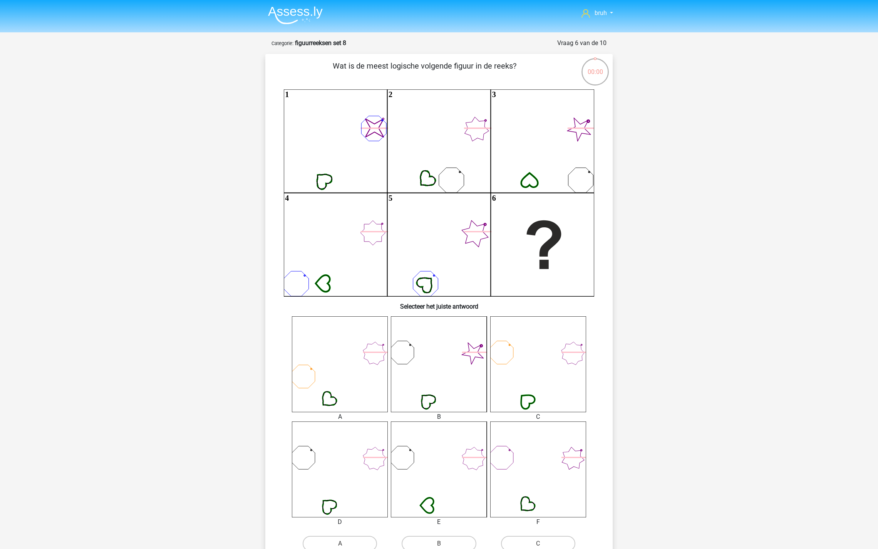
scroll to position [62, 0]
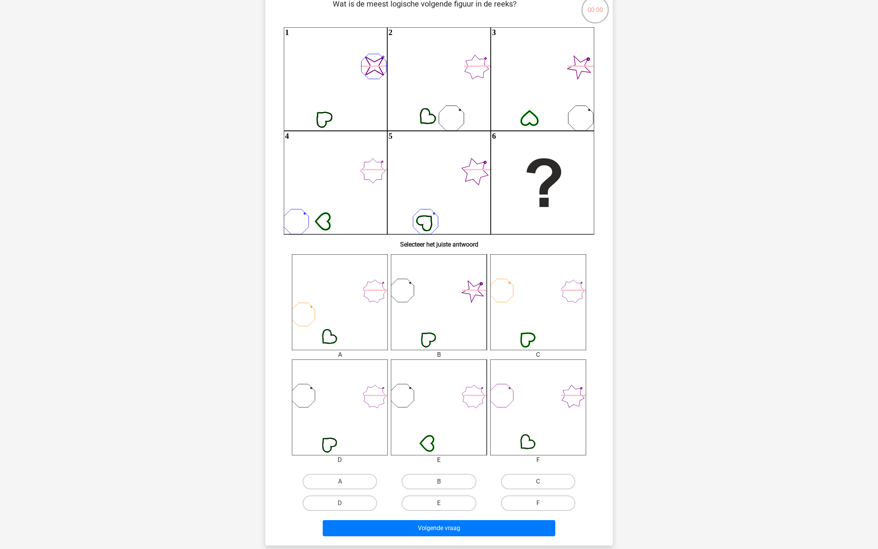
click at [360, 490] on div "A" at bounding box center [339, 481] width 99 height 22
click at [360, 484] on label "A" at bounding box center [340, 481] width 74 height 15
click at [345, 484] on input "A" at bounding box center [342, 483] width 5 height 5
radio input "true"
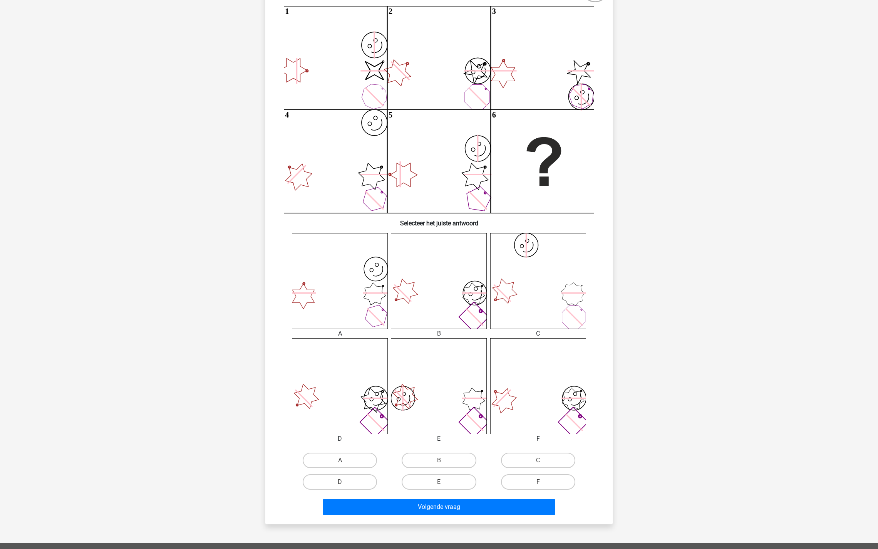
scroll to position [164, 0]
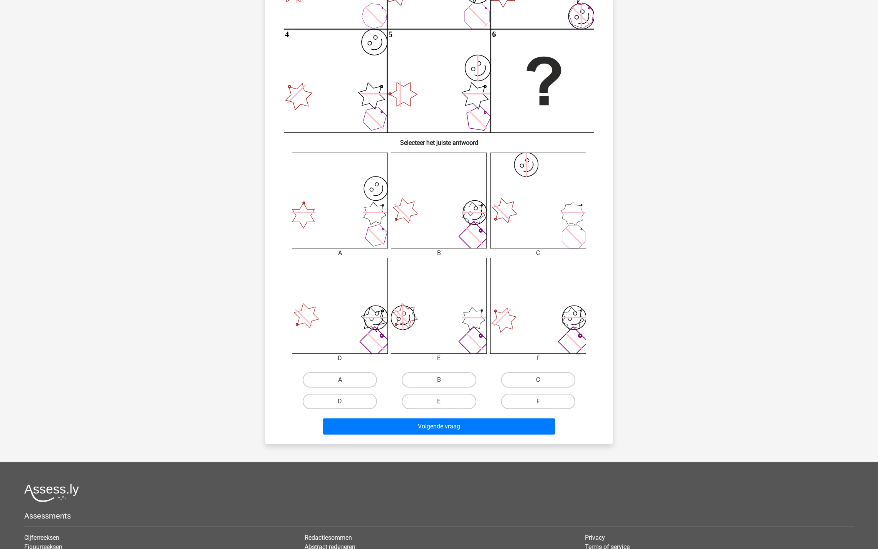
click at [435, 383] on label "B" at bounding box center [439, 379] width 74 height 15
click at [439, 383] on input "B" at bounding box center [441, 382] width 5 height 5
radio input "true"
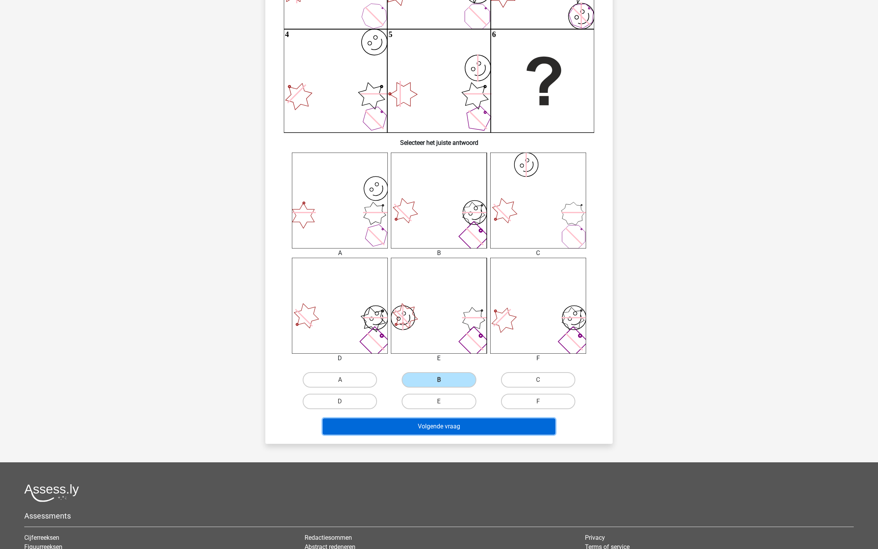
click at [437, 422] on button "Volgende vraag" at bounding box center [439, 426] width 233 height 16
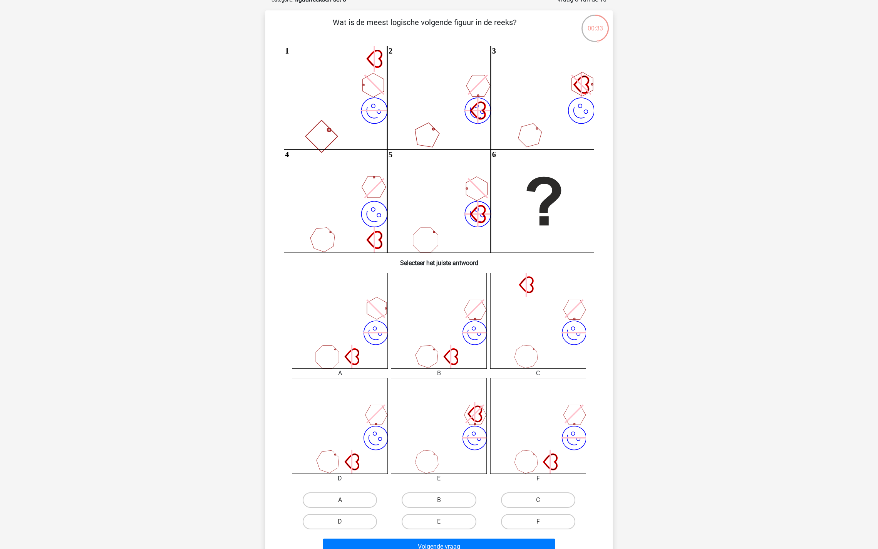
scroll to position [45, 0]
click at [530, 514] on label "F" at bounding box center [538, 519] width 74 height 15
click at [538, 520] on input "F" at bounding box center [540, 522] width 5 height 5
radio input "true"
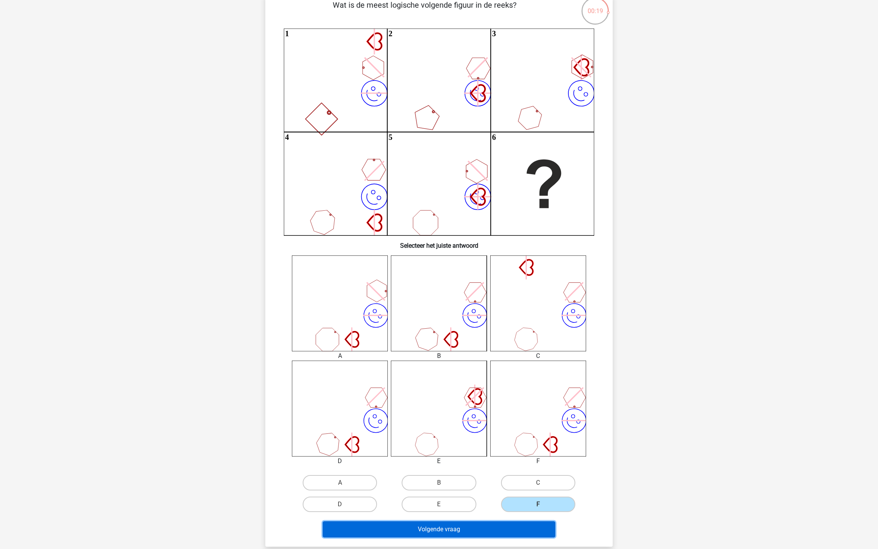
click at [506, 527] on button "Volgende vraag" at bounding box center [439, 529] width 233 height 16
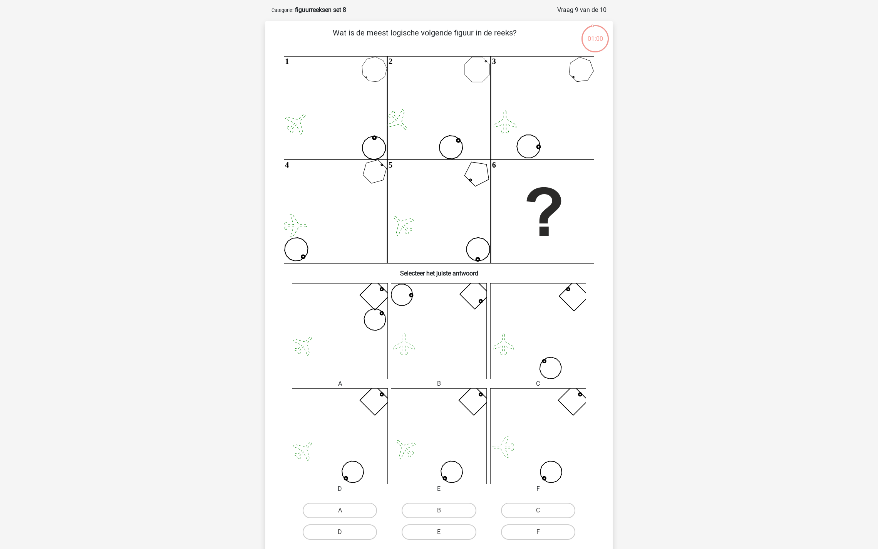
scroll to position [36, 0]
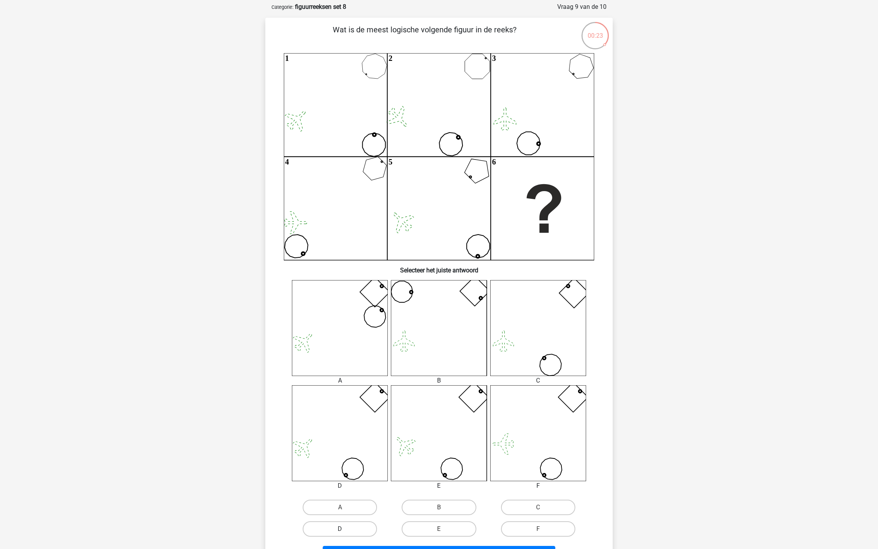
click at [355, 524] on label "D" at bounding box center [340, 528] width 74 height 15
click at [345, 529] on input "D" at bounding box center [342, 531] width 5 height 5
radio input "true"
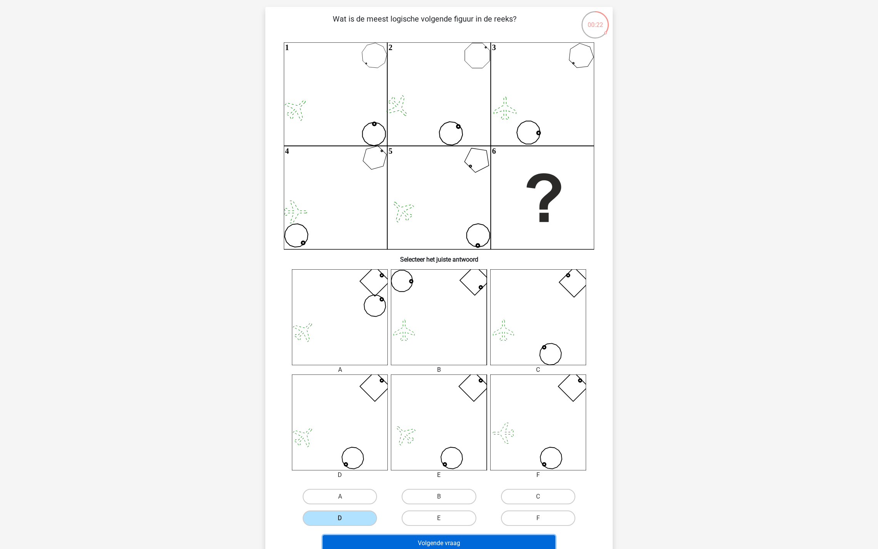
click at [392, 537] on button "Volgende vraag" at bounding box center [439, 543] width 233 height 16
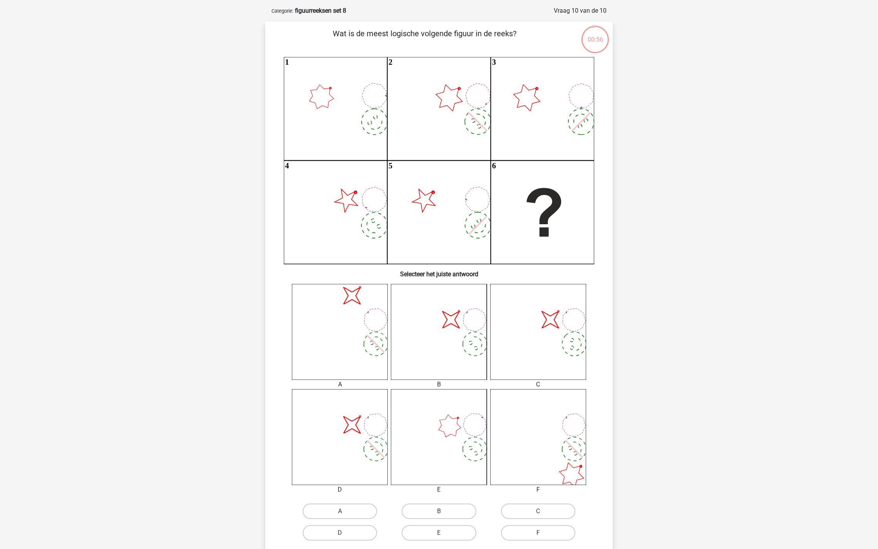
scroll to position [31, 0]
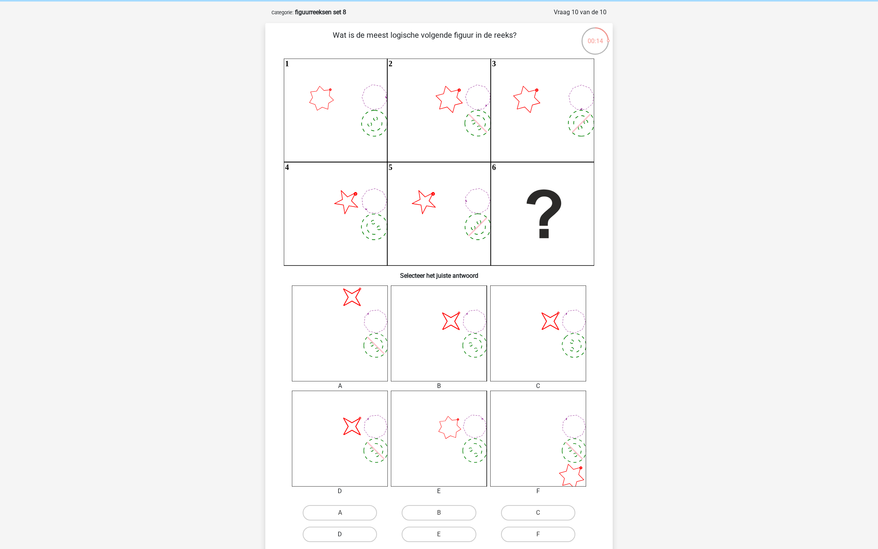
click at [347, 530] on label "D" at bounding box center [340, 533] width 74 height 15
click at [345, 534] on input "D" at bounding box center [342, 536] width 5 height 5
radio input "true"
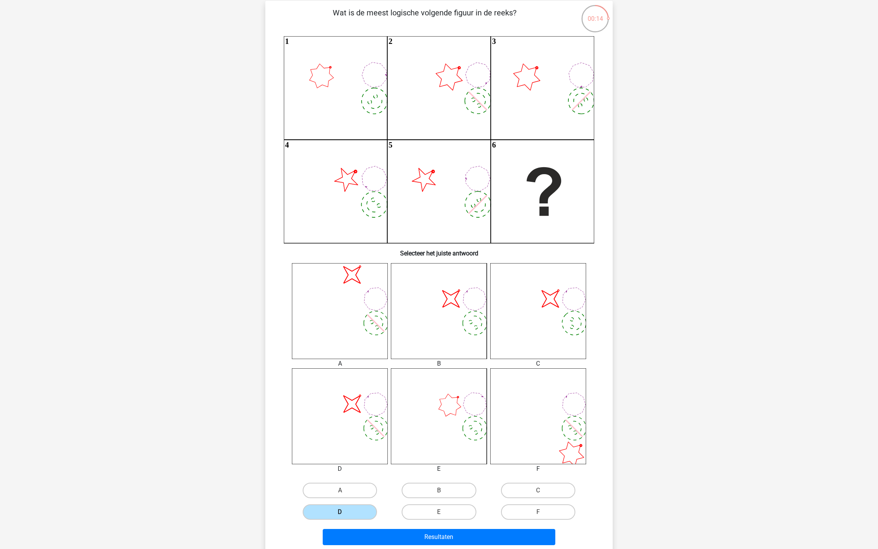
scroll to position [54, 0]
click at [365, 532] on button "Resultaten" at bounding box center [439, 536] width 233 height 16
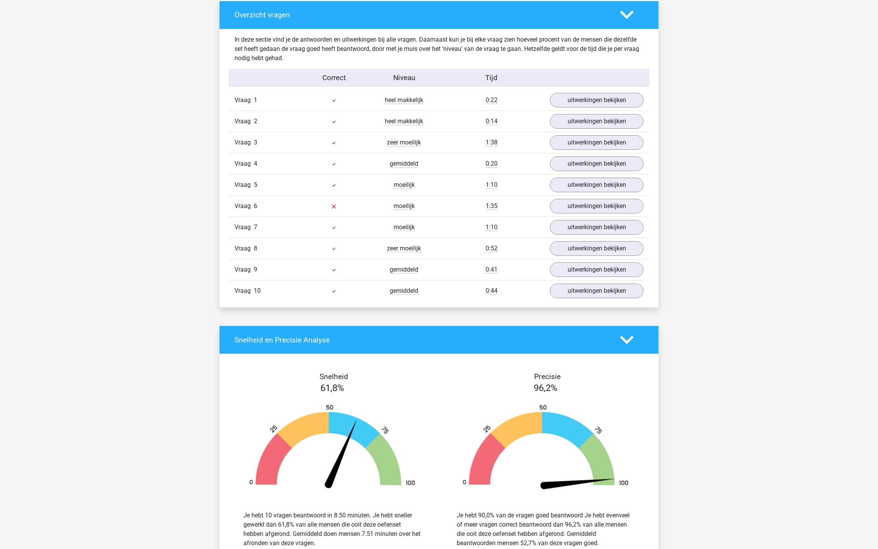
scroll to position [543, 0]
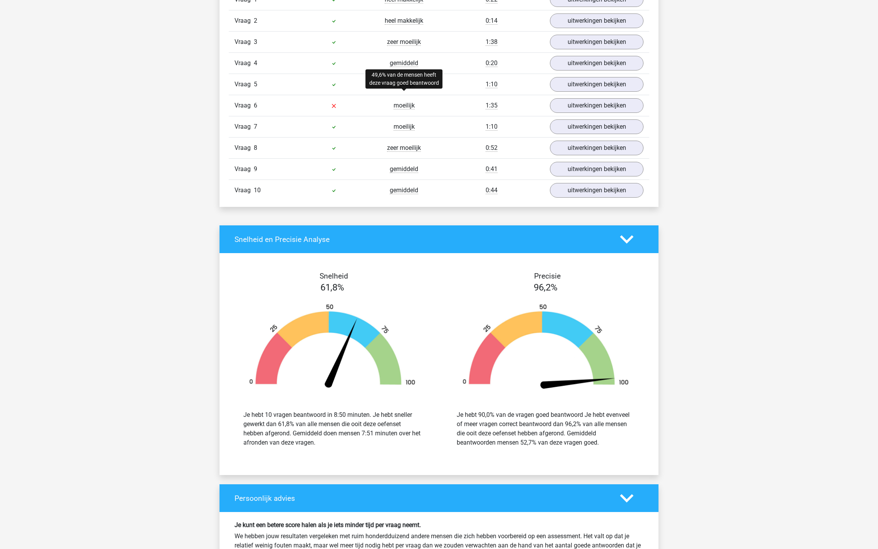
click at [400, 103] on span "moeilijk" at bounding box center [403, 106] width 21 height 8
click at [559, 100] on link "uitwerkingen bekijken" at bounding box center [596, 105] width 107 height 17
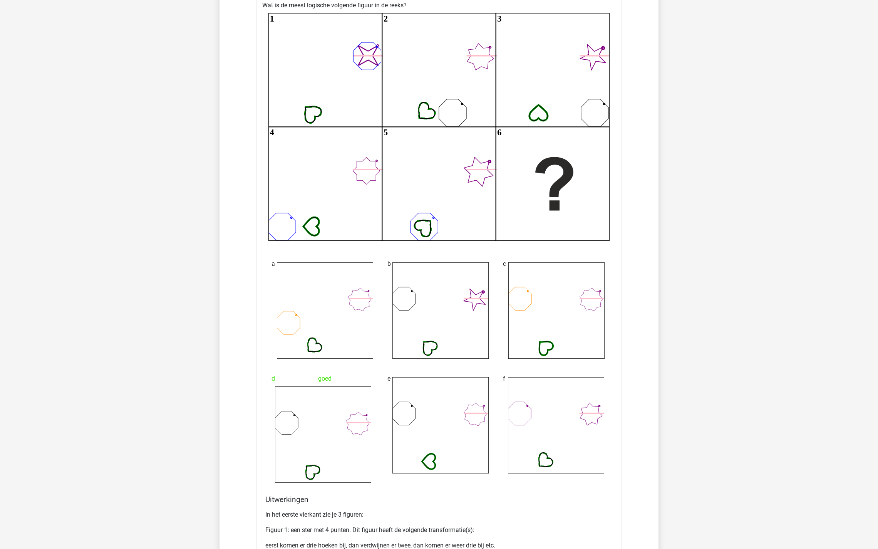
scroll to position [621, 0]
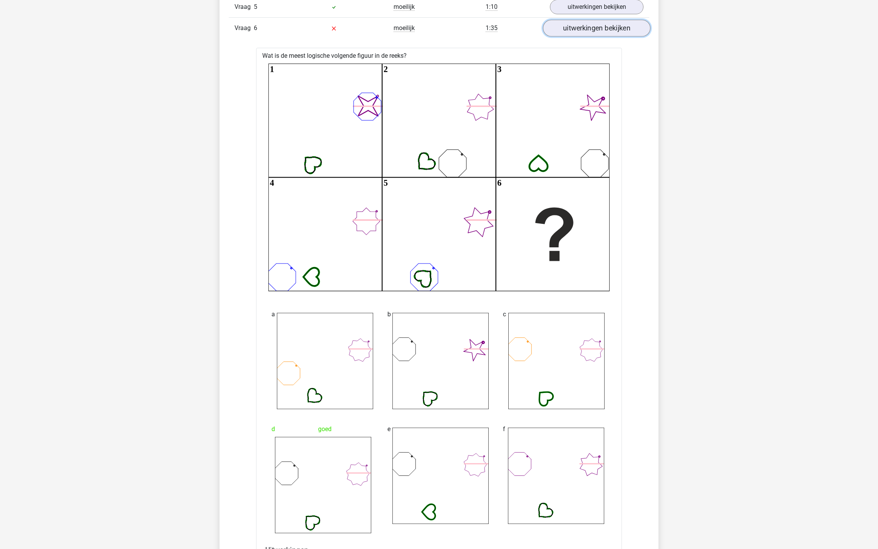
click at [584, 26] on link "uitwerkingen bekijken" at bounding box center [596, 28] width 107 height 17
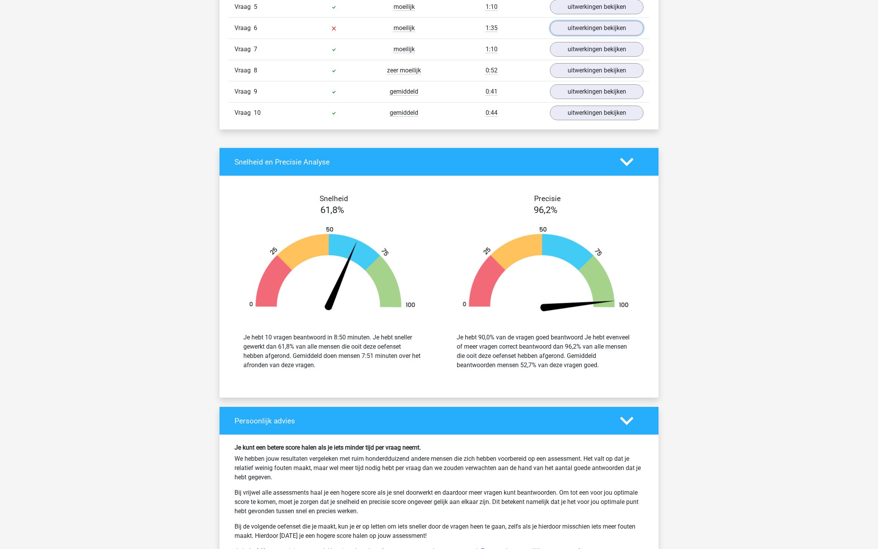
scroll to position [753, 0]
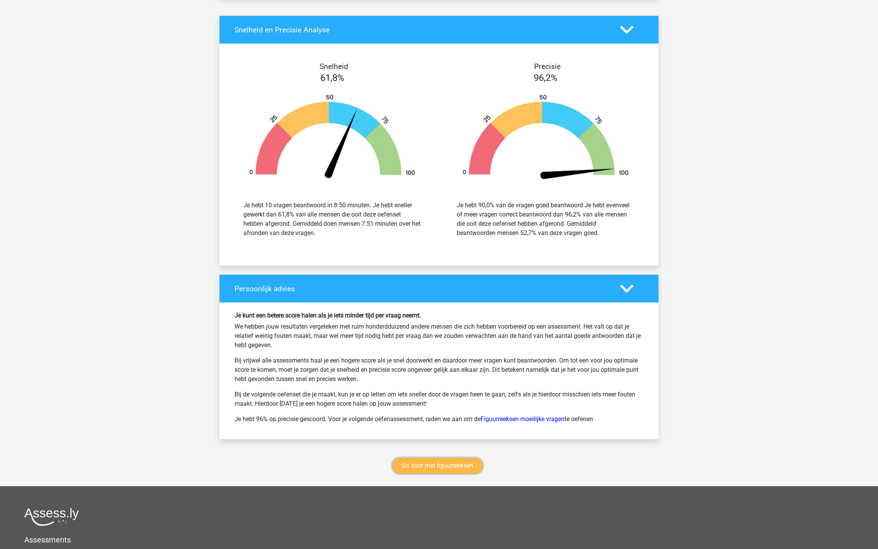
click at [417, 462] on link "Ga door met figuurreeksen" at bounding box center [437, 465] width 91 height 16
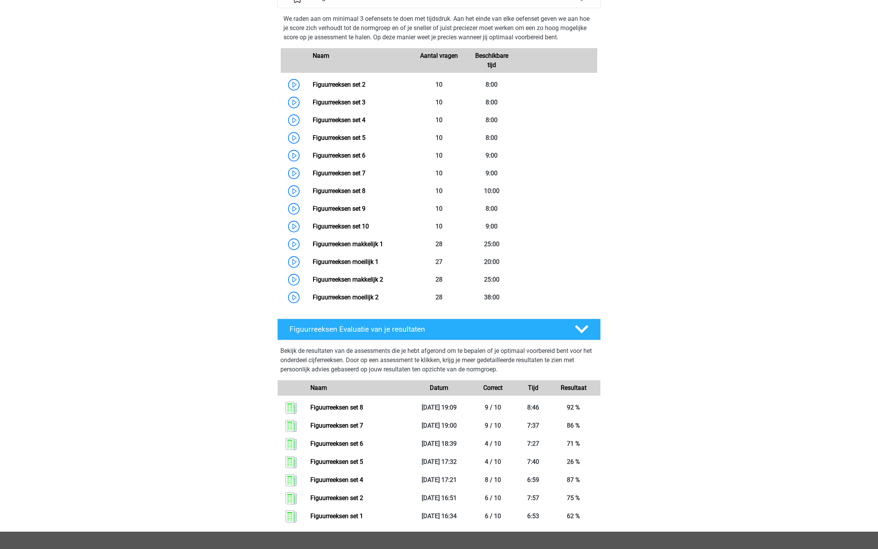
scroll to position [370, 0]
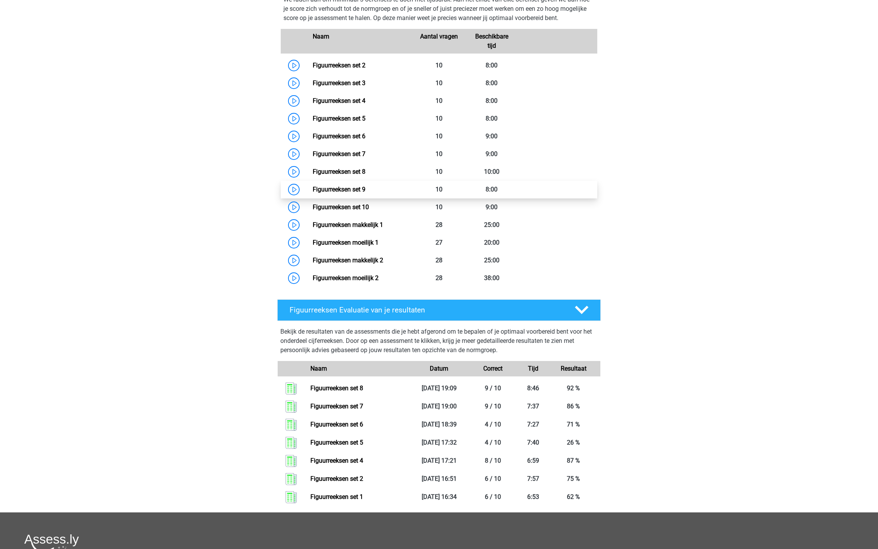
click at [313, 189] on link "Figuurreeksen set 9" at bounding box center [339, 189] width 53 height 7
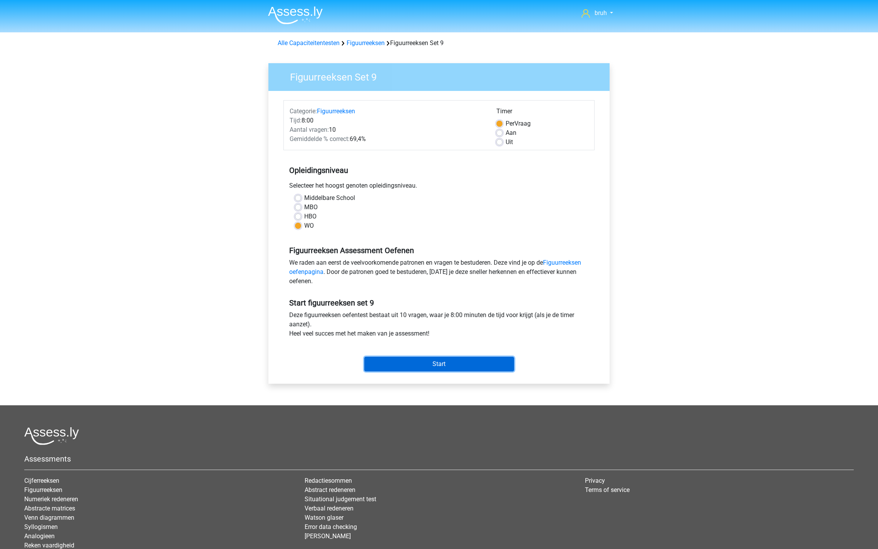
click at [423, 364] on input "Start" at bounding box center [439, 363] width 150 height 15
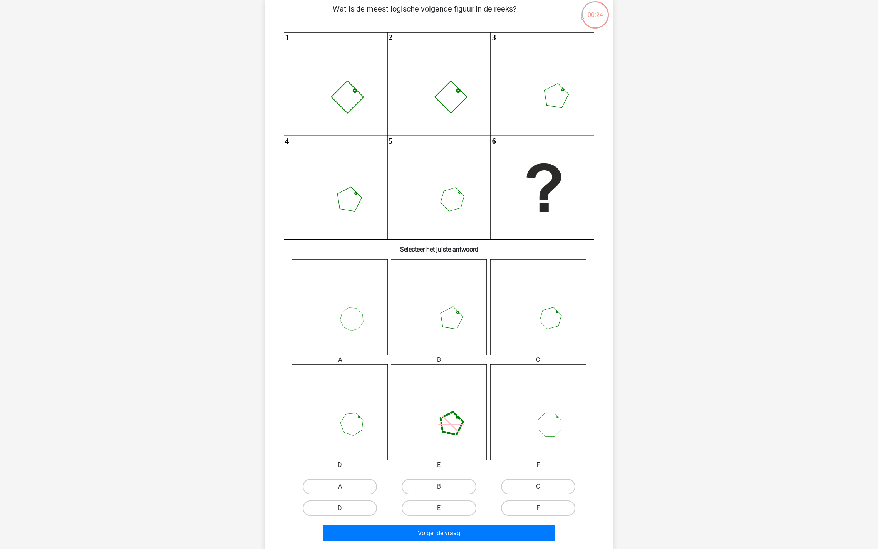
scroll to position [183, 0]
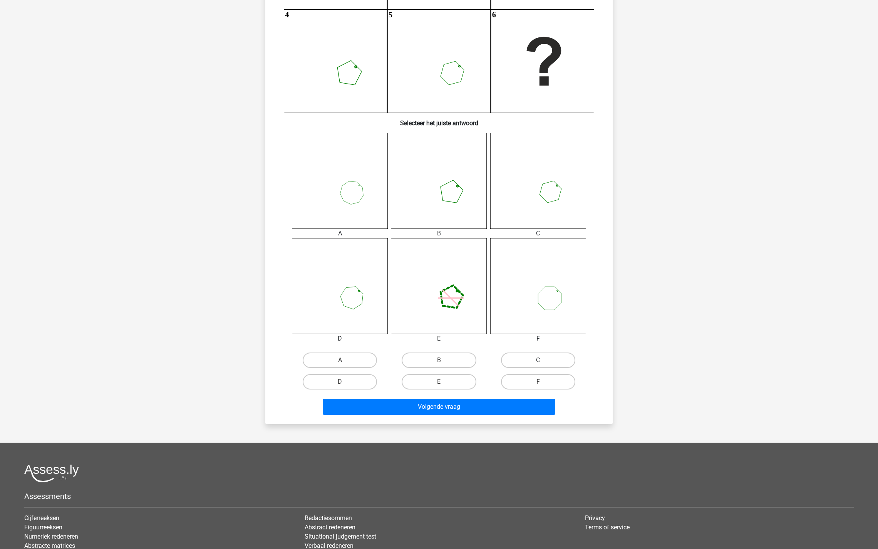
click at [511, 361] on label "C" at bounding box center [538, 359] width 74 height 15
click at [538, 361] on input "C" at bounding box center [540, 362] width 5 height 5
radio input "true"
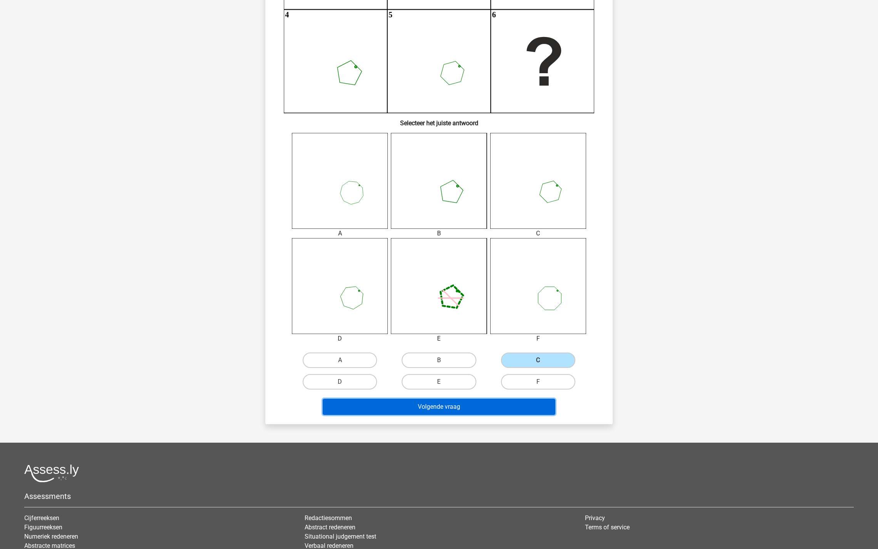
click at [473, 406] on button "Volgende vraag" at bounding box center [439, 406] width 233 height 16
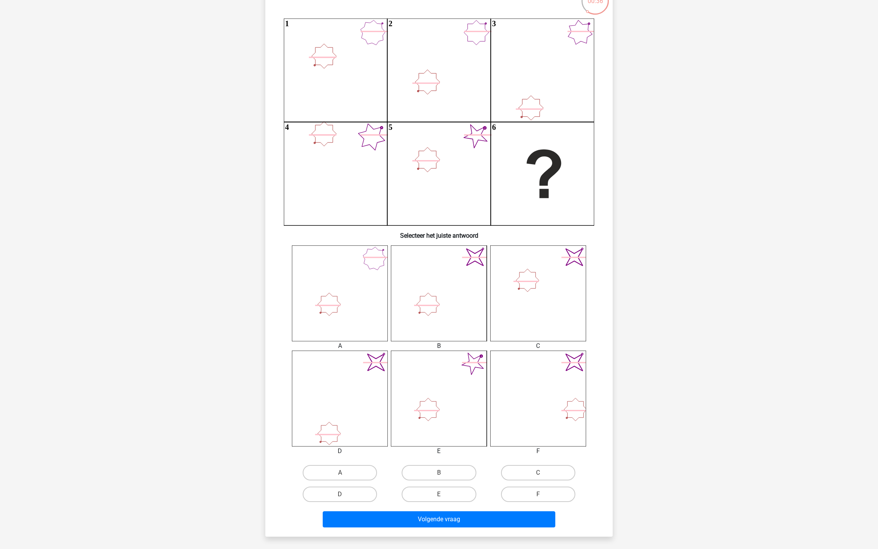
scroll to position [77, 0]
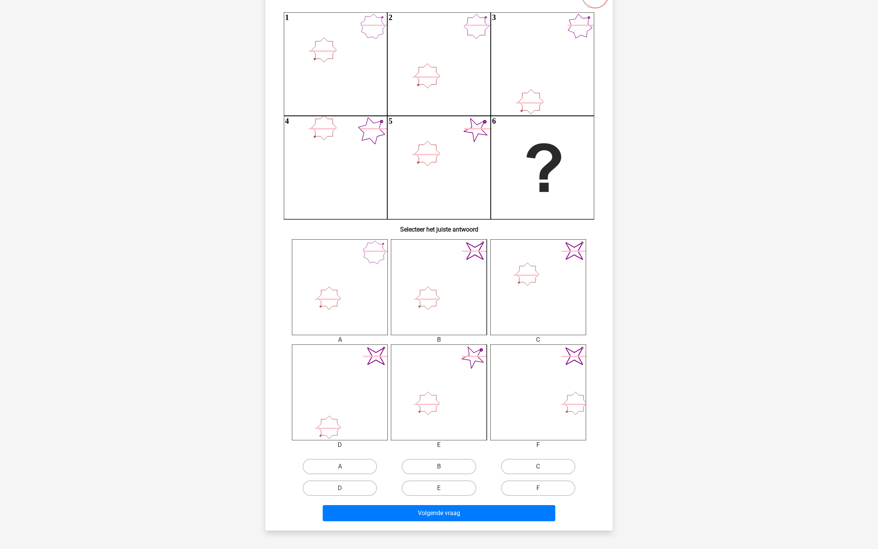
click at [440, 467] on input "B" at bounding box center [441, 468] width 5 height 5
radio input "true"
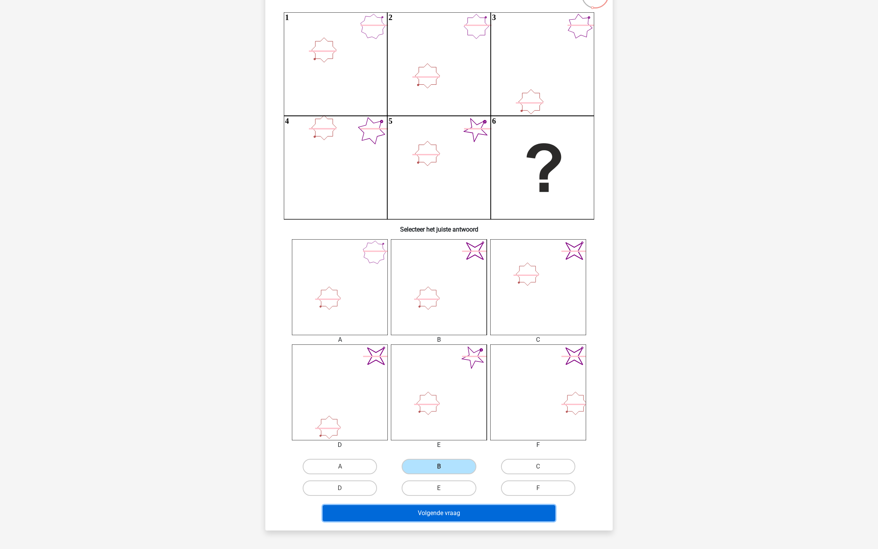
click at [424, 512] on button "Volgende vraag" at bounding box center [439, 513] width 233 height 16
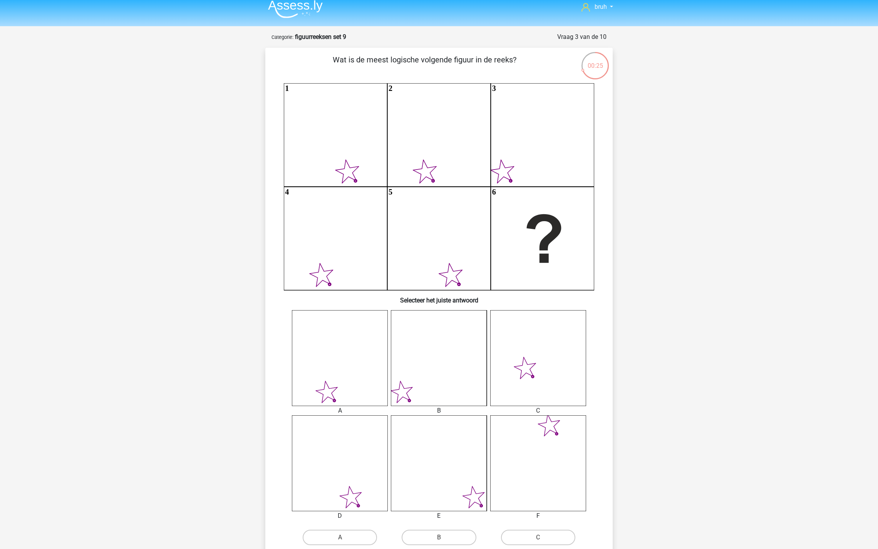
scroll to position [28, 0]
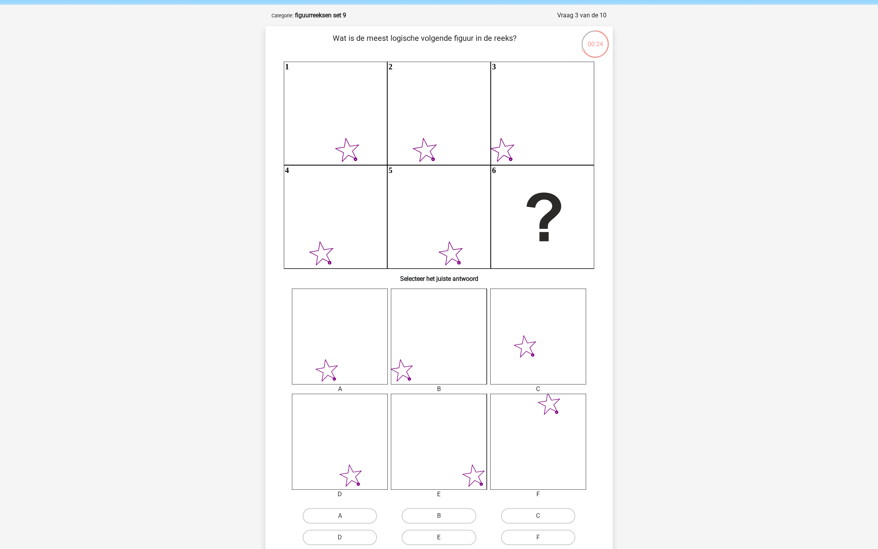
click at [450, 534] on label "E" at bounding box center [439, 536] width 74 height 15
click at [444, 537] on input "E" at bounding box center [441, 539] width 5 height 5
radio input "true"
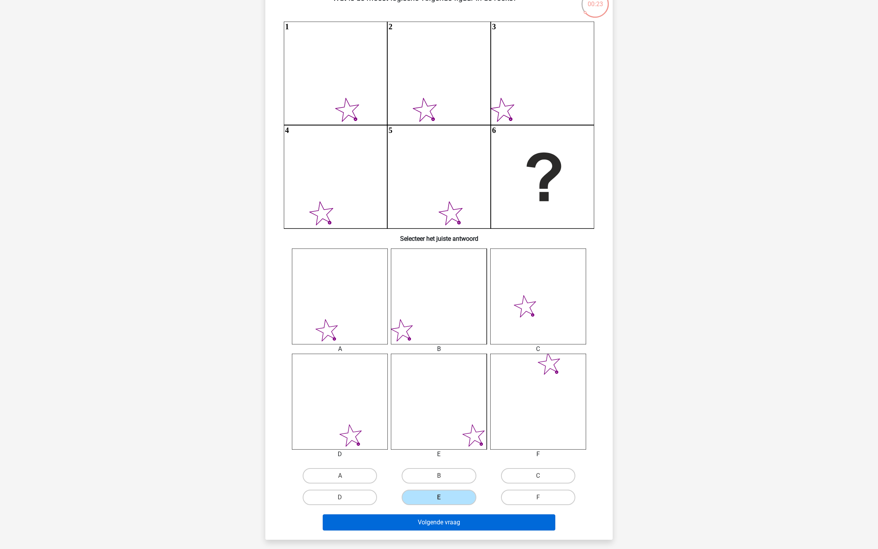
scroll to position [69, 0]
click at [443, 512] on div "Volgende vraag" at bounding box center [439, 519] width 323 height 25
click at [441, 518] on button "Volgende vraag" at bounding box center [439, 521] width 233 height 16
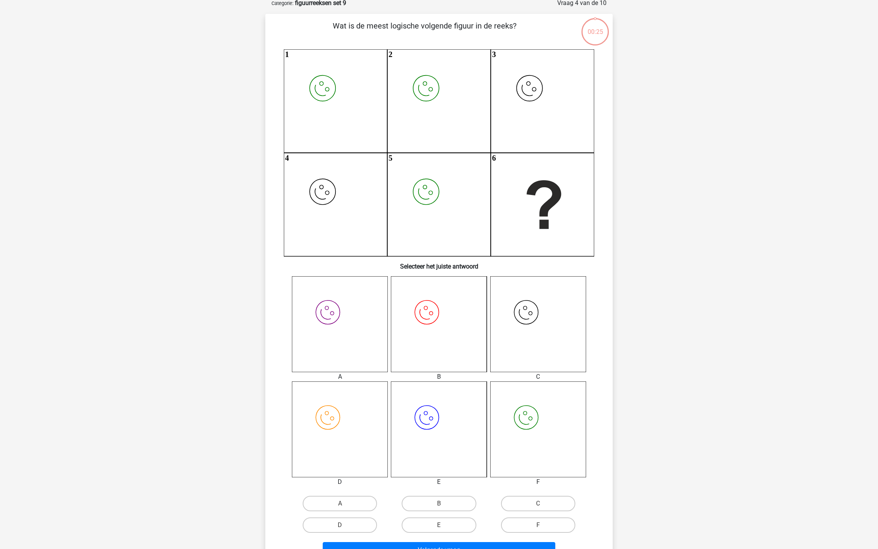
scroll to position [38, 0]
click at [523, 522] on label "F" at bounding box center [538, 526] width 74 height 15
click at [538, 526] on input "F" at bounding box center [540, 528] width 5 height 5
radio input "true"
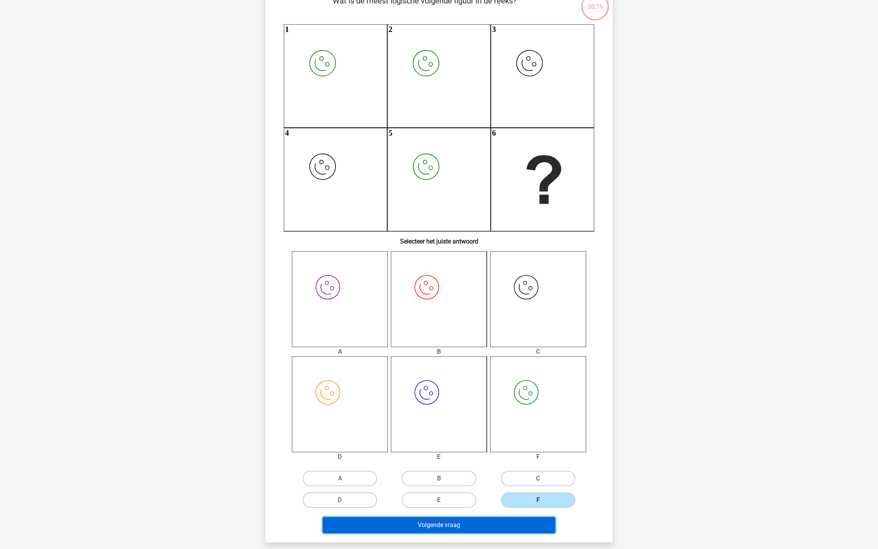
click at [500, 519] on button "Volgende vraag" at bounding box center [439, 525] width 233 height 16
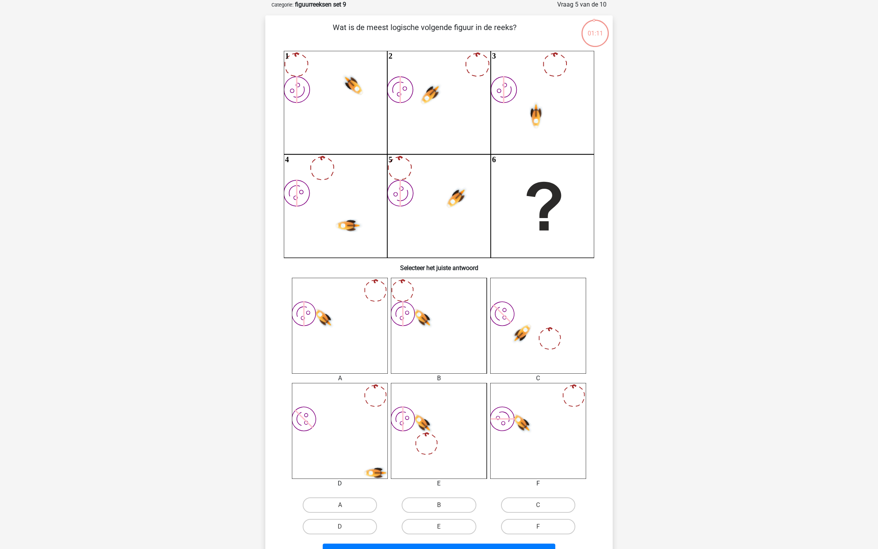
scroll to position [35, 0]
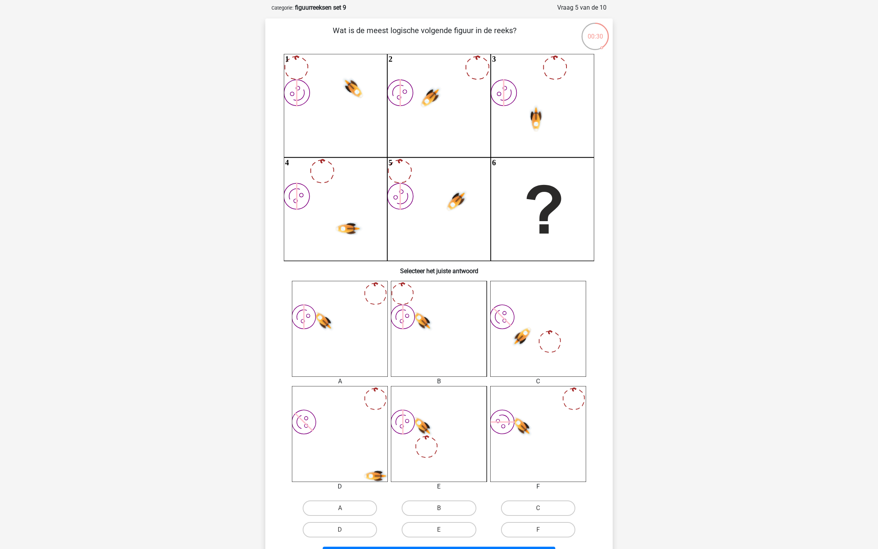
click at [340, 512] on input "A" at bounding box center [342, 510] width 5 height 5
radio input "true"
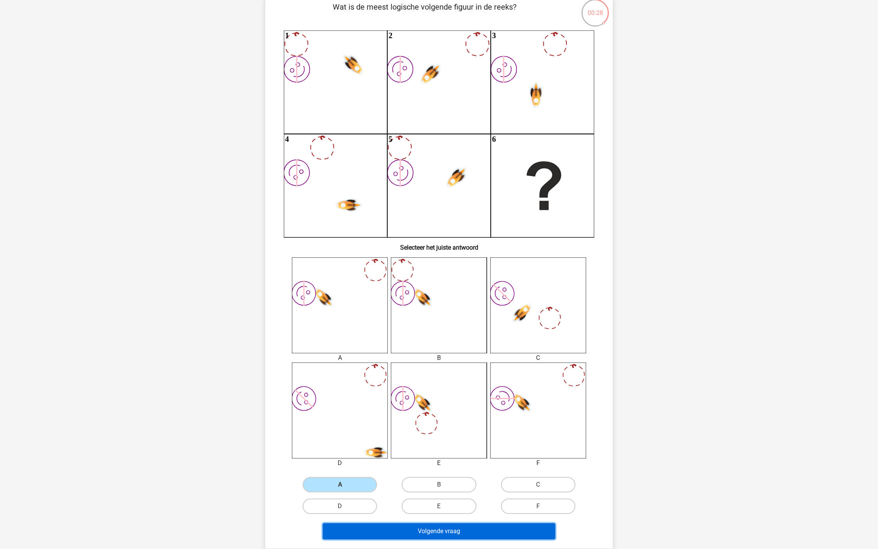
click at [394, 530] on button "Volgende vraag" at bounding box center [439, 531] width 233 height 16
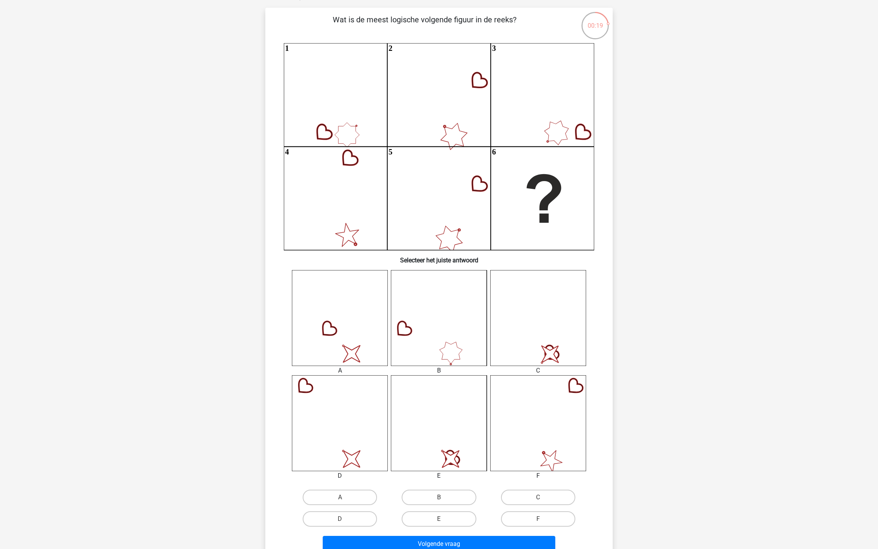
scroll to position [50, 0]
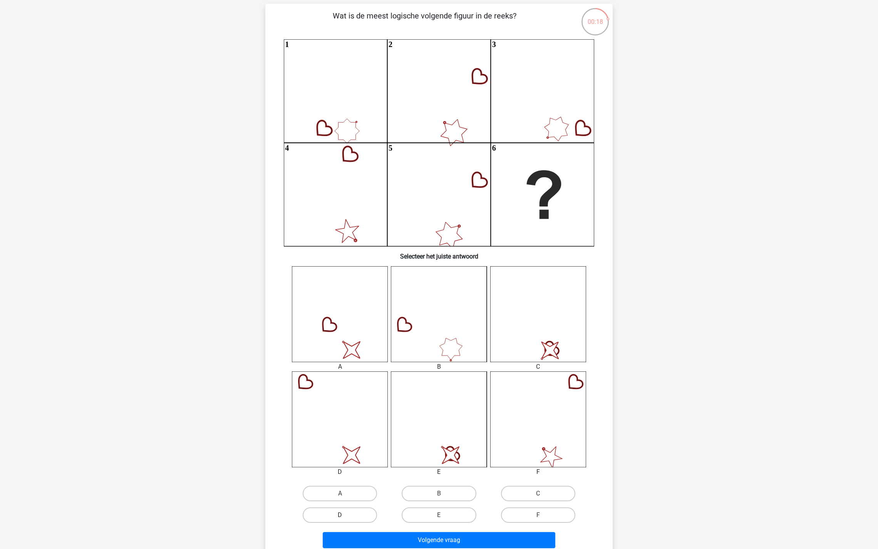
click at [338, 509] on label "D" at bounding box center [340, 514] width 74 height 15
click at [340, 515] on input "D" at bounding box center [342, 517] width 5 height 5
radio input "true"
click at [403, 542] on button "Volgende vraag" at bounding box center [439, 540] width 233 height 16
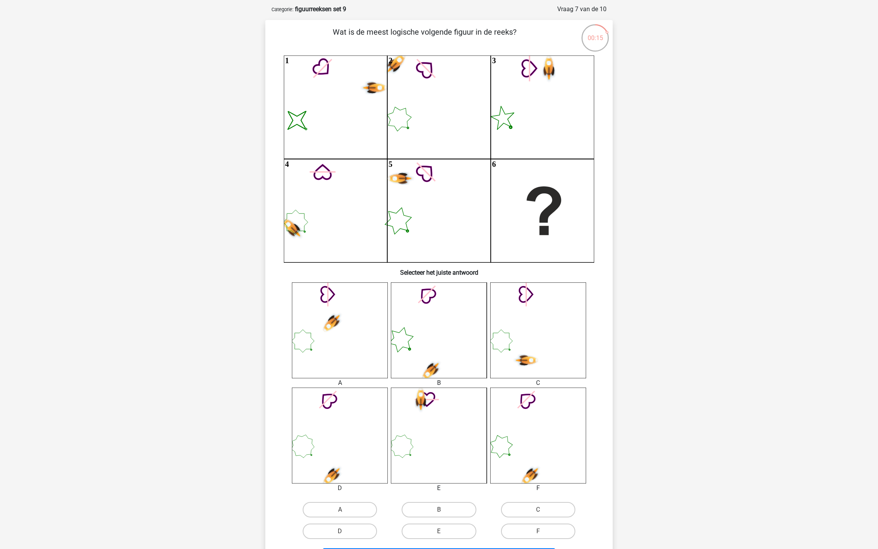
scroll to position [35, 0]
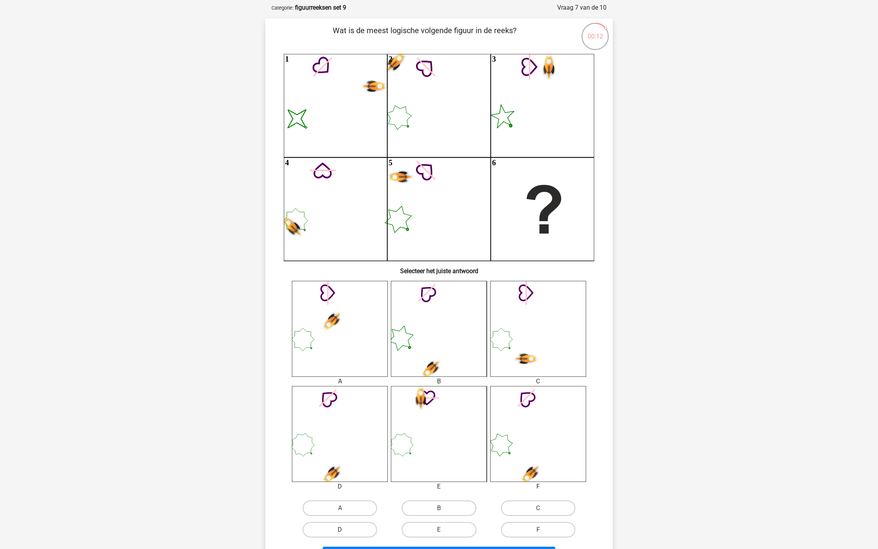
click at [353, 526] on label "D" at bounding box center [340, 529] width 74 height 15
click at [345, 529] on input "D" at bounding box center [342, 531] width 5 height 5
radio input "true"
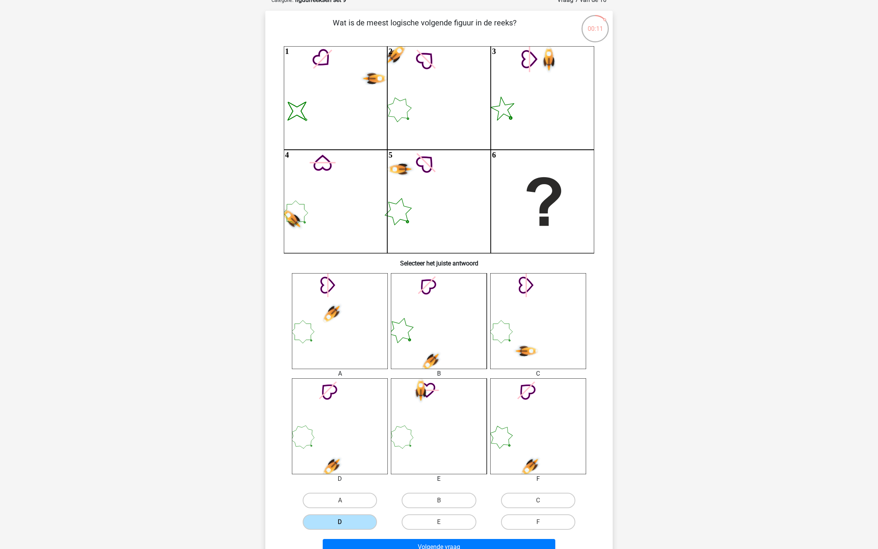
scroll to position [45, 0]
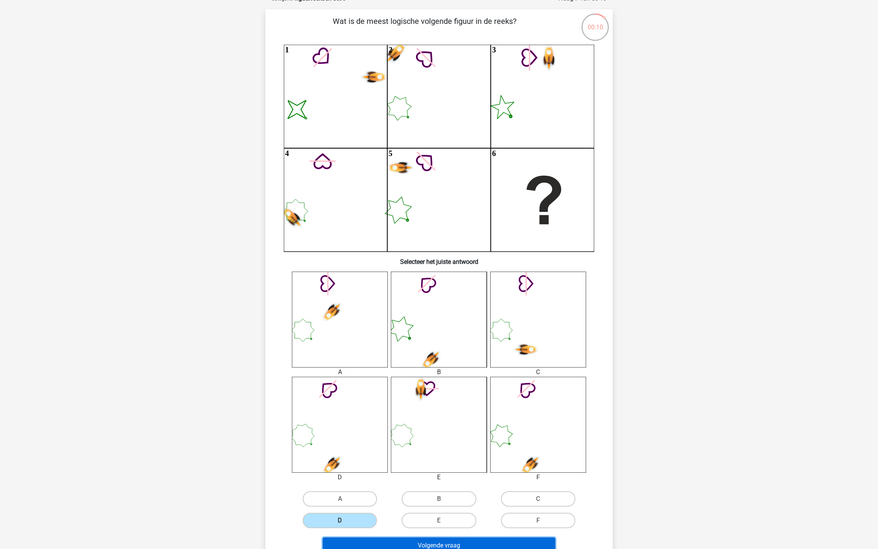
click at [378, 543] on button "Volgende vraag" at bounding box center [439, 545] width 233 height 16
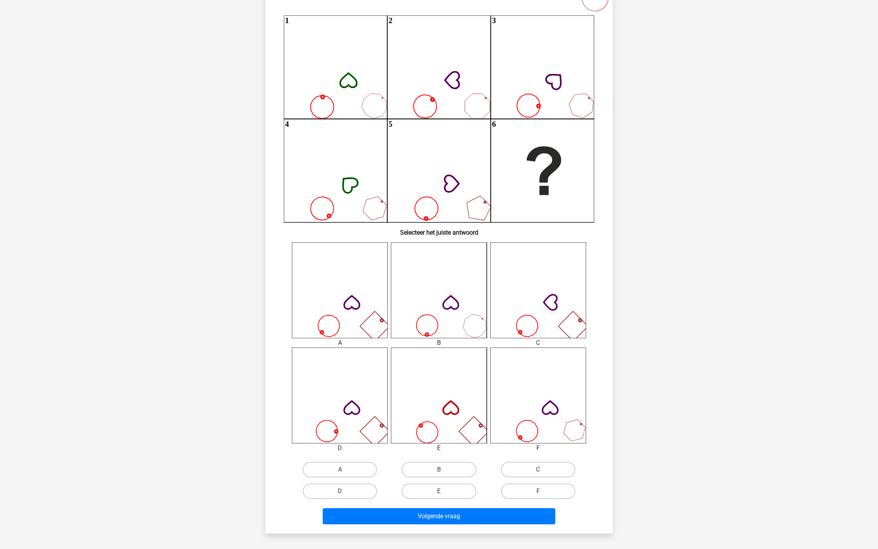
scroll to position [88, 0]
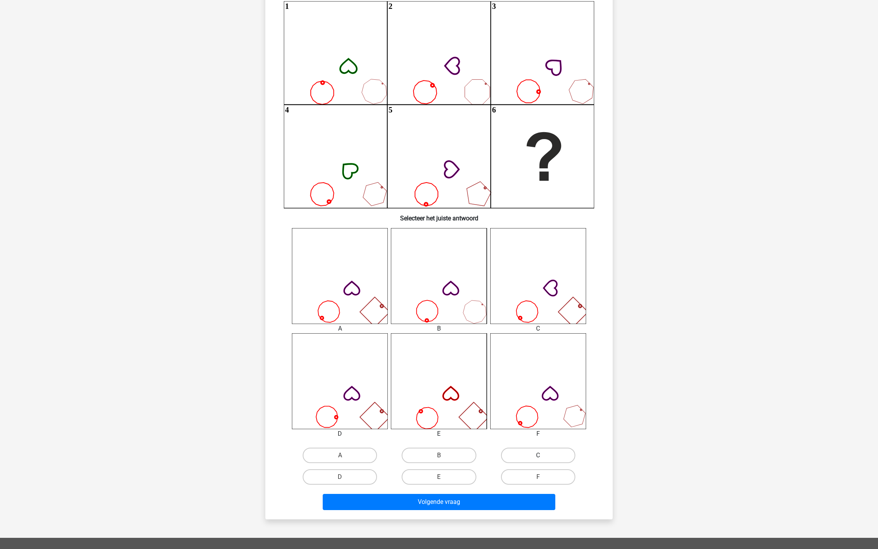
click at [512, 452] on label "C" at bounding box center [538, 454] width 74 height 15
click at [538, 455] on input "C" at bounding box center [540, 457] width 5 height 5
radio input "true"
click at [452, 499] on button "Volgende vraag" at bounding box center [439, 502] width 233 height 16
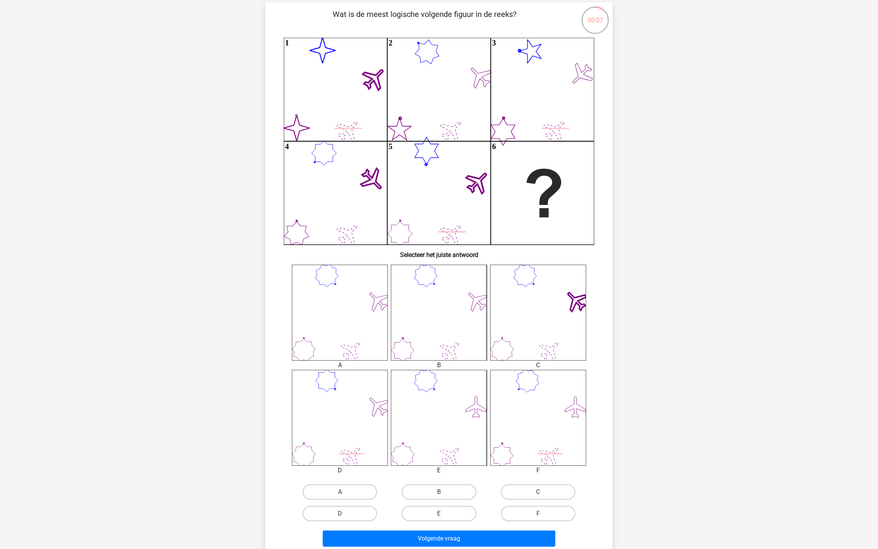
scroll to position [57, 0]
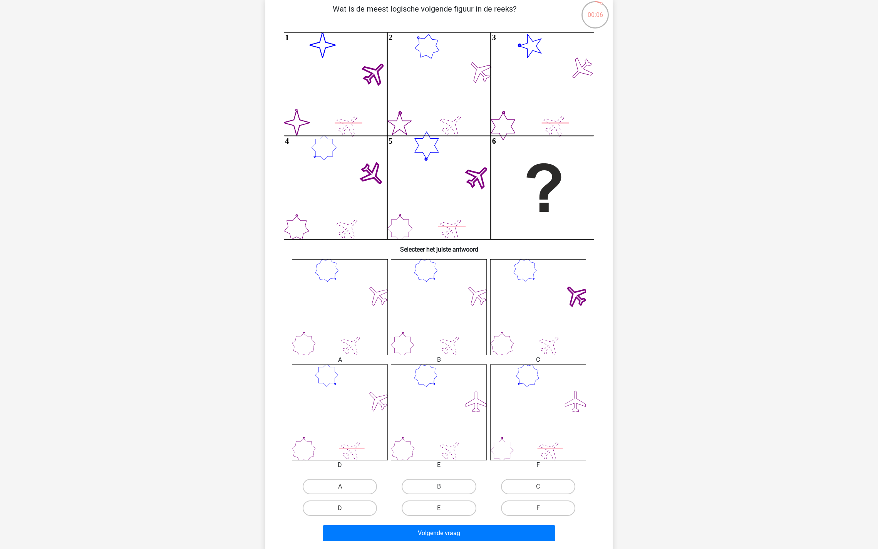
click at [435, 485] on label "B" at bounding box center [439, 486] width 74 height 15
click at [439, 486] on input "B" at bounding box center [441, 488] width 5 height 5
radio input "true"
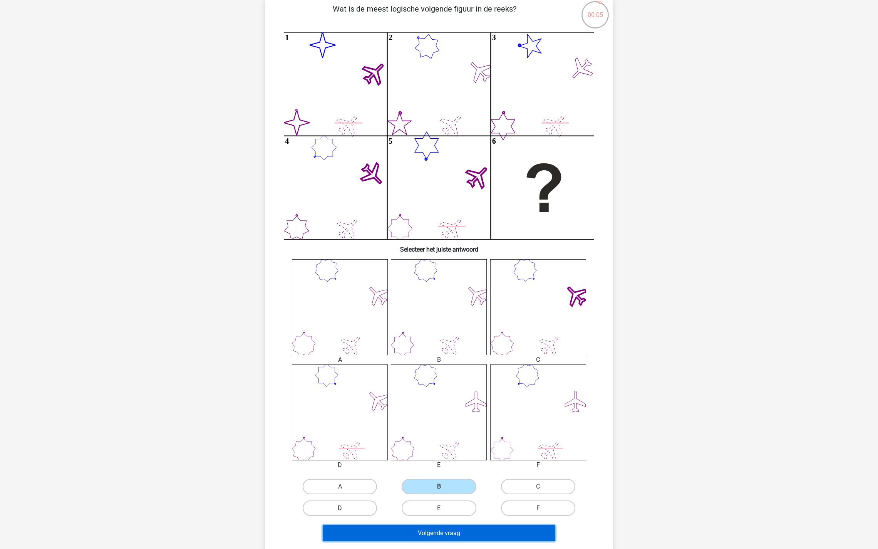
click at [443, 525] on button "Volgende vraag" at bounding box center [439, 533] width 233 height 16
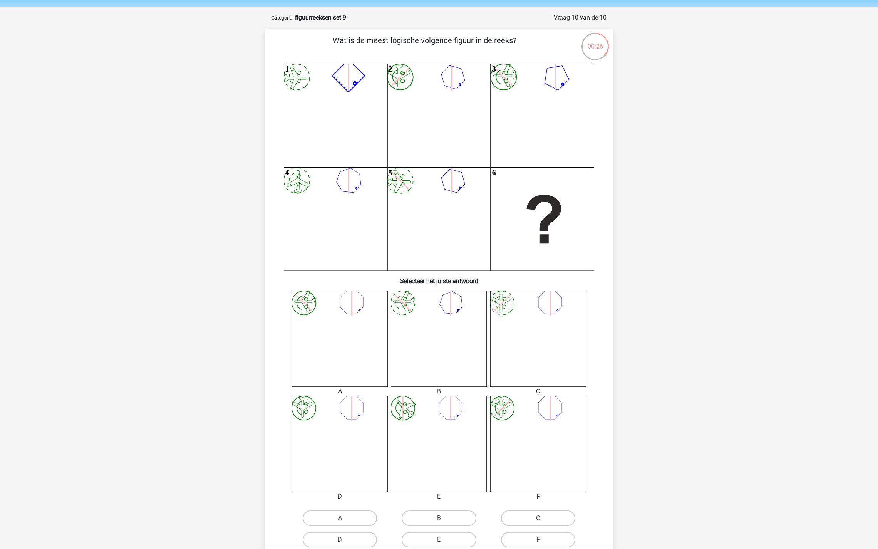
scroll to position [28, 0]
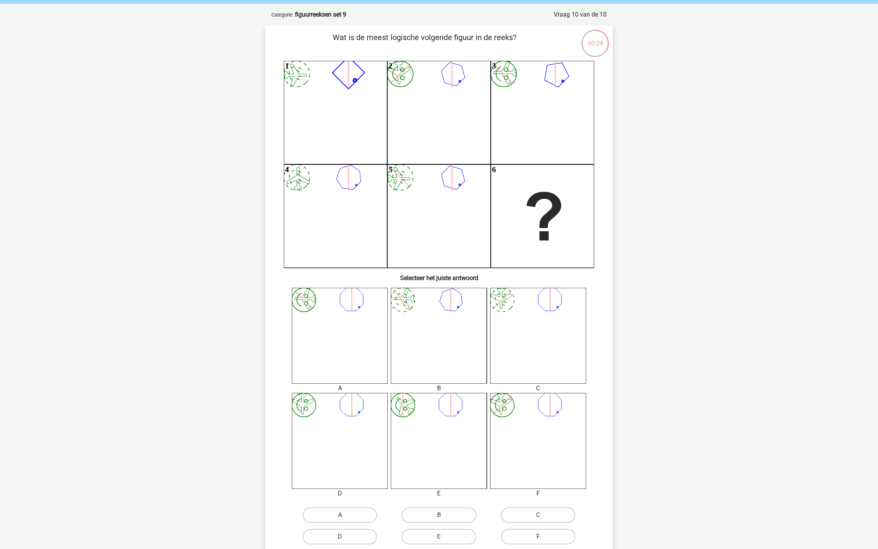
click at [517, 532] on label "F" at bounding box center [538, 536] width 74 height 15
click at [538, 536] on input "F" at bounding box center [540, 538] width 5 height 5
radio input "true"
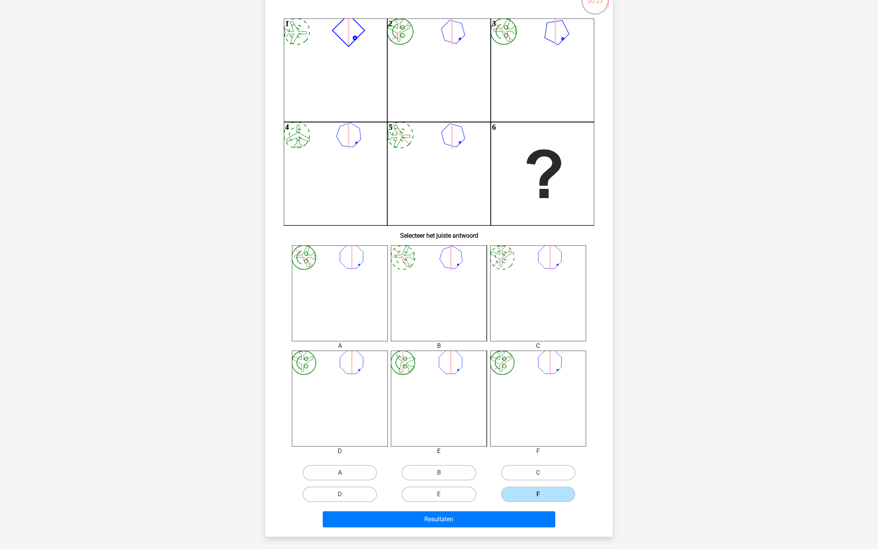
scroll to position [74, 0]
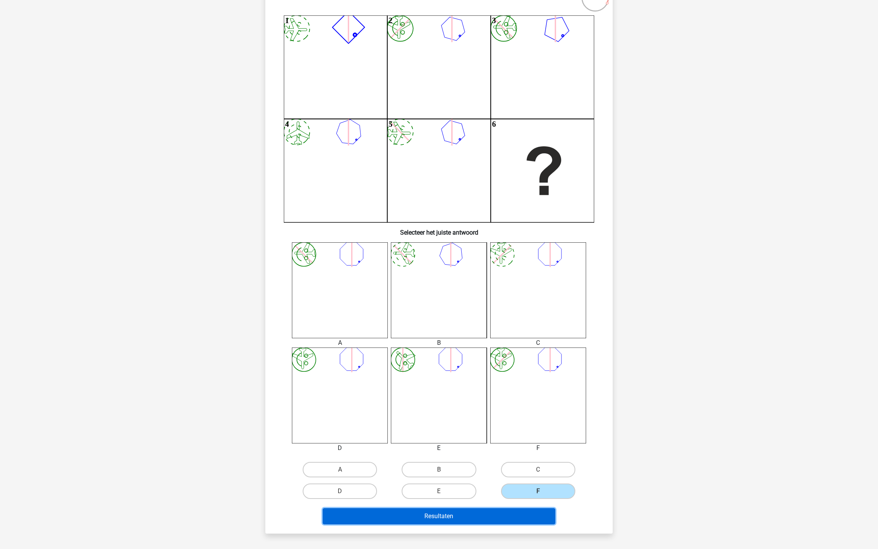
click at [490, 508] on button "Resultaten" at bounding box center [439, 516] width 233 height 16
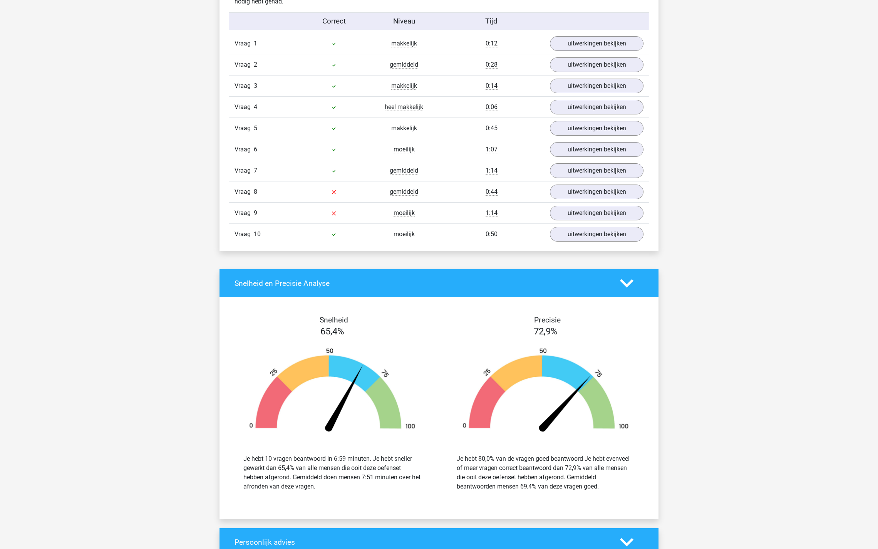
scroll to position [444, 0]
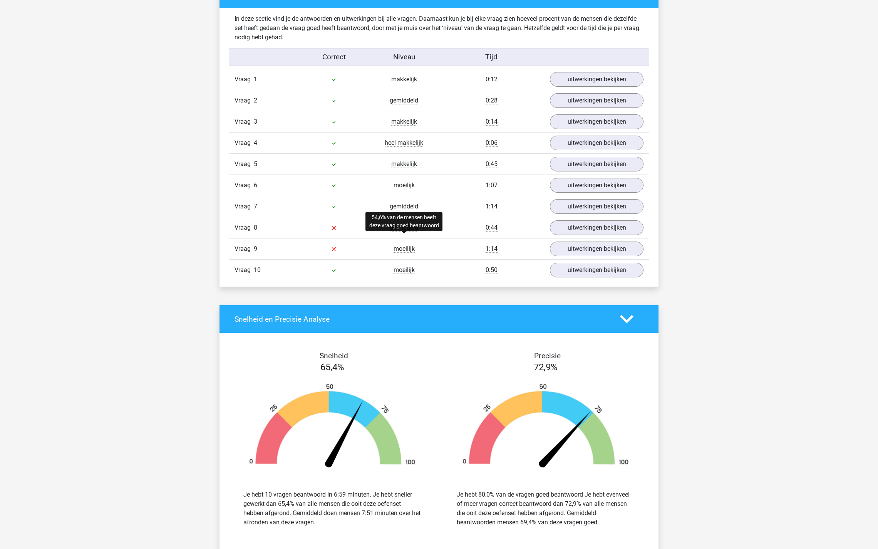
click at [401, 246] on span "moeilijk" at bounding box center [403, 249] width 21 height 8
click at [556, 245] on link "uitwerkingen bekijken" at bounding box center [596, 248] width 107 height 17
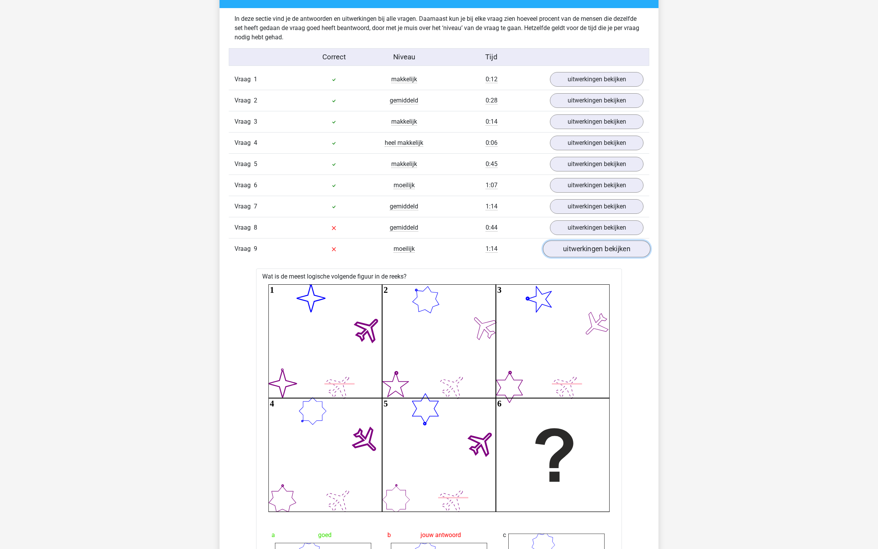
click at [557, 244] on link "uitwerkingen bekijken" at bounding box center [596, 248] width 107 height 17
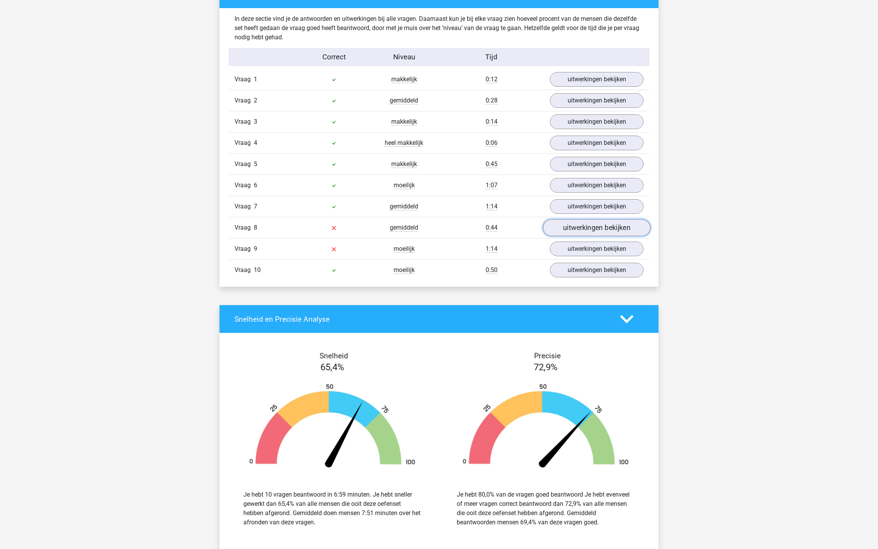
click at [554, 223] on link "uitwerkingen bekijken" at bounding box center [596, 227] width 107 height 17
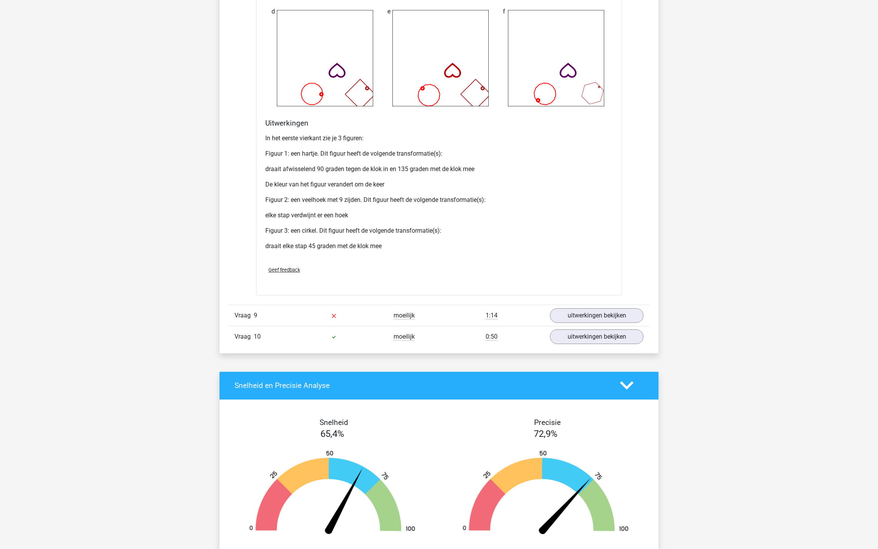
scroll to position [1350, 0]
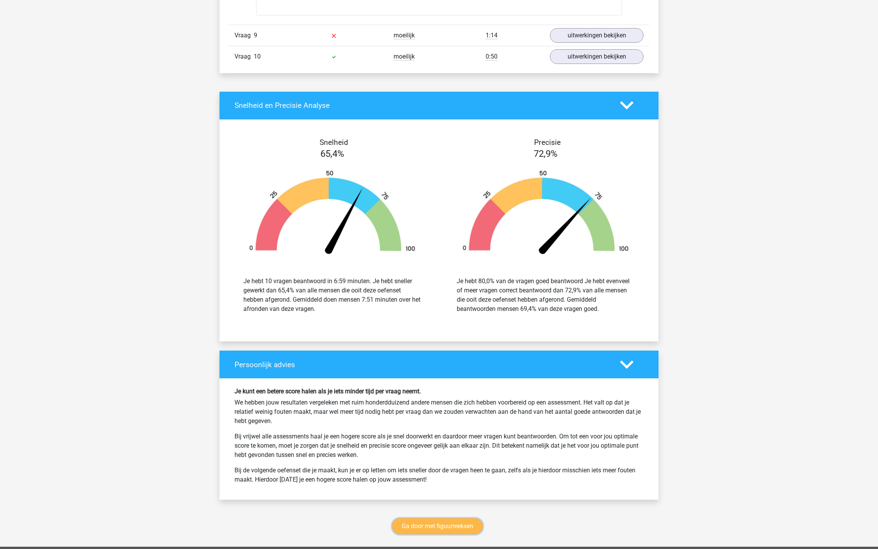
click at [423, 524] on link "Ga door met figuurreeksen" at bounding box center [437, 526] width 91 height 16
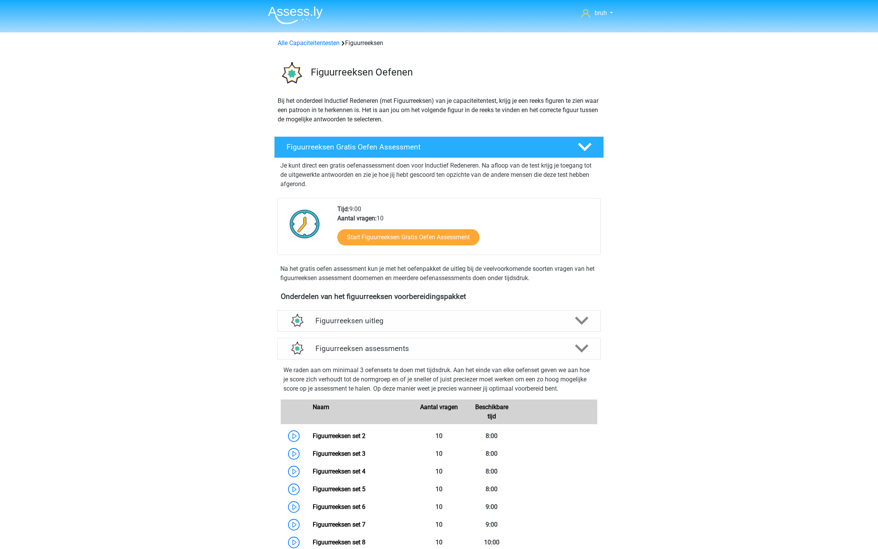
scroll to position [334, 0]
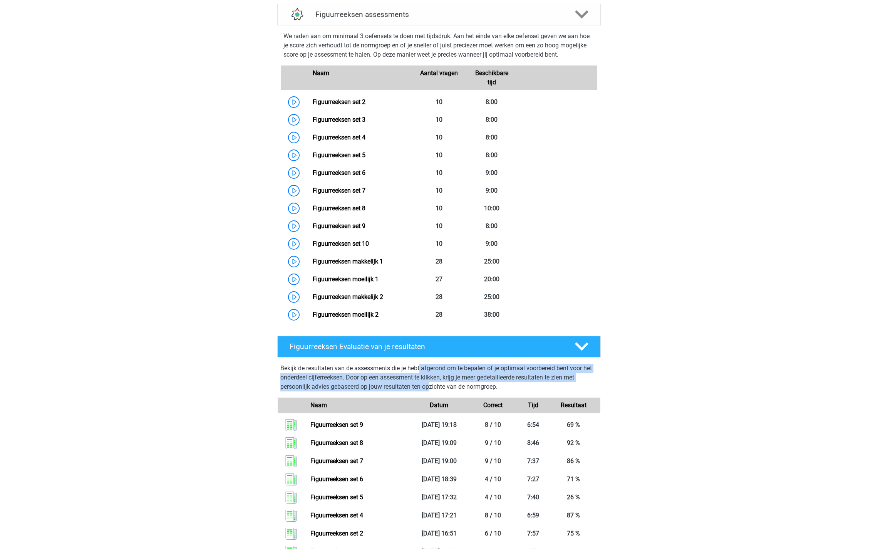
drag, startPoint x: 421, startPoint y: 365, endPoint x: 430, endPoint y: 381, distance: 18.6
click at [430, 381] on p "Bekijk de resultaten van de assessments die je hebt afgerond om te bepalen of j…" at bounding box center [438, 377] width 317 height 28
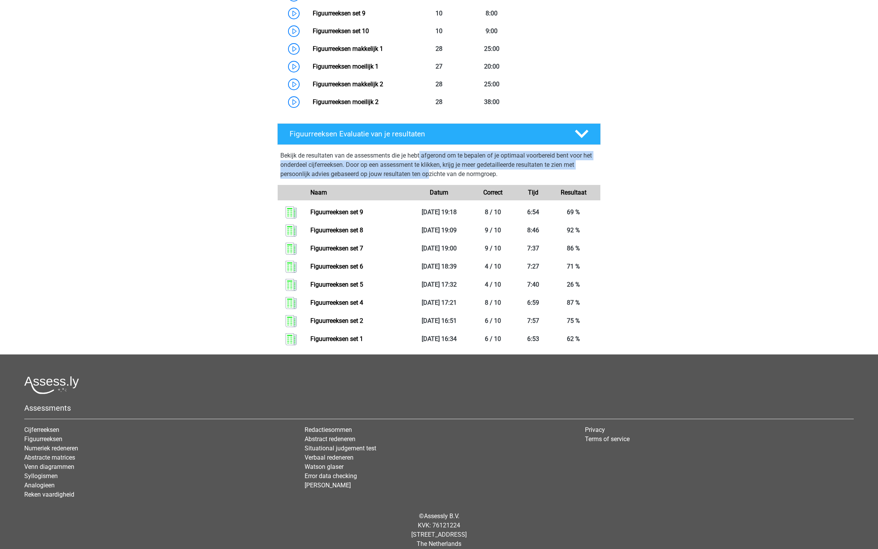
scroll to position [554, 0]
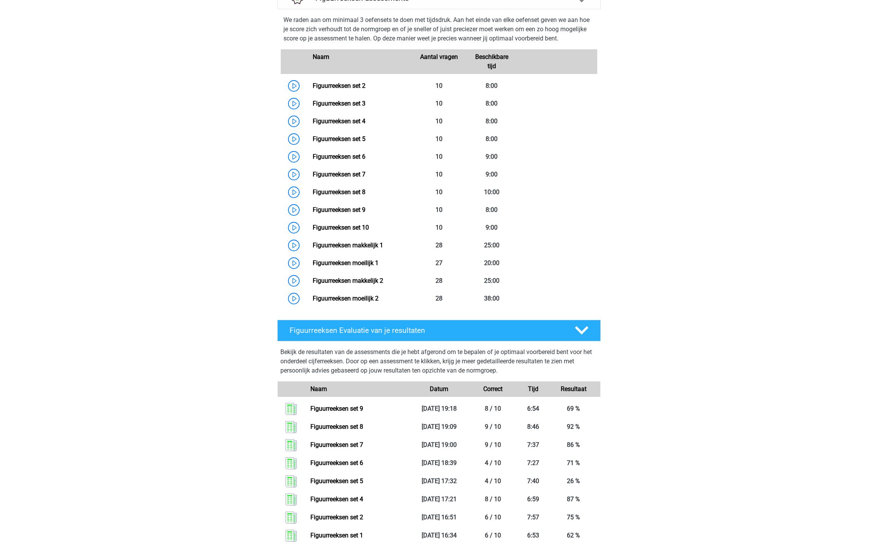
scroll to position [346, 0]
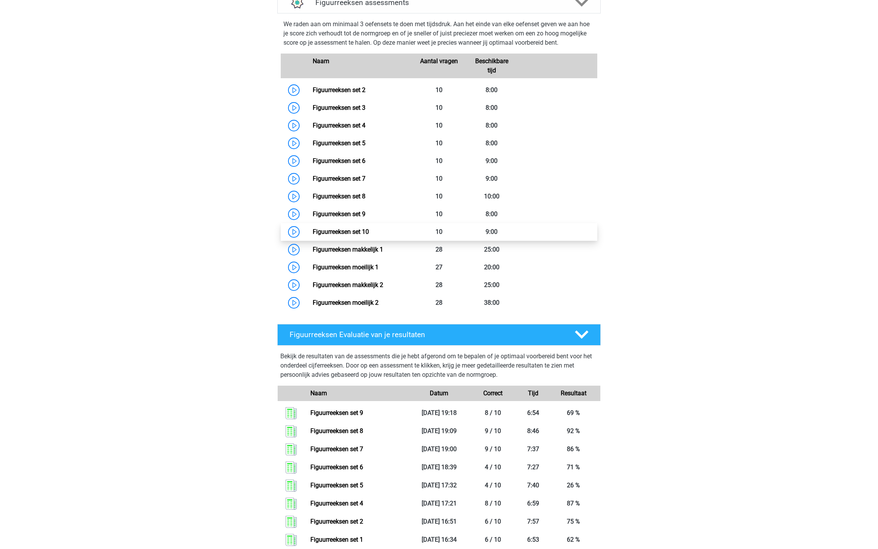
click at [313, 229] on link "Figuurreeksen set 10" at bounding box center [341, 231] width 56 height 7
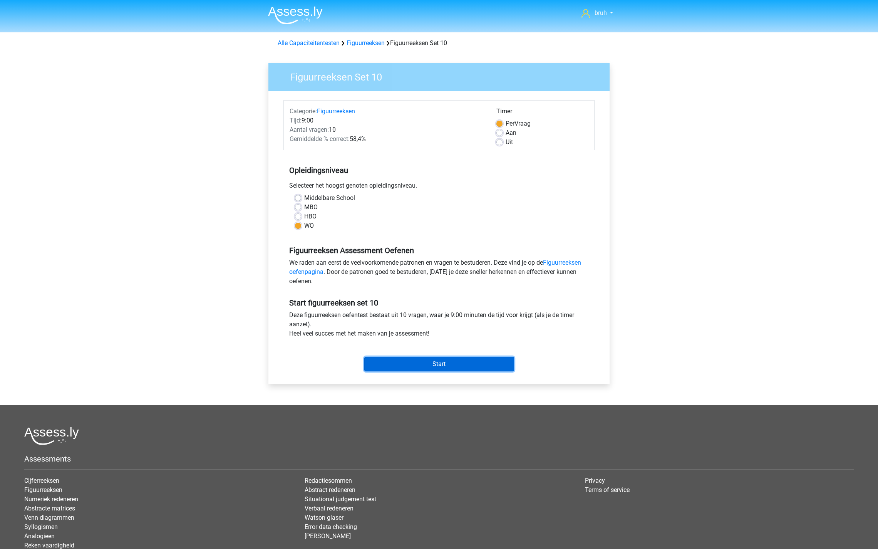
click at [424, 359] on input "Start" at bounding box center [439, 363] width 150 height 15
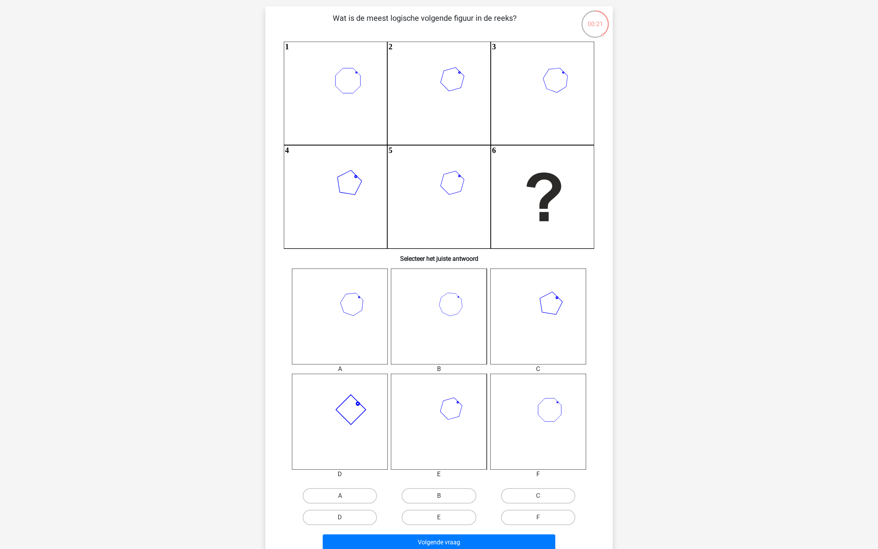
scroll to position [54, 0]
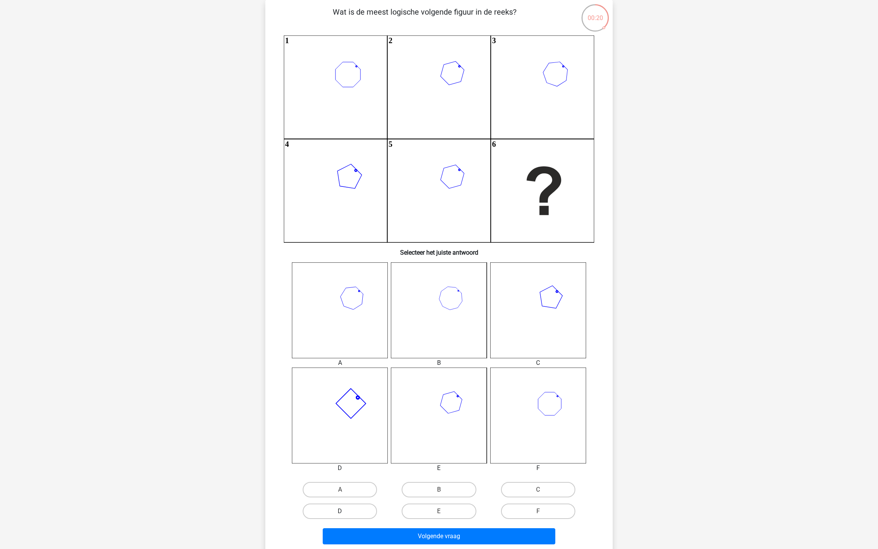
click at [351, 506] on label "D" at bounding box center [340, 510] width 74 height 15
click at [345, 511] on input "D" at bounding box center [342, 513] width 5 height 5
radio input "true"
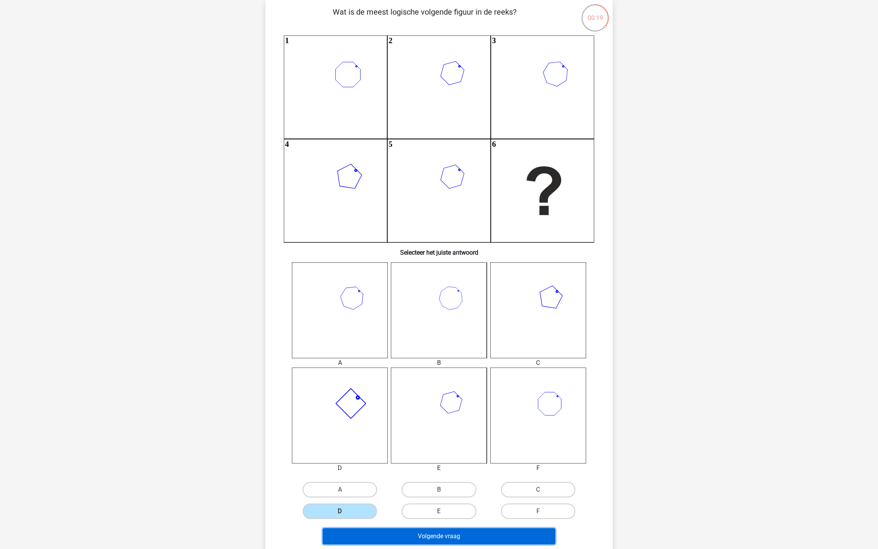
click at [375, 530] on button "Volgende vraag" at bounding box center [439, 536] width 233 height 16
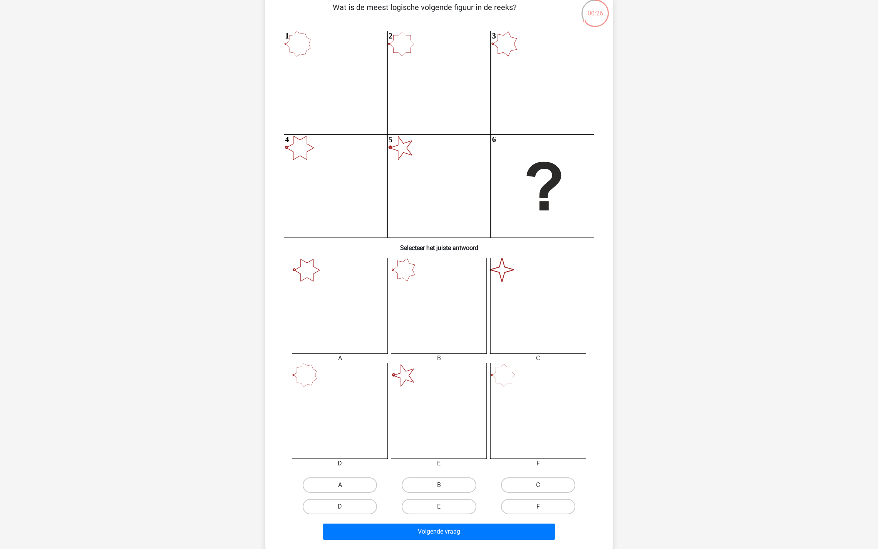
scroll to position [59, 0]
click at [524, 482] on label "C" at bounding box center [538, 483] width 74 height 15
click at [538, 484] on input "C" at bounding box center [540, 486] width 5 height 5
radio input "true"
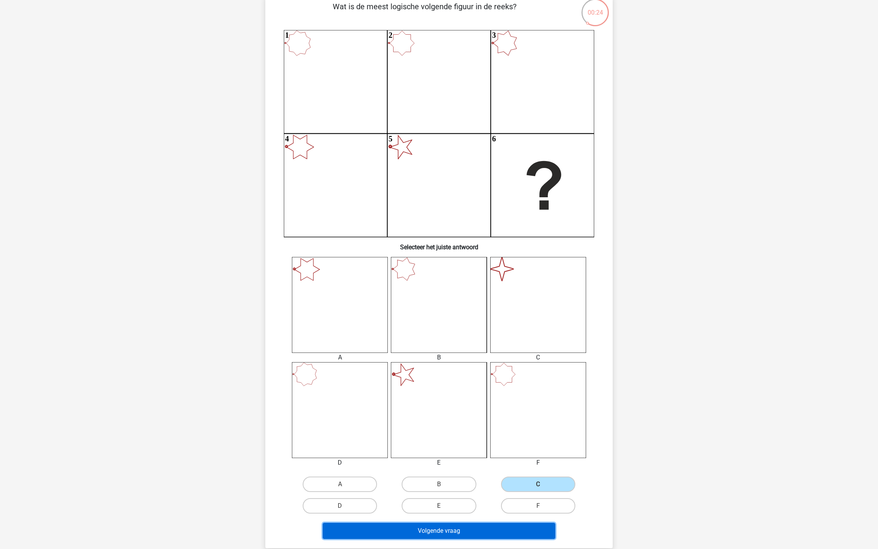
click at [457, 530] on button "Volgende vraag" at bounding box center [439, 530] width 233 height 16
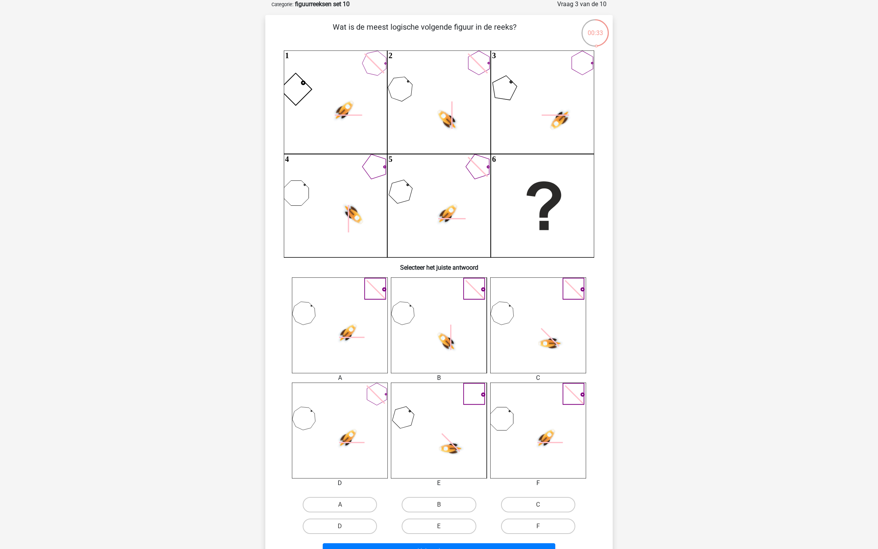
scroll to position [42, 0]
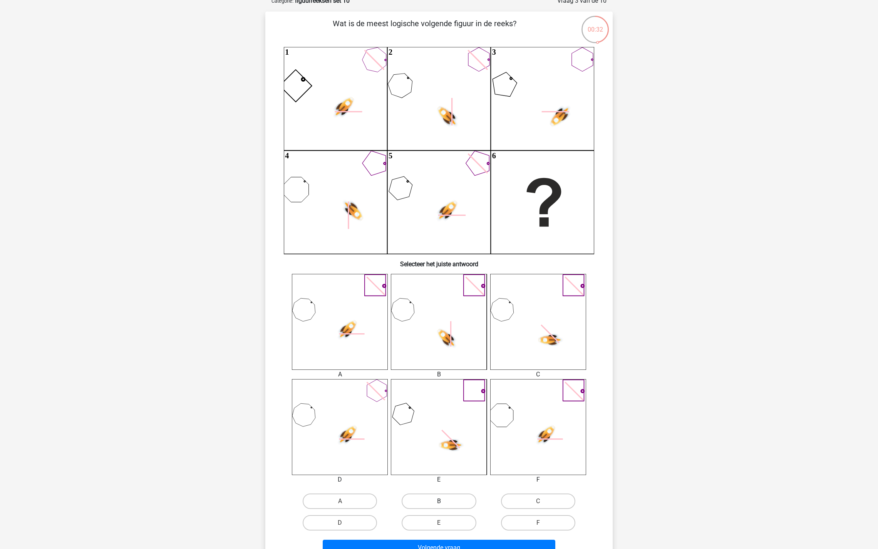
click at [433, 497] on label "B" at bounding box center [439, 500] width 74 height 15
click at [439, 501] on input "B" at bounding box center [441, 503] width 5 height 5
radio input "true"
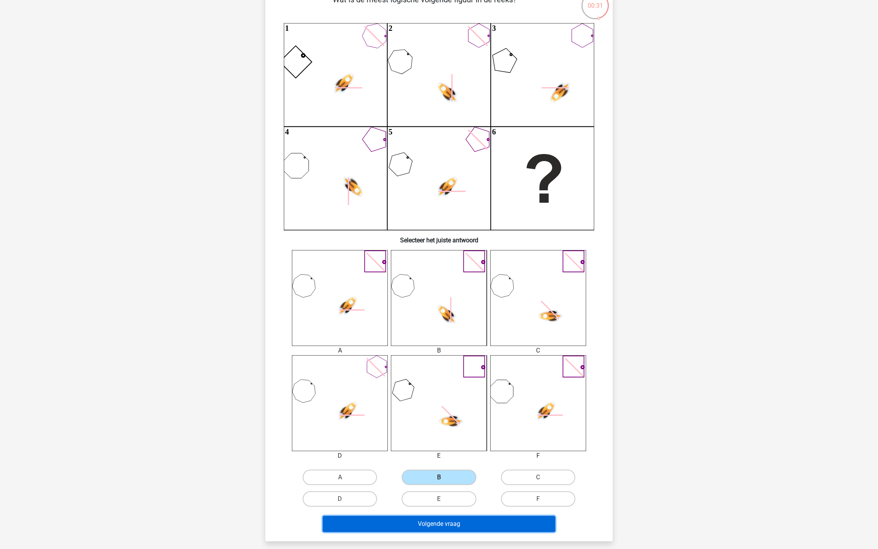
click at [433, 524] on button "Volgende vraag" at bounding box center [439, 523] width 233 height 16
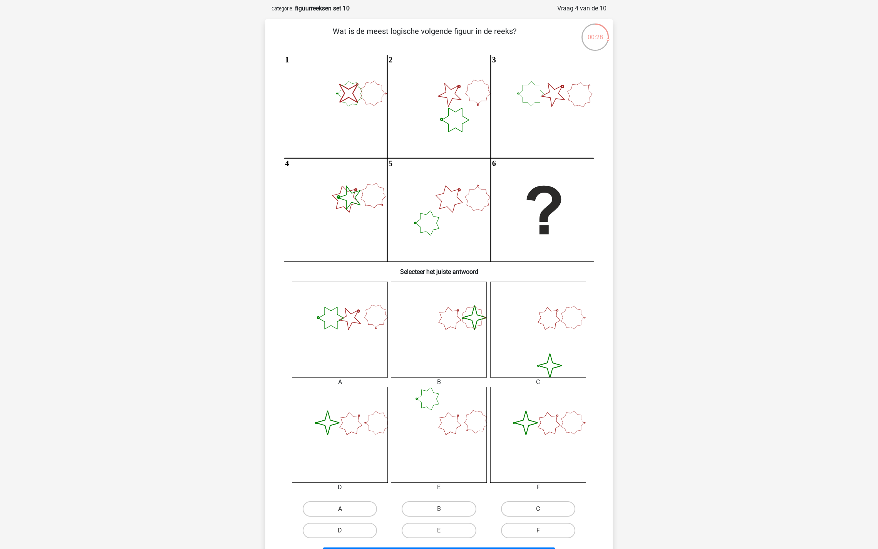
scroll to position [38, 0]
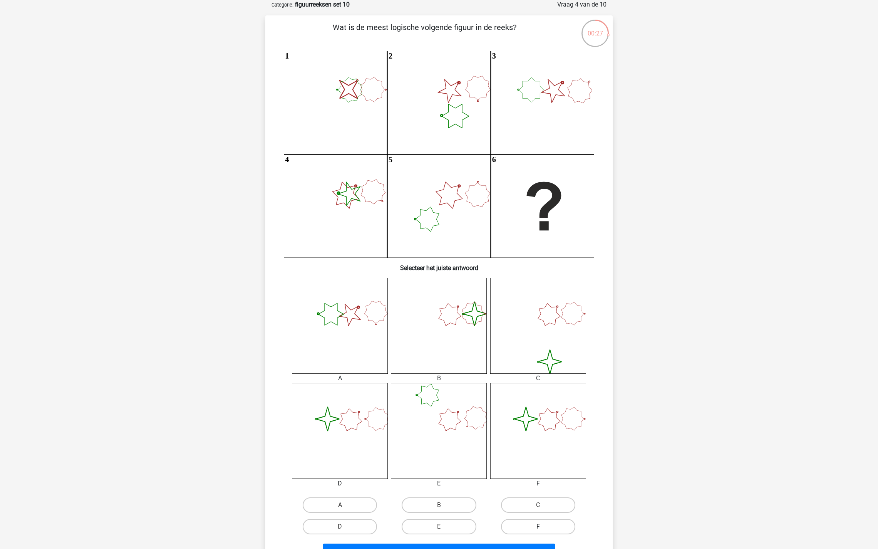
click at [530, 521] on label "F" at bounding box center [538, 526] width 74 height 15
click at [538, 526] on input "F" at bounding box center [540, 528] width 5 height 5
radio input "true"
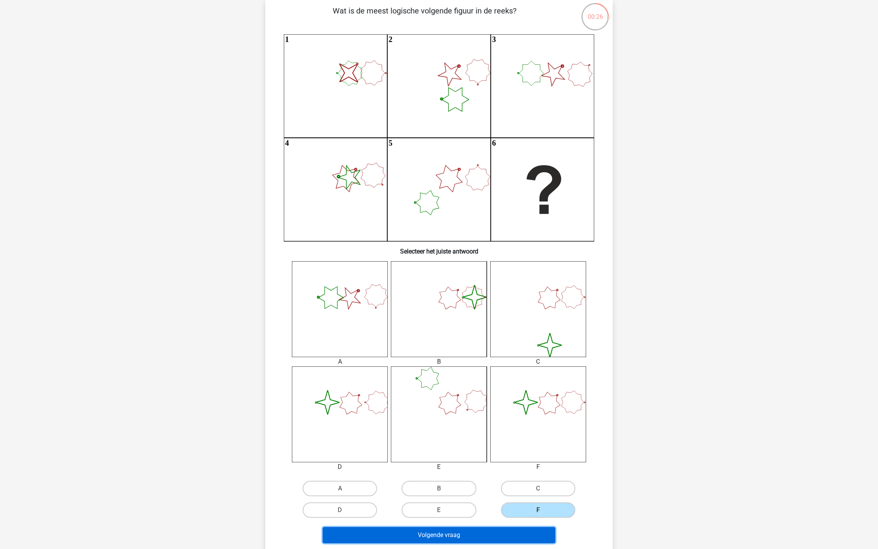
click at [502, 531] on button "Volgende vraag" at bounding box center [439, 535] width 233 height 16
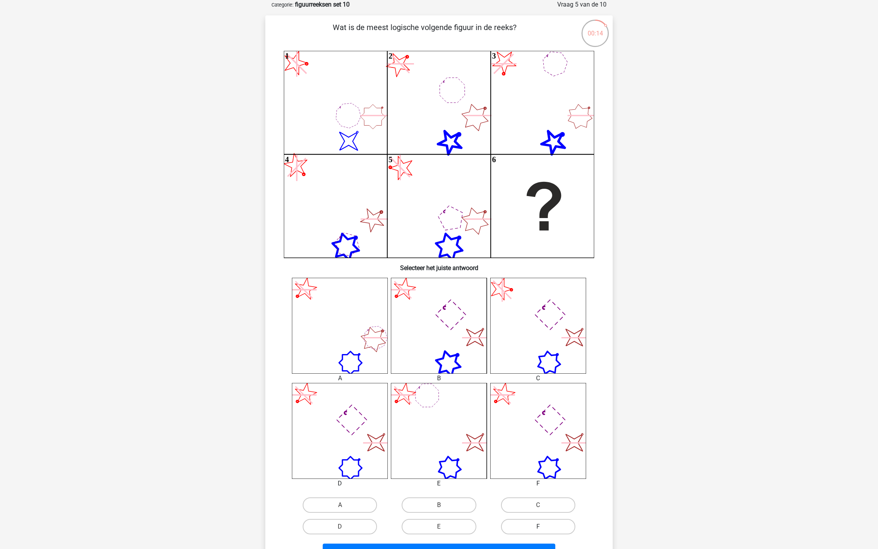
click at [519, 522] on label "F" at bounding box center [538, 526] width 74 height 15
click at [538, 526] on input "F" at bounding box center [540, 528] width 5 height 5
radio input "true"
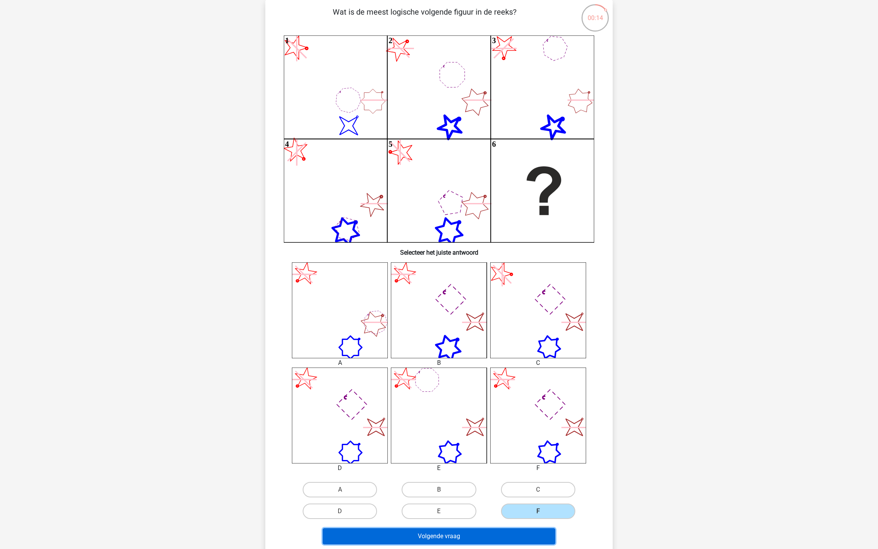
click at [490, 531] on button "Volgende vraag" at bounding box center [439, 536] width 233 height 16
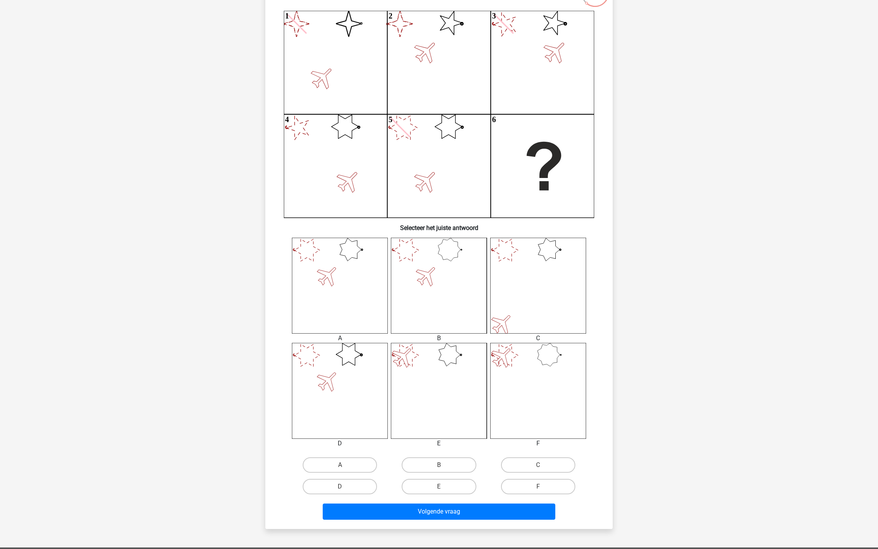
scroll to position [84, 0]
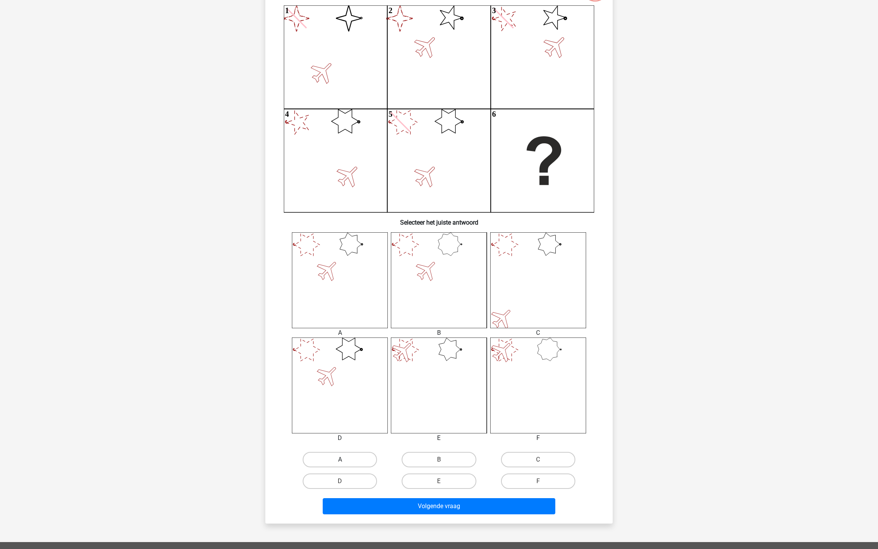
click at [330, 452] on label "A" at bounding box center [340, 459] width 74 height 15
click at [340, 459] on input "A" at bounding box center [342, 461] width 5 height 5
radio input "true"
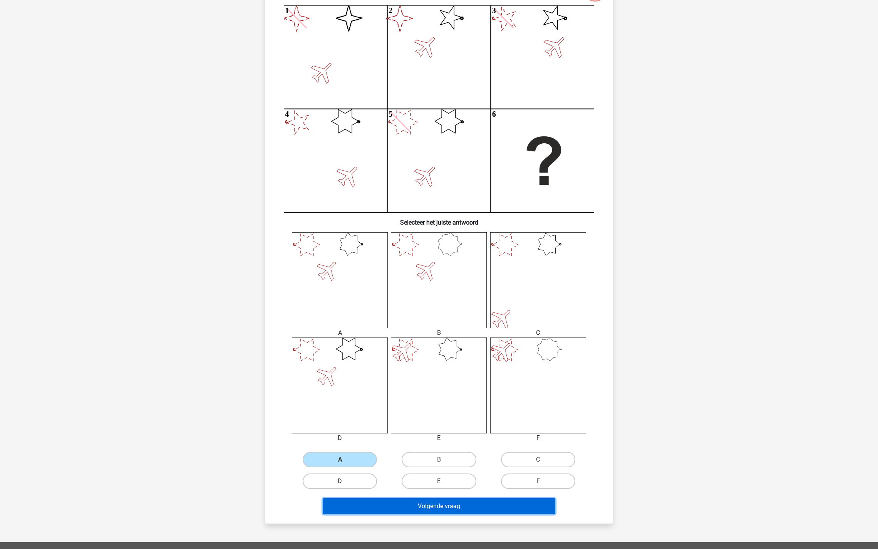
click at [412, 510] on button "Volgende vraag" at bounding box center [439, 506] width 233 height 16
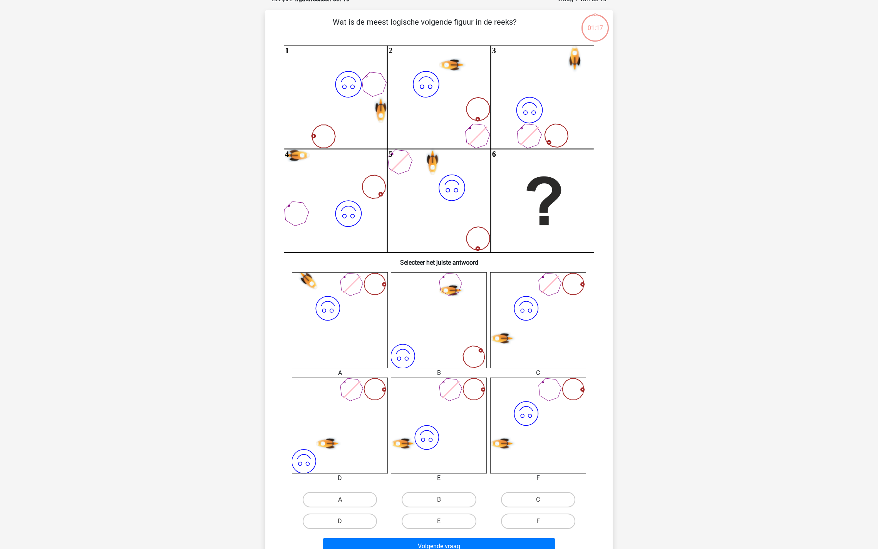
scroll to position [38, 0]
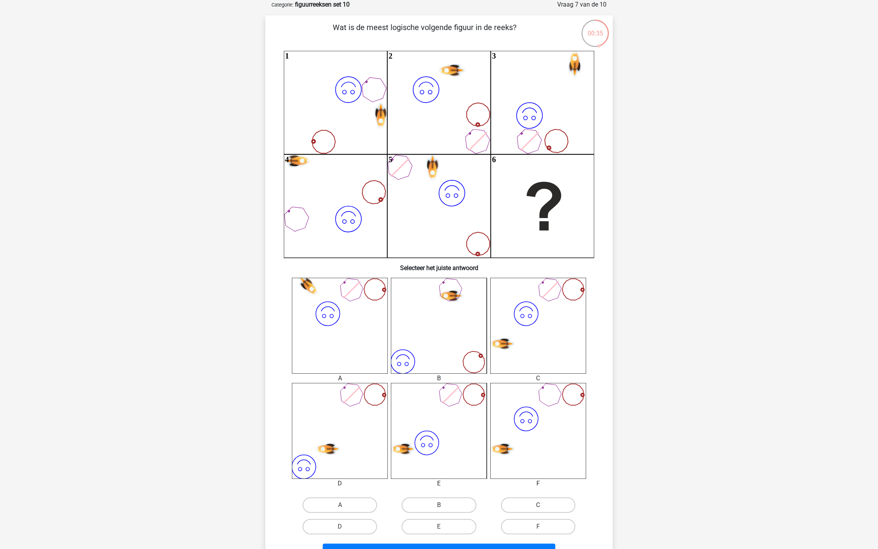
click at [524, 507] on label "C" at bounding box center [538, 504] width 74 height 15
click at [538, 507] on input "C" at bounding box center [540, 507] width 5 height 5
radio input "true"
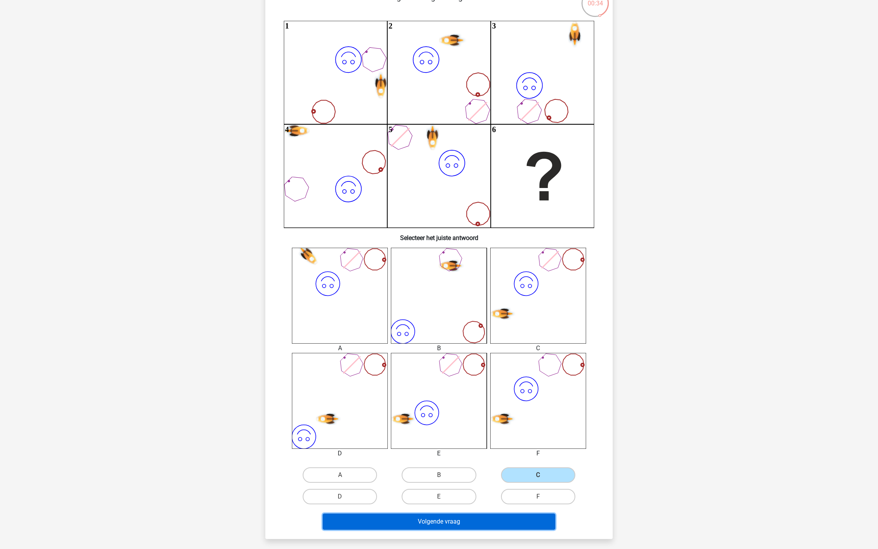
click at [473, 519] on button "Volgende vraag" at bounding box center [439, 521] width 233 height 16
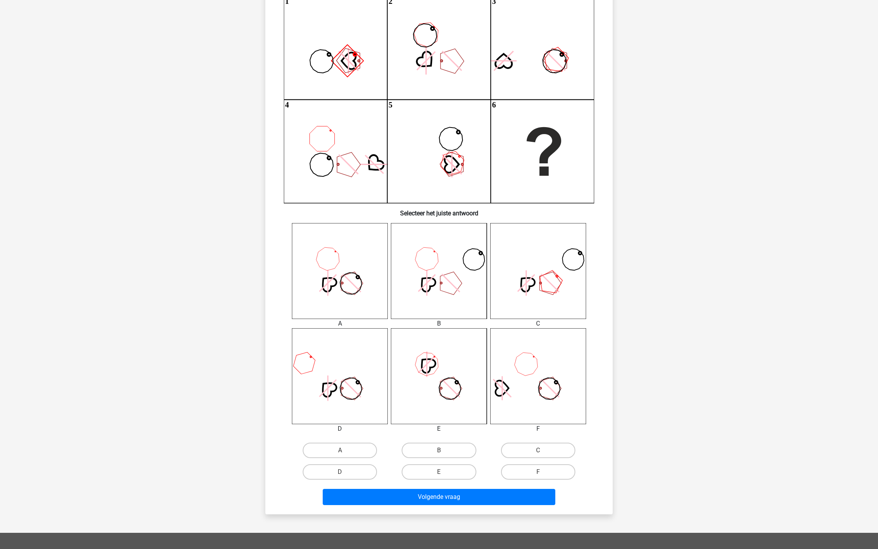
scroll to position [133, 0]
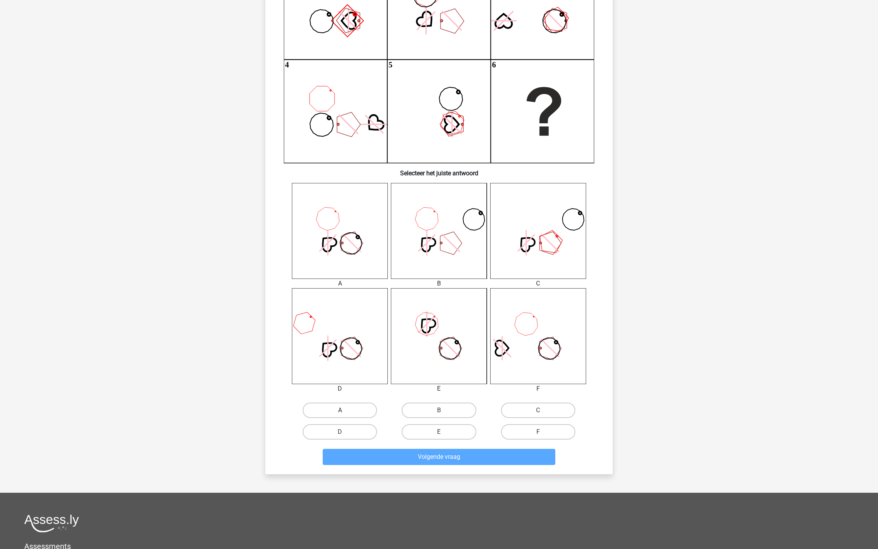
click at [336, 408] on label "A" at bounding box center [340, 409] width 74 height 15
click at [340, 410] on input "A" at bounding box center [342, 412] width 5 height 5
radio input "true"
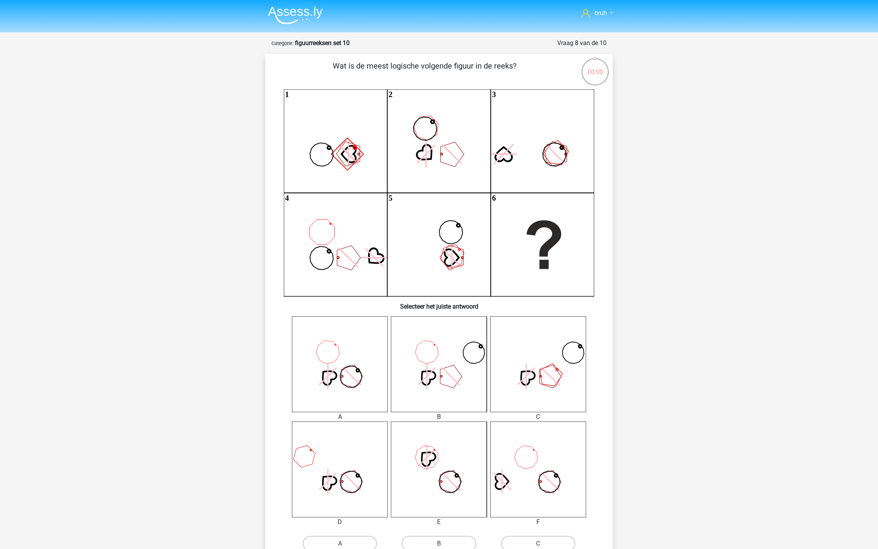
scroll to position [133, 0]
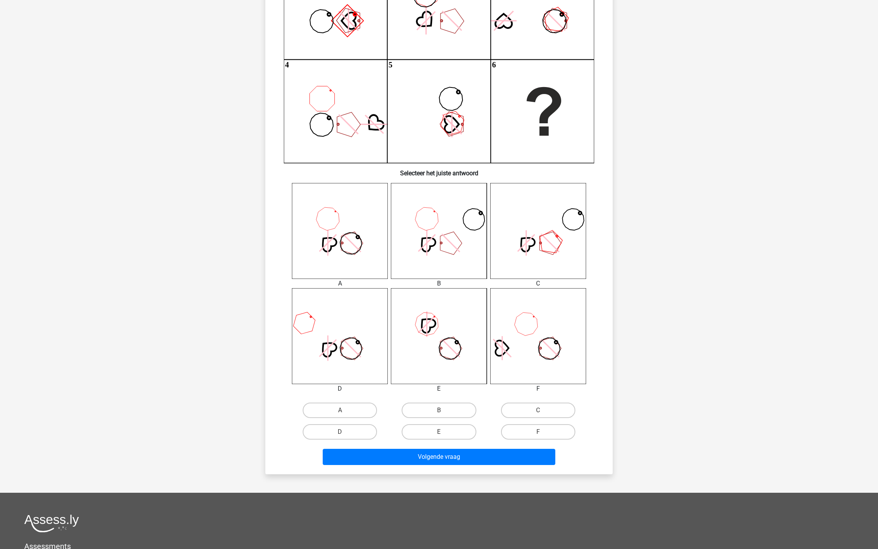
click at [353, 399] on div "A" at bounding box center [339, 410] width 99 height 22
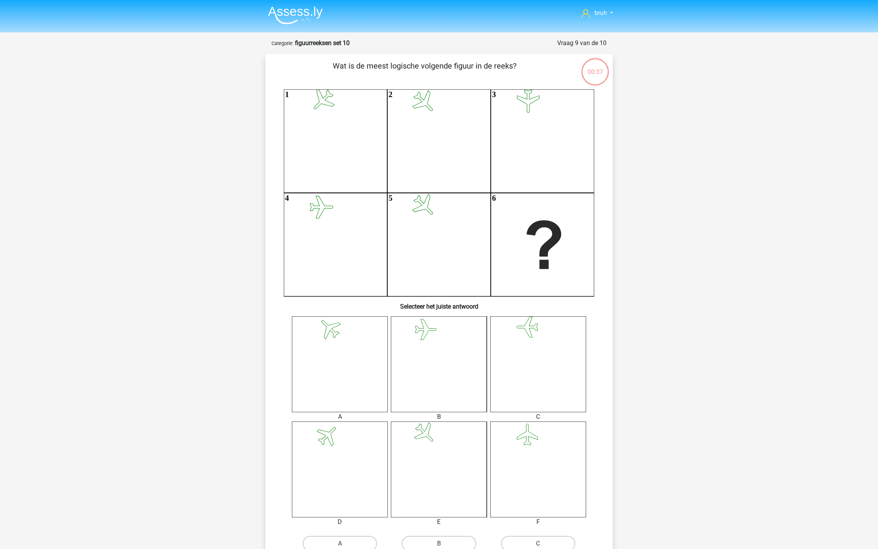
click at [351, 410] on icon at bounding box center [340, 364] width 96 height 96
click at [525, 114] on icon "1 2 3 4 5 6" at bounding box center [439, 192] width 310 height 207
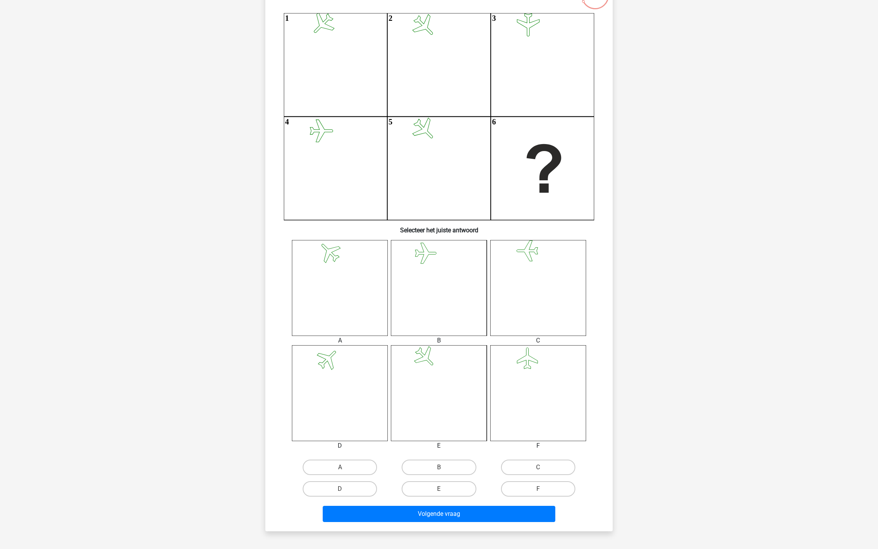
scroll to position [78, 0]
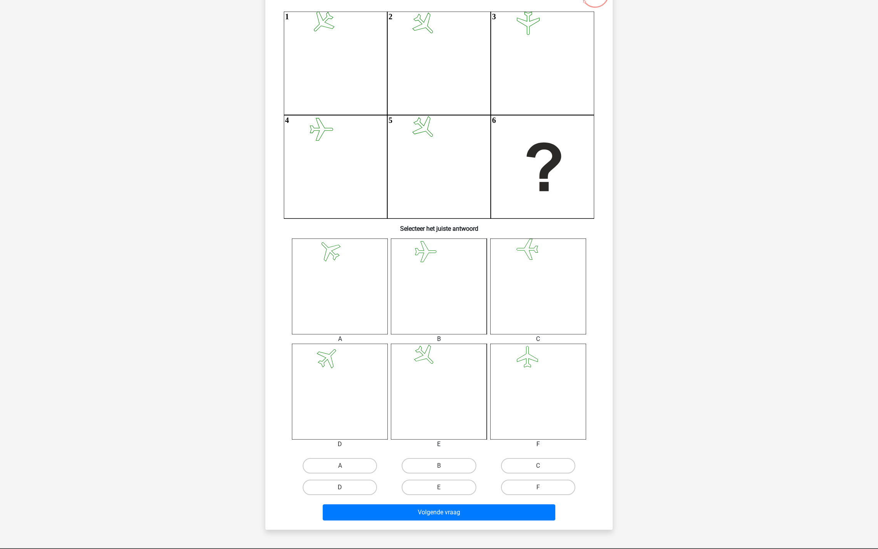
click at [345, 484] on label "D" at bounding box center [340, 486] width 74 height 15
click at [345, 487] on input "D" at bounding box center [342, 489] width 5 height 5
radio input "true"
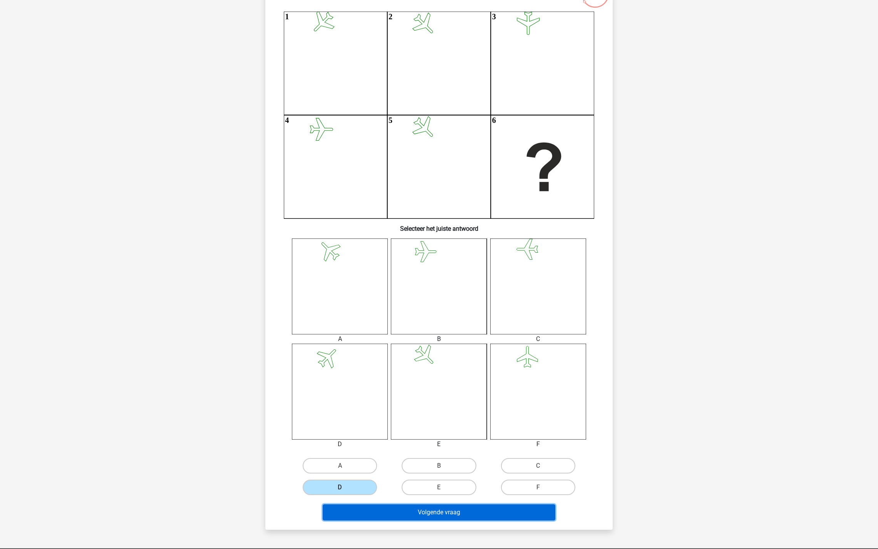
click at [399, 504] on button "Volgende vraag" at bounding box center [439, 512] width 233 height 16
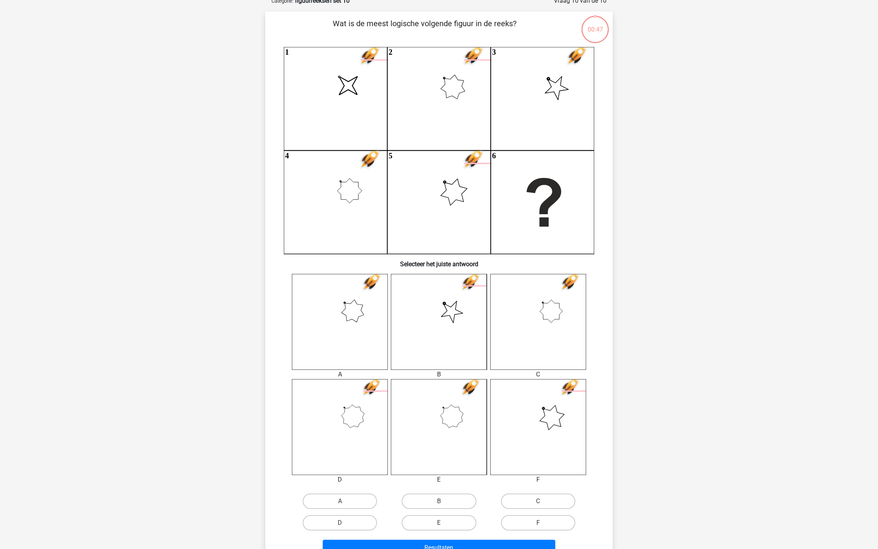
scroll to position [38, 0]
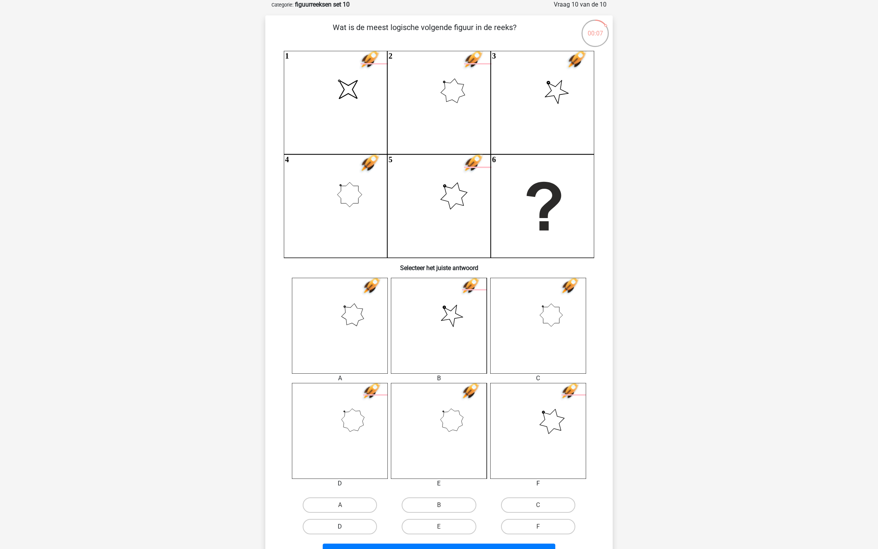
click at [348, 521] on label "D" at bounding box center [340, 526] width 74 height 15
click at [345, 526] on input "D" at bounding box center [342, 528] width 5 height 5
radio input "true"
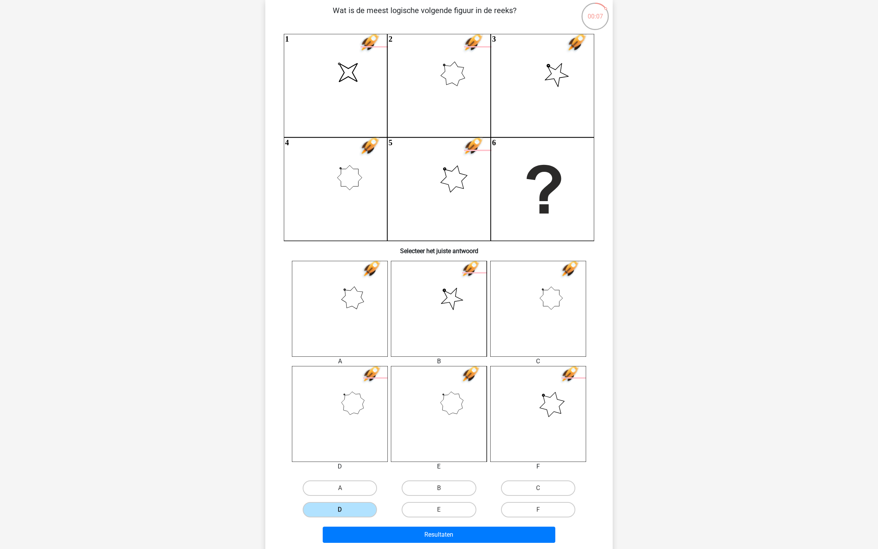
scroll to position [59, 0]
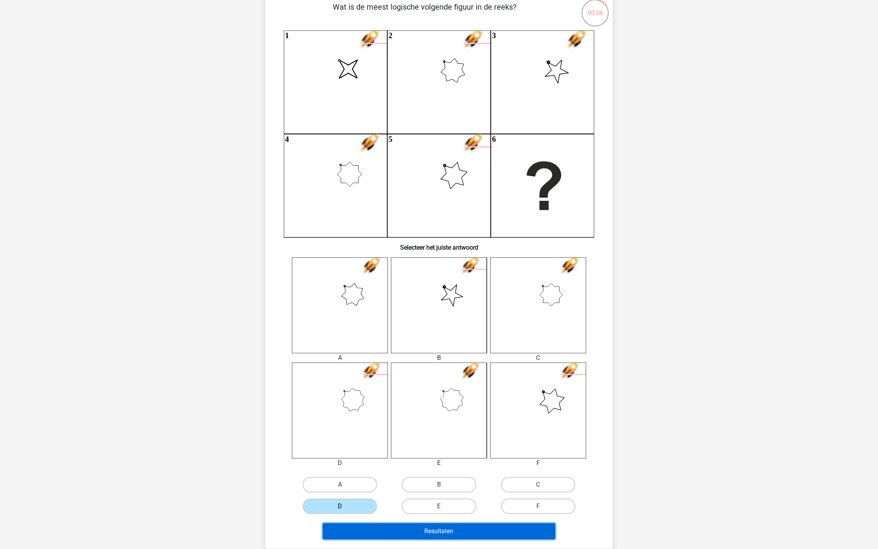
click at [357, 530] on button "Resultaten" at bounding box center [439, 531] width 233 height 16
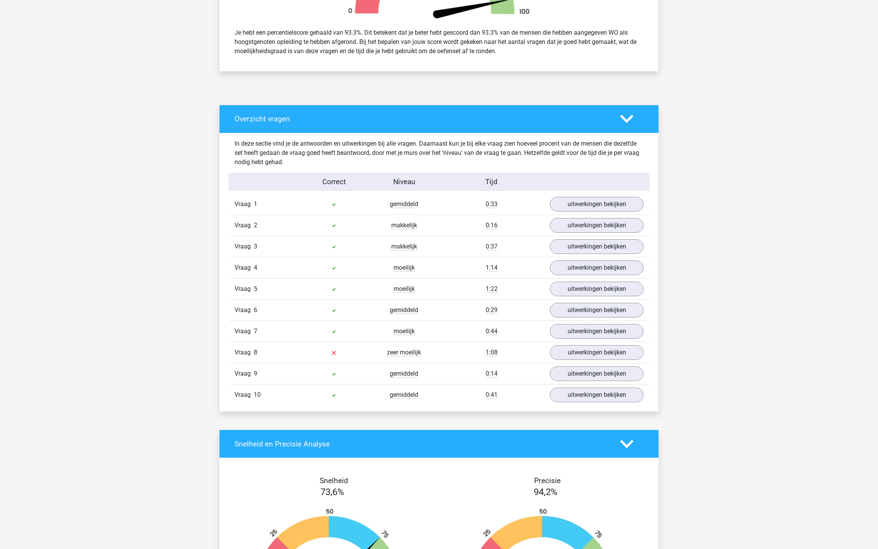
scroll to position [322, 0]
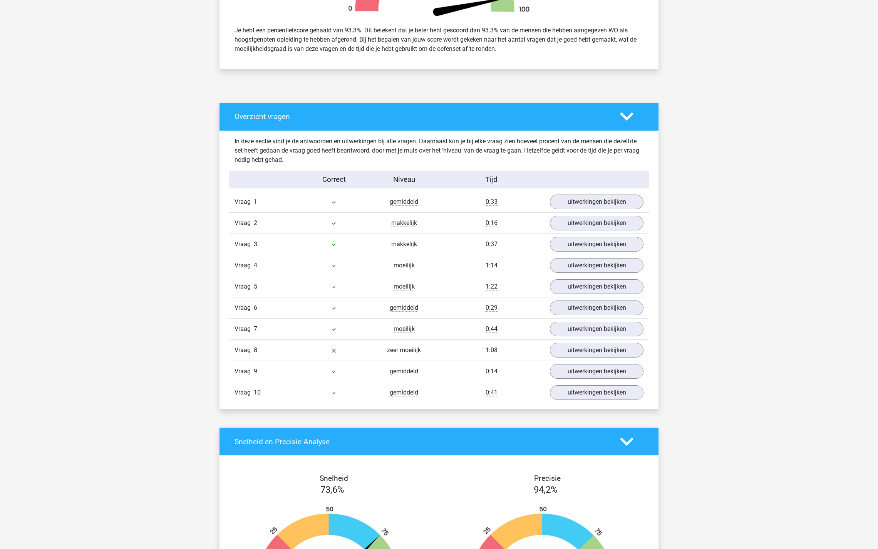
click at [546, 346] on div "uitwerkingen bekijken" at bounding box center [596, 350] width 105 height 15
click at [557, 346] on link "uitwerkingen bekijken" at bounding box center [596, 349] width 107 height 17
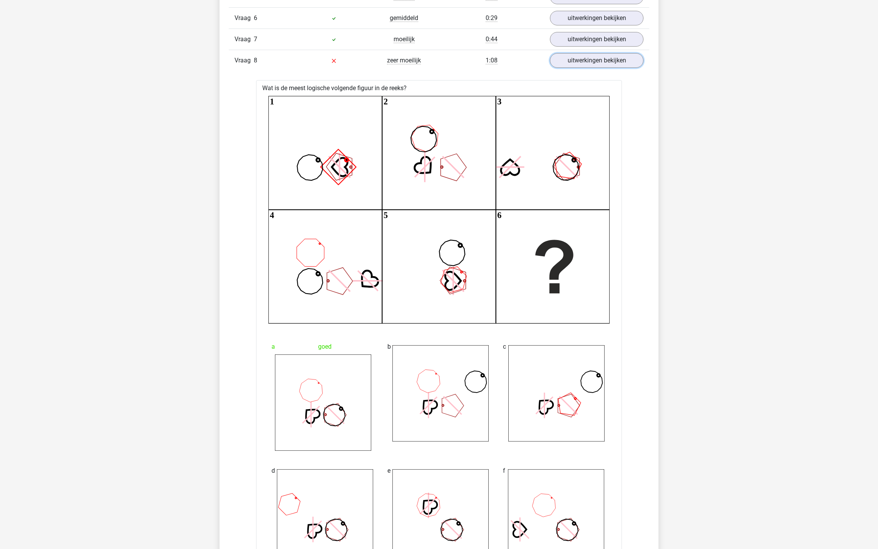
scroll to position [499, 0]
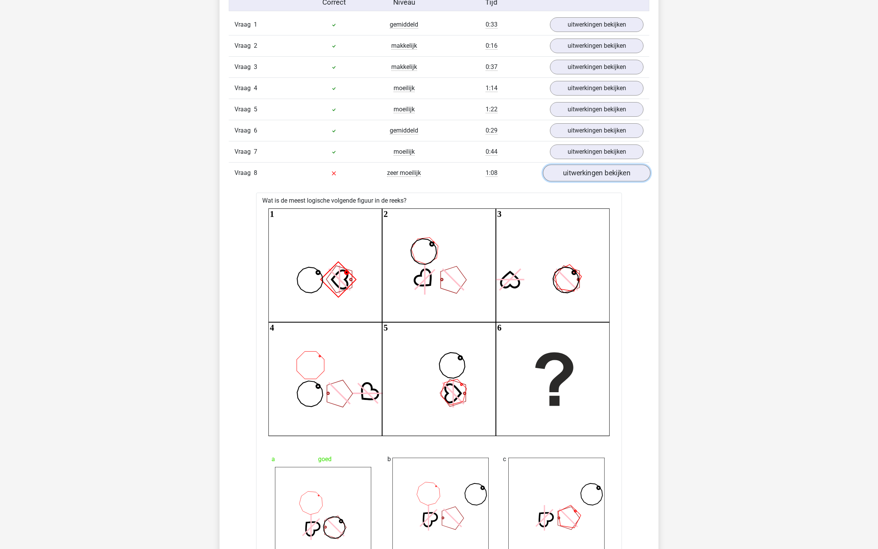
click at [579, 167] on link "uitwerkingen bekijken" at bounding box center [596, 172] width 107 height 17
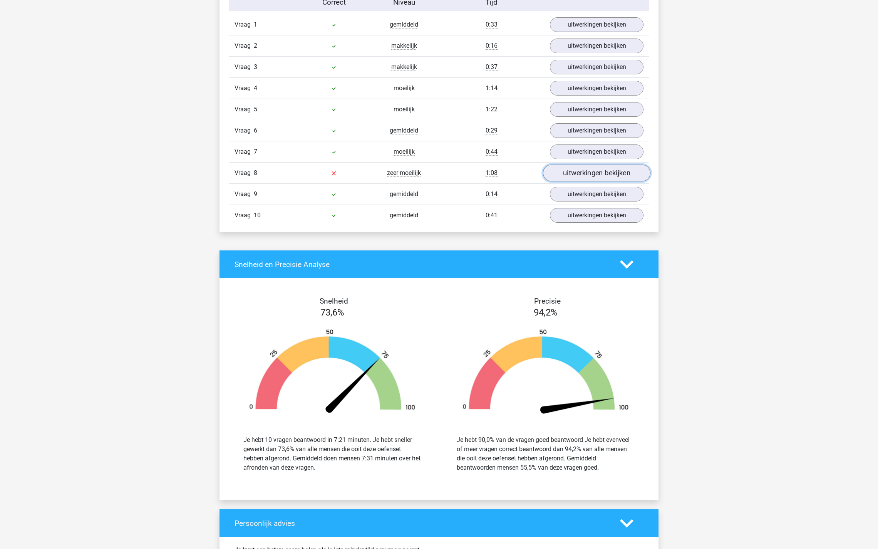
scroll to position [835, 0]
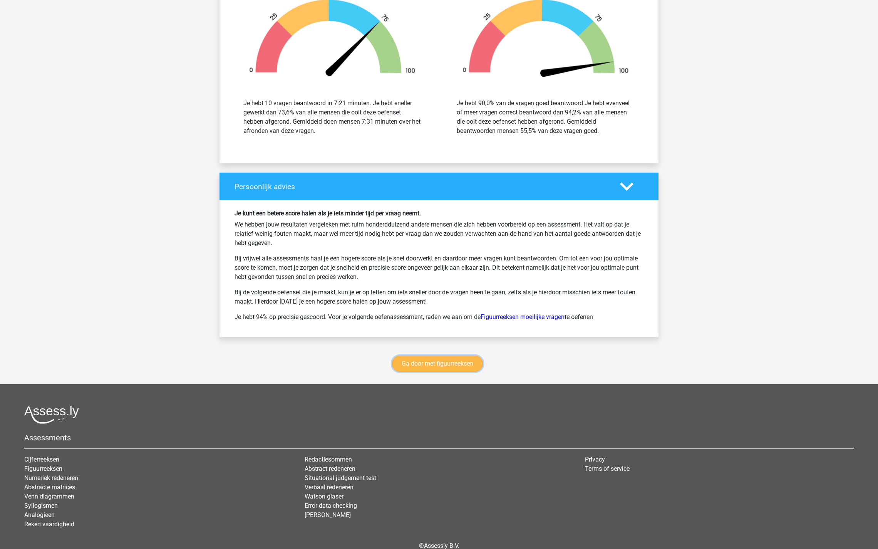
click at [432, 363] on link "Ga door met figuurreeksen" at bounding box center [437, 363] width 91 height 16
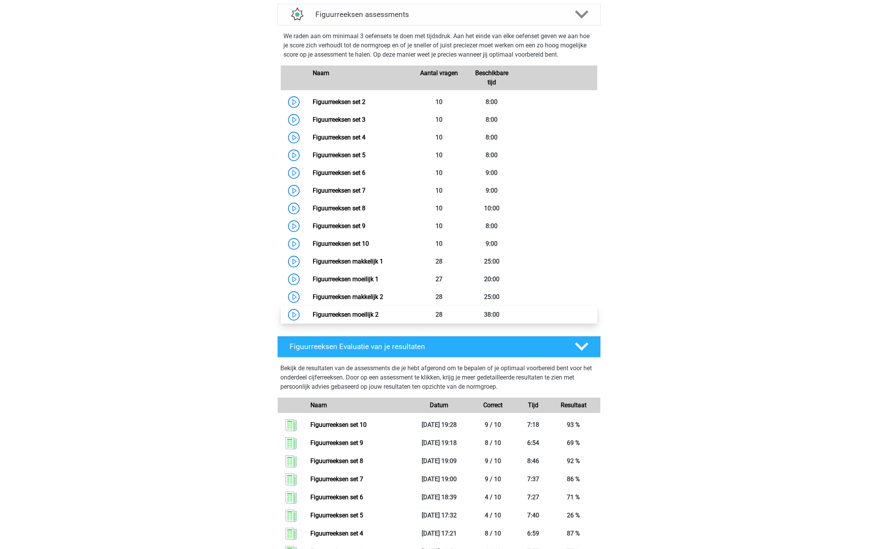
scroll to position [328, 0]
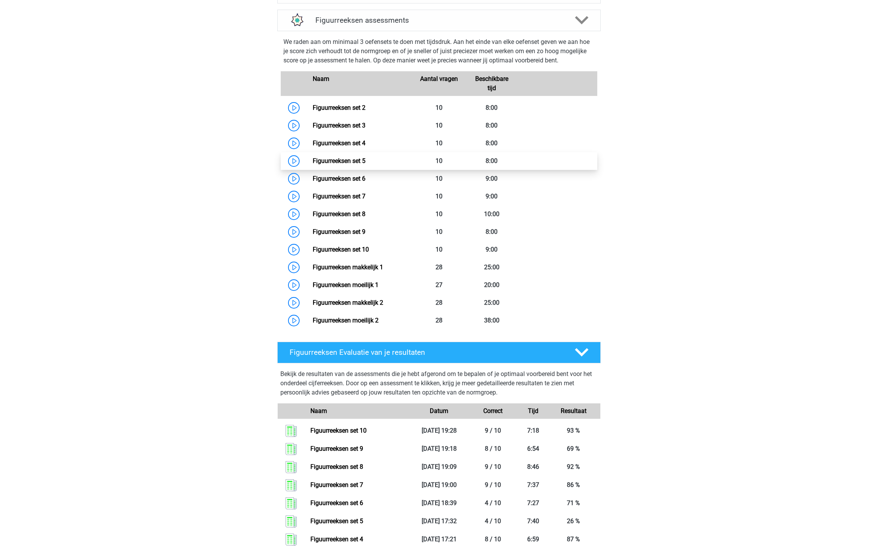
click at [313, 159] on link "Figuurreeksen set 5" at bounding box center [339, 160] width 53 height 7
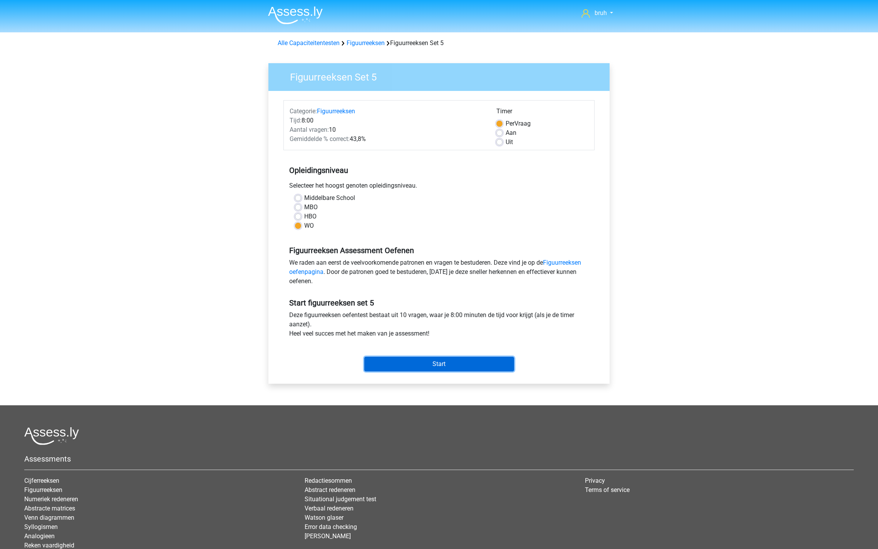
click at [450, 361] on input "Start" at bounding box center [439, 363] width 150 height 15
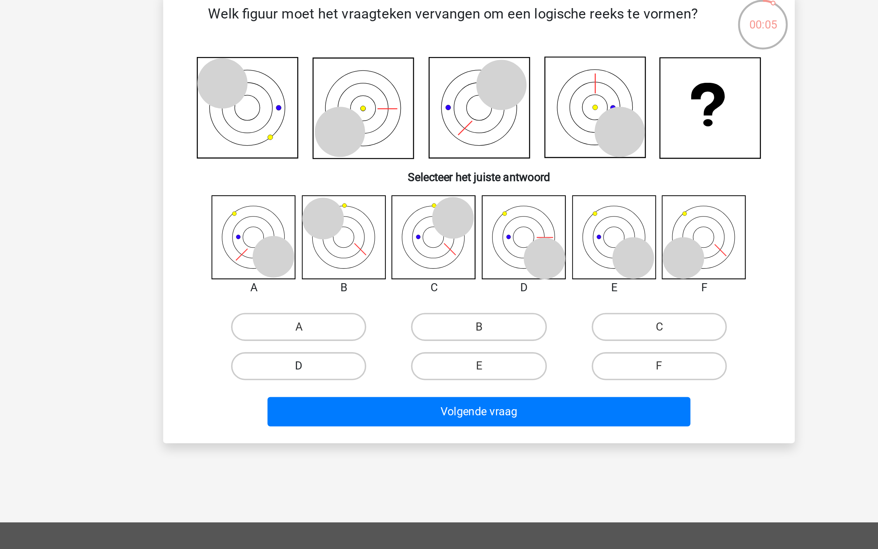
click at [352, 259] on label "D" at bounding box center [340, 259] width 74 height 15
click at [345, 259] on input "D" at bounding box center [342, 261] width 5 height 5
radio input "true"
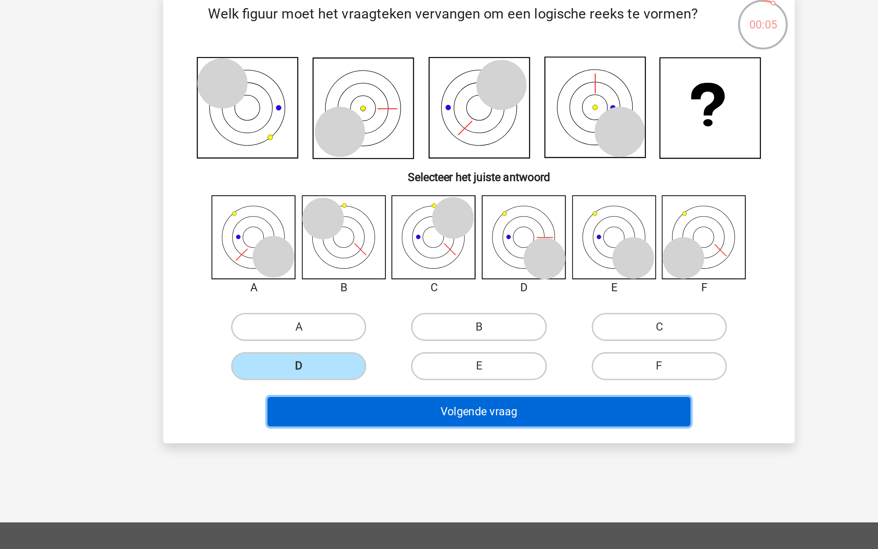
click at [412, 291] on button "Volgende vraag" at bounding box center [439, 284] width 233 height 16
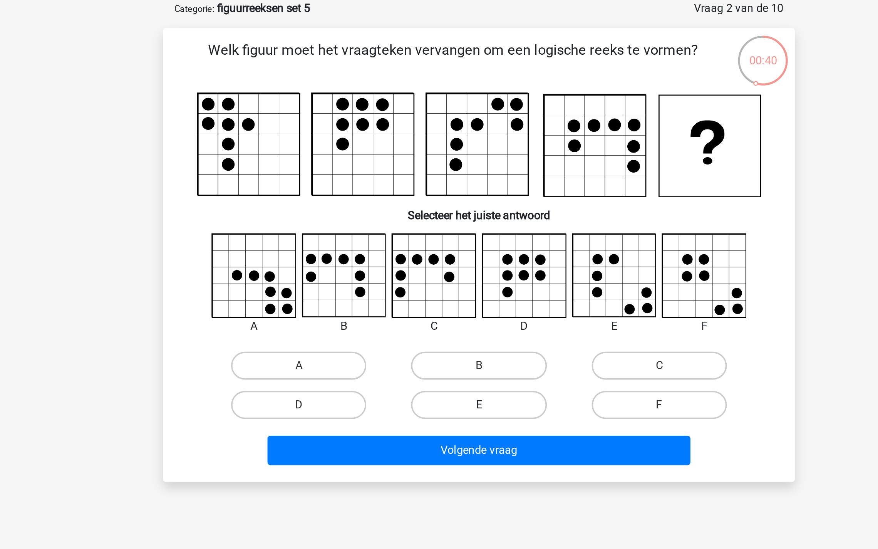
click at [450, 258] on label "E" at bounding box center [439, 260] width 74 height 15
click at [444, 261] on input "E" at bounding box center [441, 263] width 5 height 5
radio input "true"
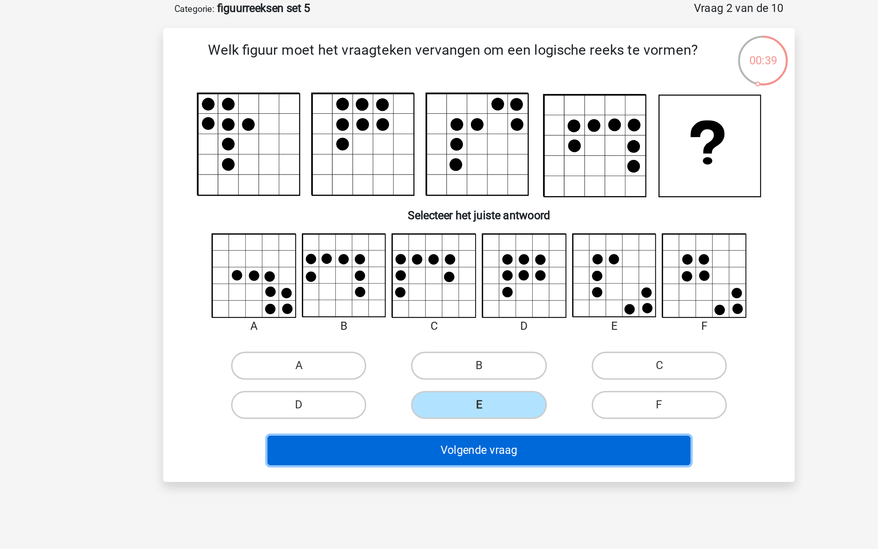
click at [446, 287] on button "Volgende vraag" at bounding box center [439, 286] width 233 height 16
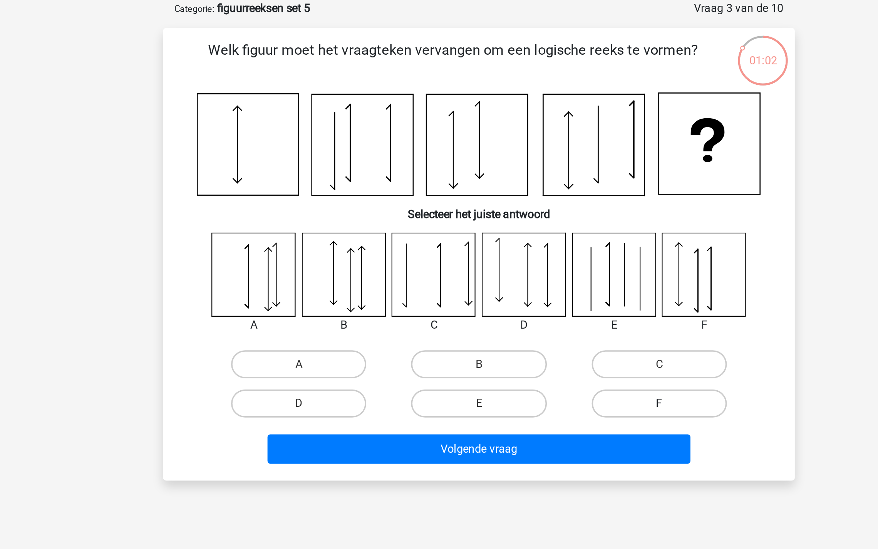
click at [537, 259] on label "F" at bounding box center [538, 260] width 74 height 15
click at [538, 260] on input "F" at bounding box center [540, 262] width 5 height 5
radio input "true"
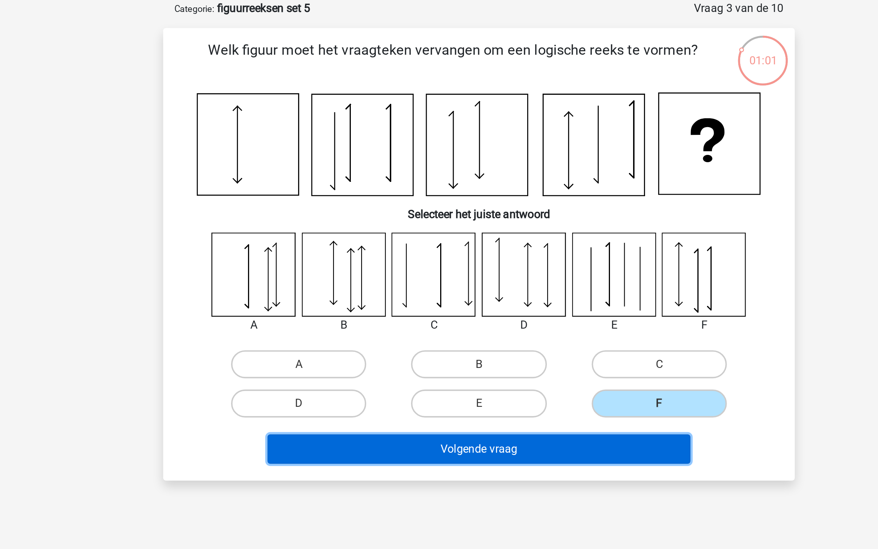
click at [511, 278] on button "Volgende vraag" at bounding box center [439, 285] width 233 height 16
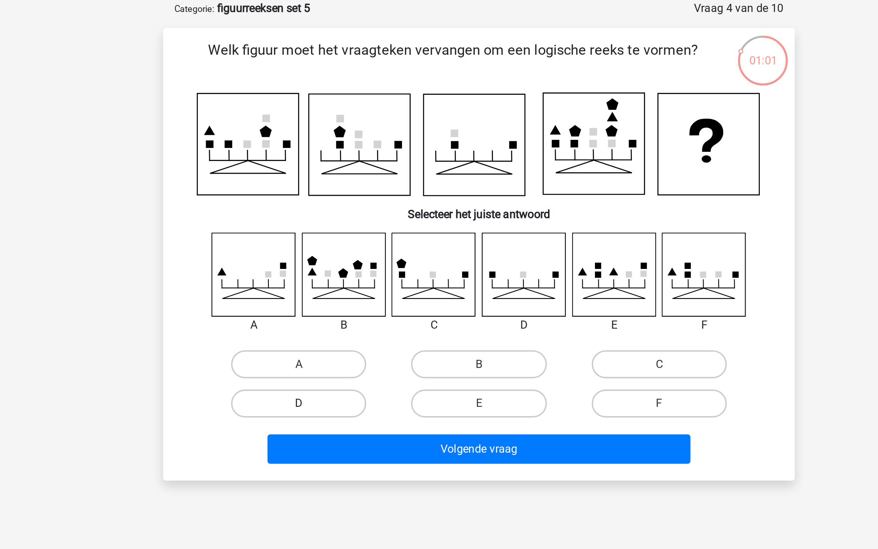
click at [360, 256] on label "D" at bounding box center [340, 260] width 74 height 15
click at [345, 260] on input "D" at bounding box center [342, 262] width 5 height 5
radio input "true"
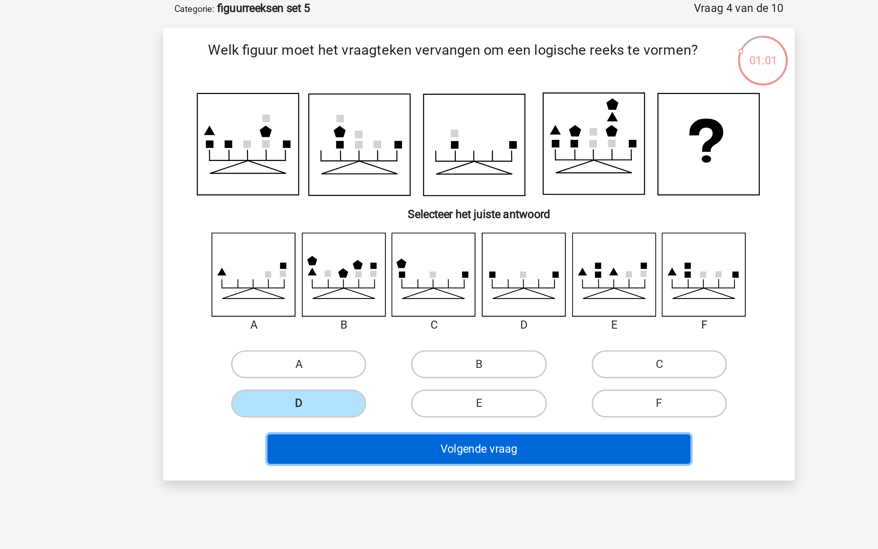
click at [400, 288] on button "Volgende vraag" at bounding box center [439, 285] width 233 height 16
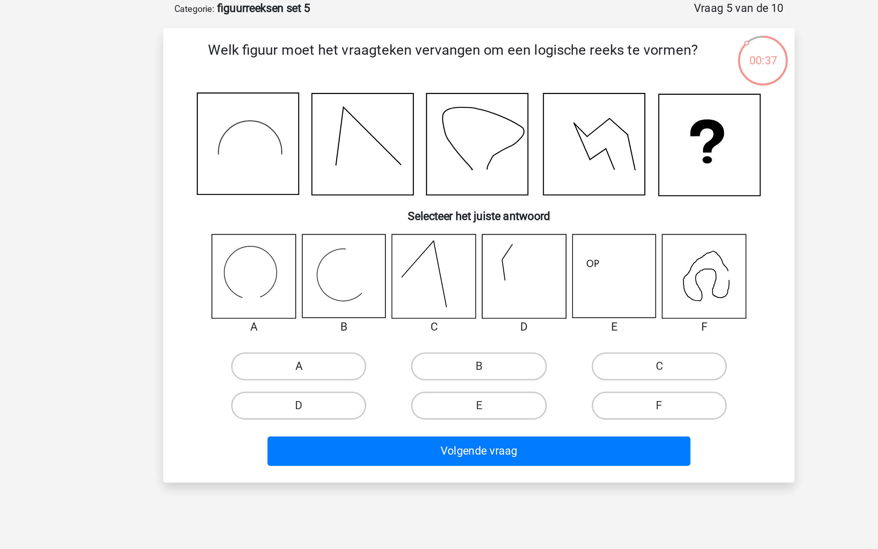
click at [346, 242] on label "A" at bounding box center [340, 239] width 74 height 15
click at [345, 242] on input "A" at bounding box center [342, 242] width 5 height 5
radio input "true"
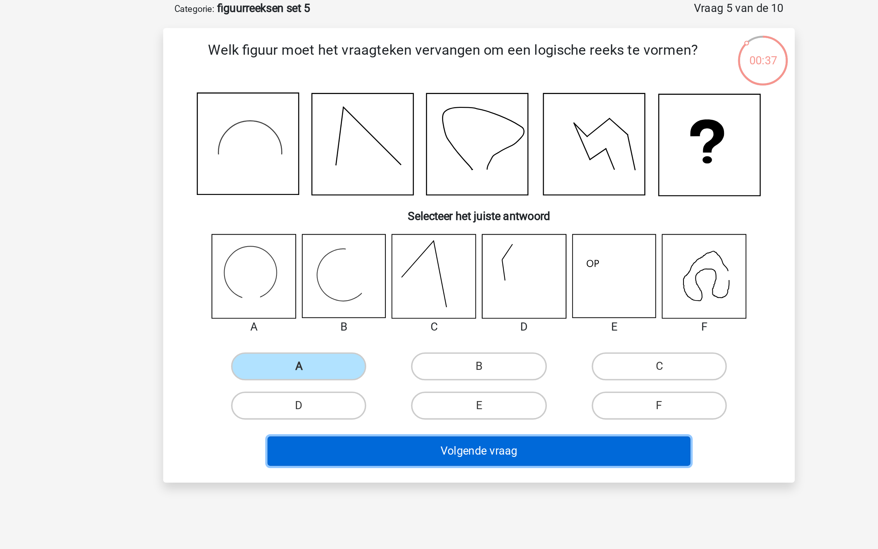
click at [380, 286] on button "Volgende vraag" at bounding box center [439, 286] width 233 height 16
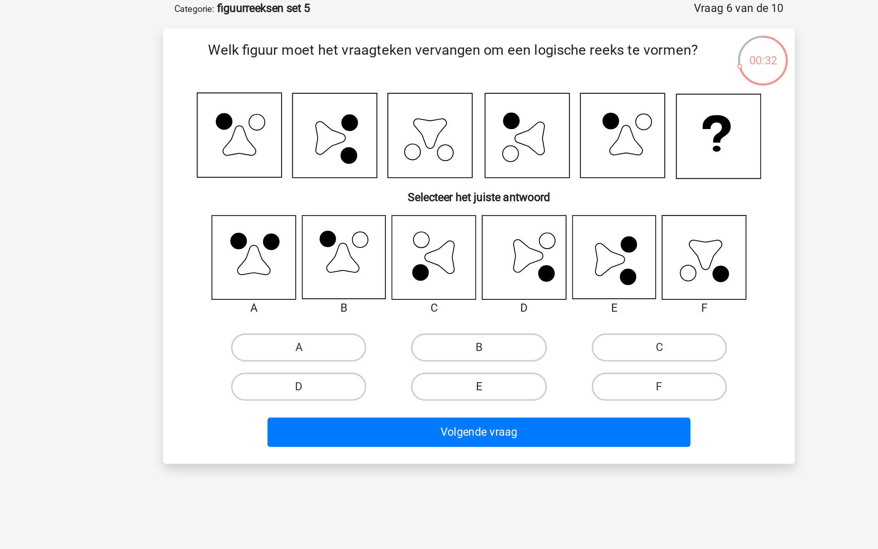
click at [436, 249] on label "E" at bounding box center [439, 250] width 74 height 15
click at [439, 251] on input "E" at bounding box center [441, 253] width 5 height 5
radio input "true"
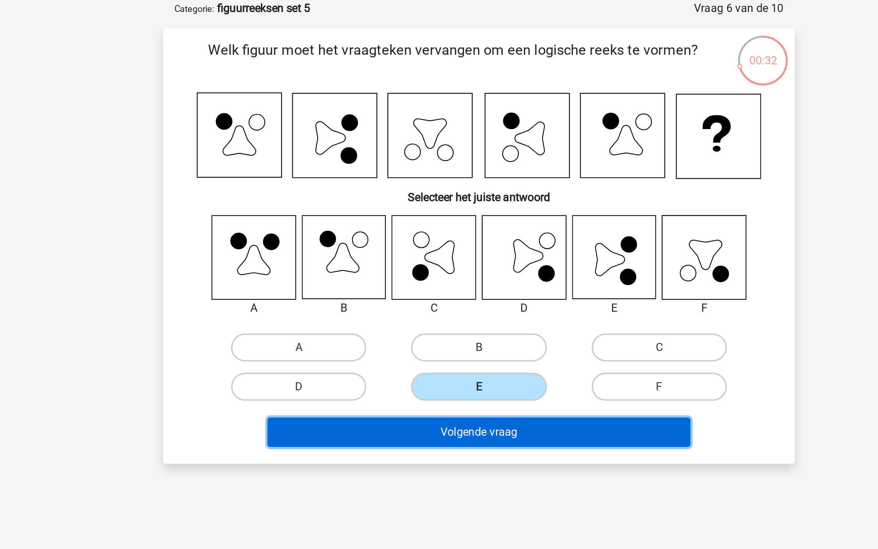
click at [435, 278] on button "Volgende vraag" at bounding box center [439, 276] width 233 height 16
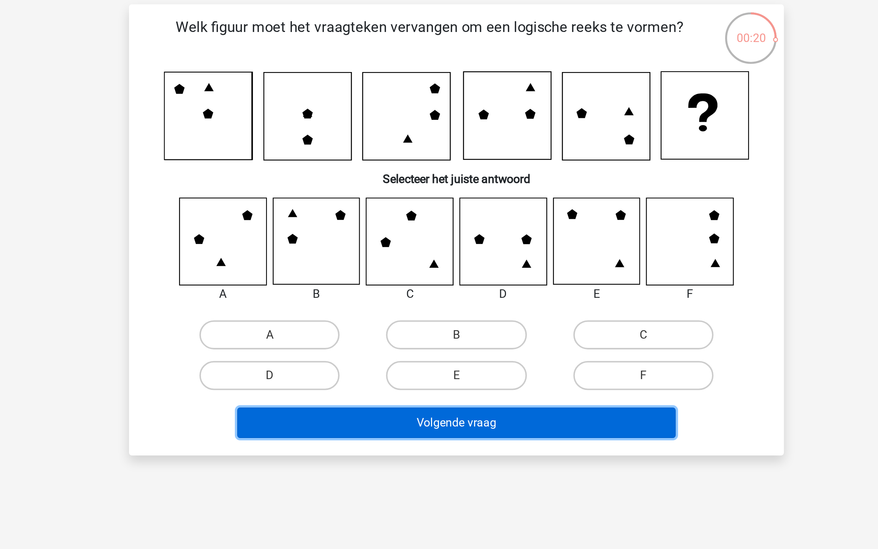
click at [421, 276] on button "Volgende vraag" at bounding box center [439, 276] width 233 height 16
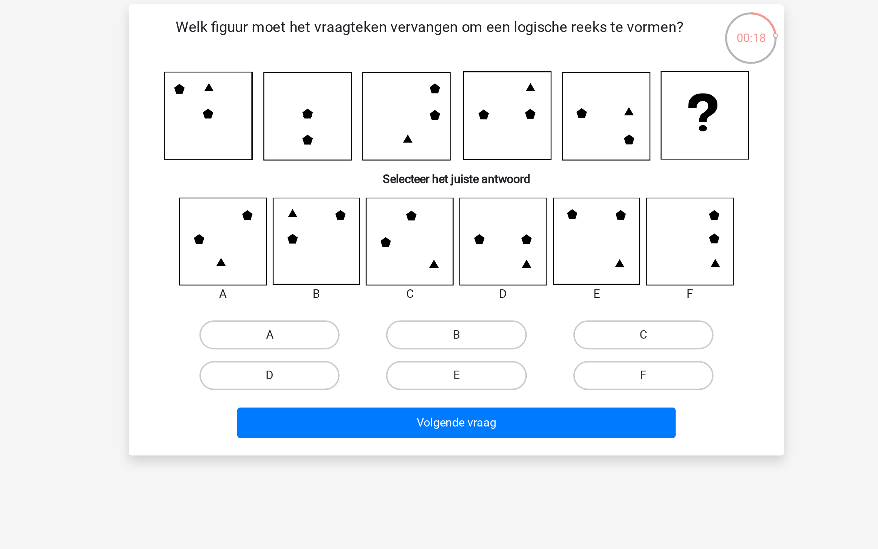
click at [360, 228] on label "A" at bounding box center [340, 228] width 74 height 15
click at [345, 229] on input "A" at bounding box center [342, 231] width 5 height 5
radio input "true"
click at [511, 230] on label "C" at bounding box center [538, 228] width 74 height 15
click at [538, 230] on input "C" at bounding box center [540, 231] width 5 height 5
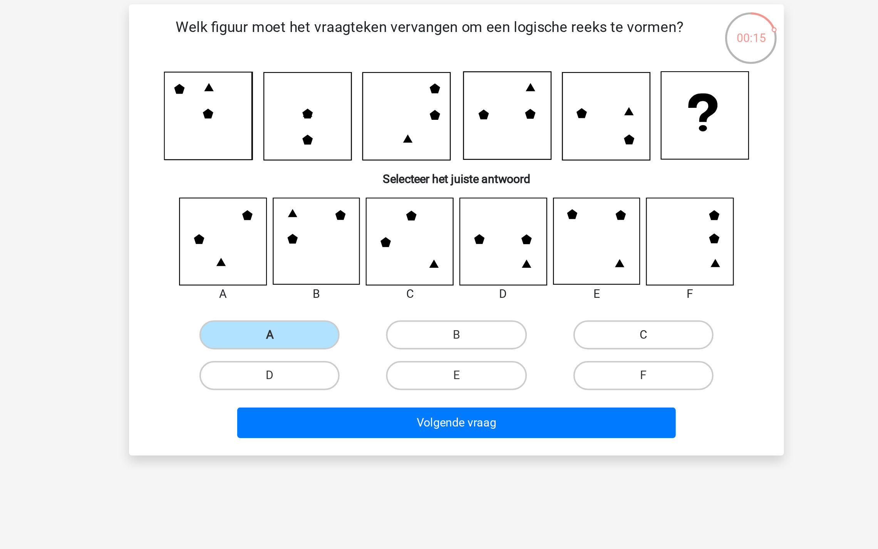
radio input "true"
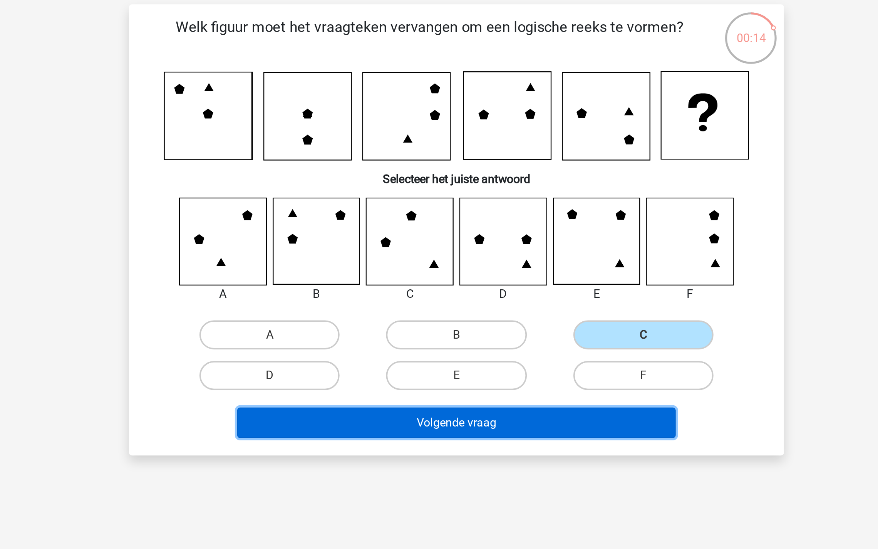
click at [452, 273] on button "Volgende vraag" at bounding box center [439, 276] width 233 height 16
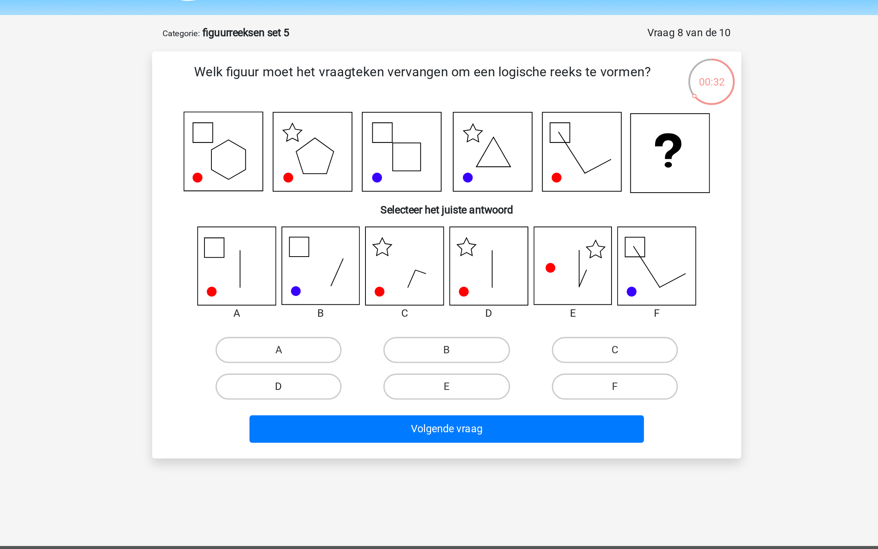
click at [330, 252] on label "D" at bounding box center [340, 251] width 74 height 15
click at [340, 252] on input "D" at bounding box center [342, 253] width 5 height 5
radio input "true"
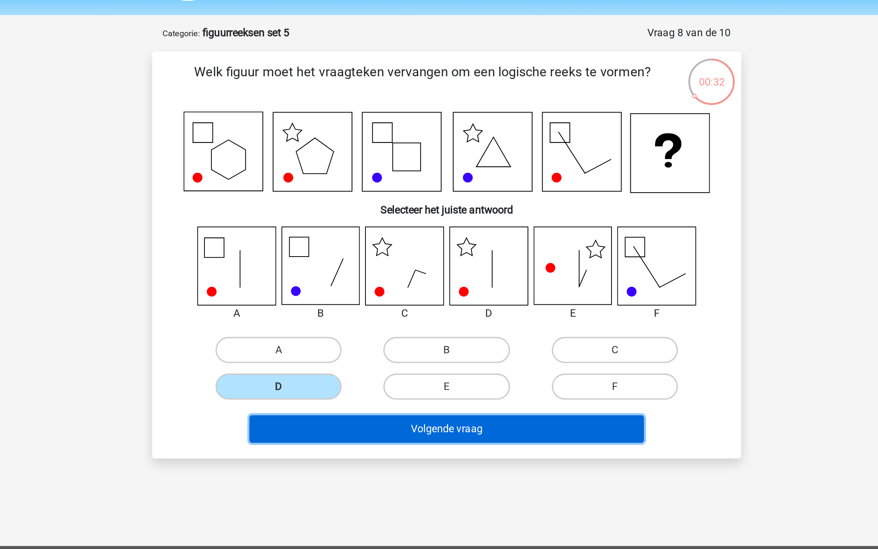
click at [388, 273] on button "Volgende vraag" at bounding box center [439, 276] width 233 height 16
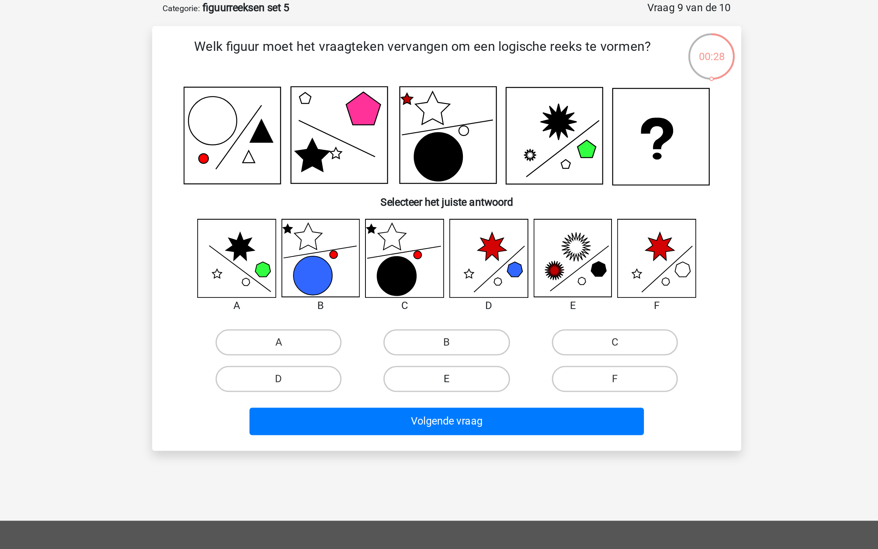
click at [435, 260] on label "E" at bounding box center [439, 261] width 74 height 15
click at [439, 262] on input "E" at bounding box center [441, 264] width 5 height 5
radio input "true"
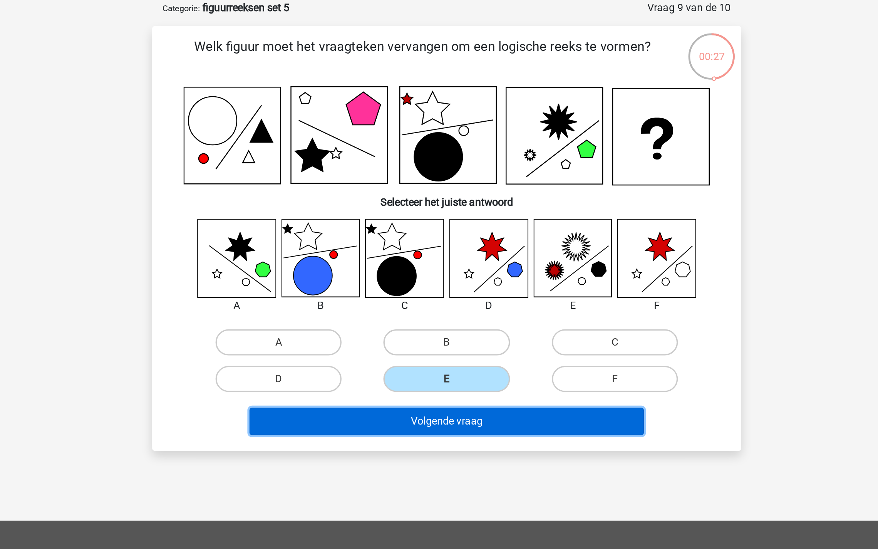
click at [449, 288] on button "Volgende vraag" at bounding box center [439, 287] width 233 height 16
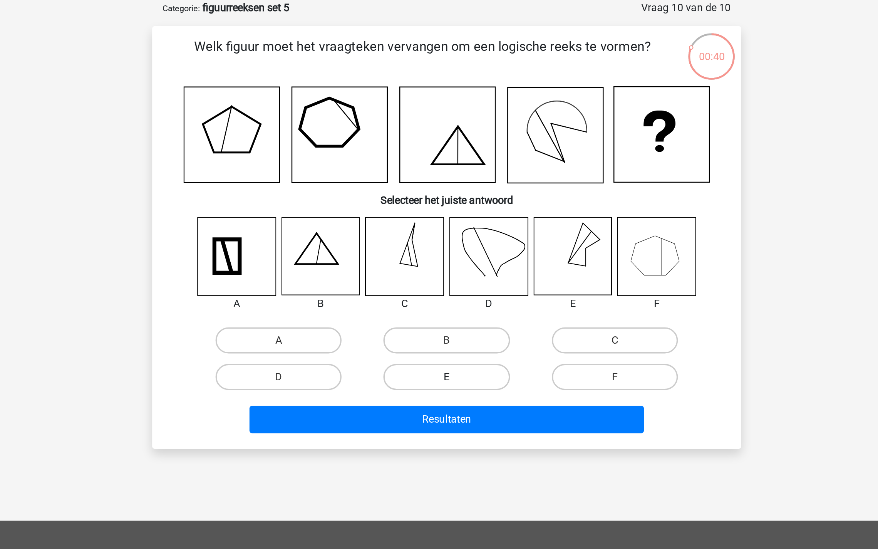
click at [444, 259] on label "E" at bounding box center [439, 260] width 74 height 15
click at [444, 261] on input "E" at bounding box center [441, 263] width 5 height 5
radio input "true"
click at [456, 293] on div "Resultaten" at bounding box center [438, 287] width 297 height 19
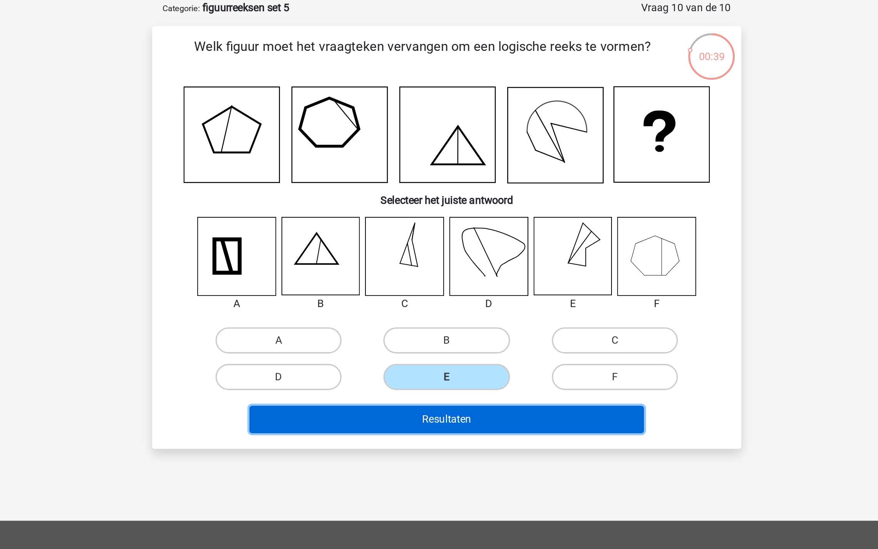
click at [452, 286] on button "Resultaten" at bounding box center [439, 286] width 233 height 16
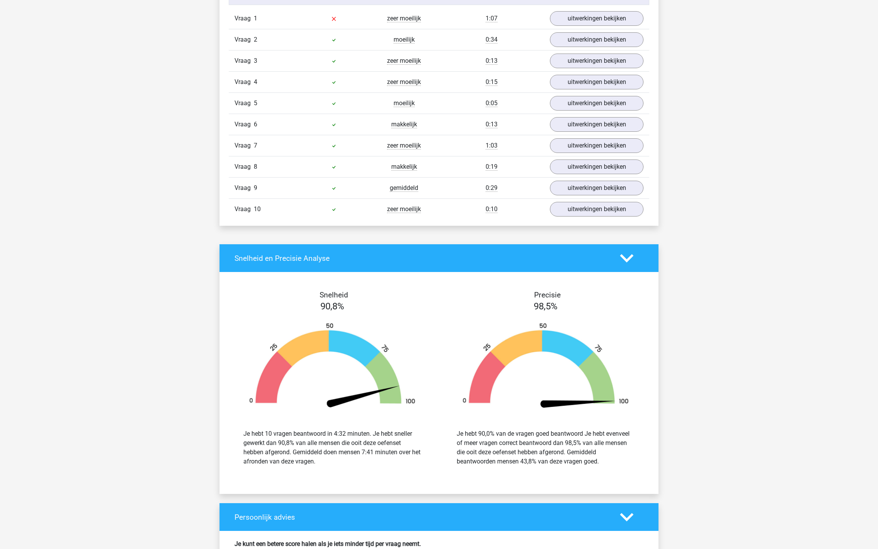
scroll to position [724, 0]
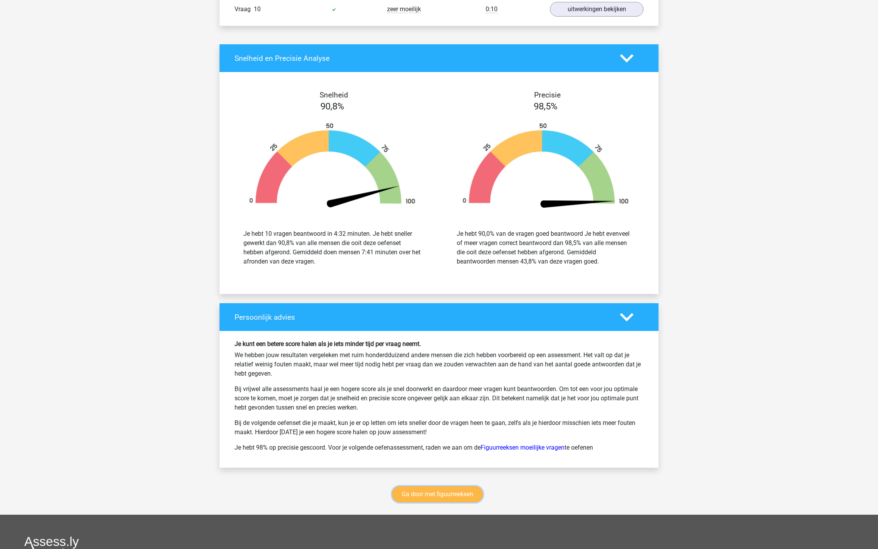
click at [436, 488] on link "Ga door met figuurreeksen" at bounding box center [437, 494] width 91 height 16
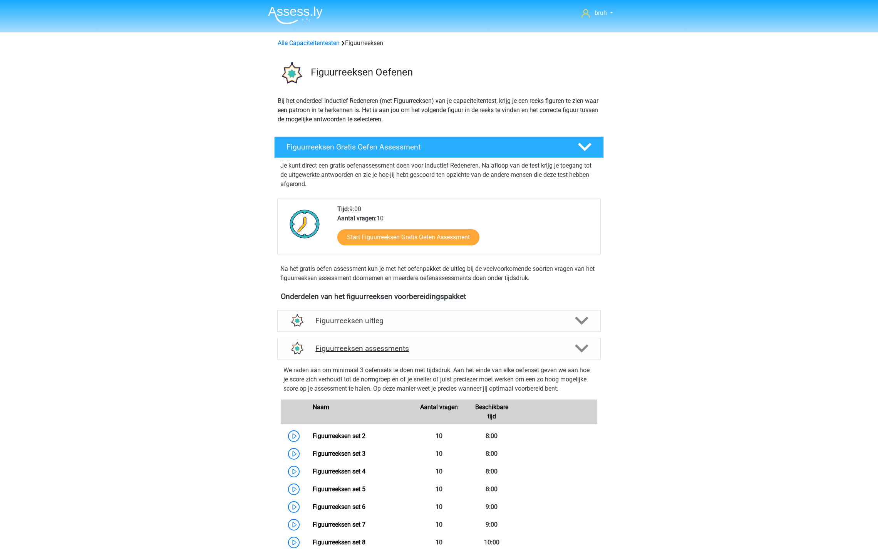
click at [583, 349] on polygon at bounding box center [581, 348] width 13 height 8
